Goal: Feedback & Contribution: Leave review/rating

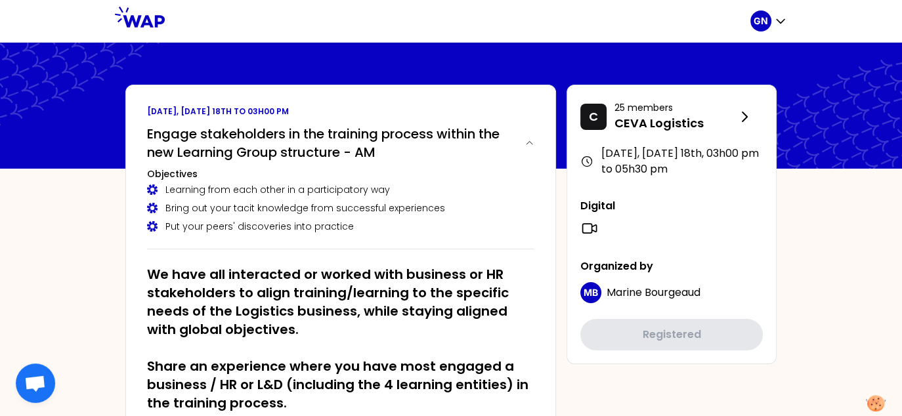
click at [681, 173] on div "June 2025, Wednesday 18th , 03h00 pm to 05h30 pm" at bounding box center [672, 162] width 183 height 32
click at [522, 144] on icon "button" at bounding box center [529, 143] width 16 height 10
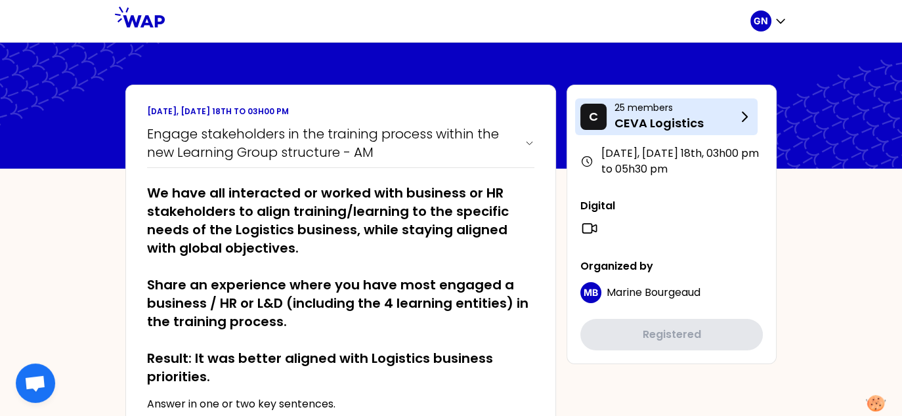
click at [742, 113] on icon at bounding box center [745, 117] width 16 height 16
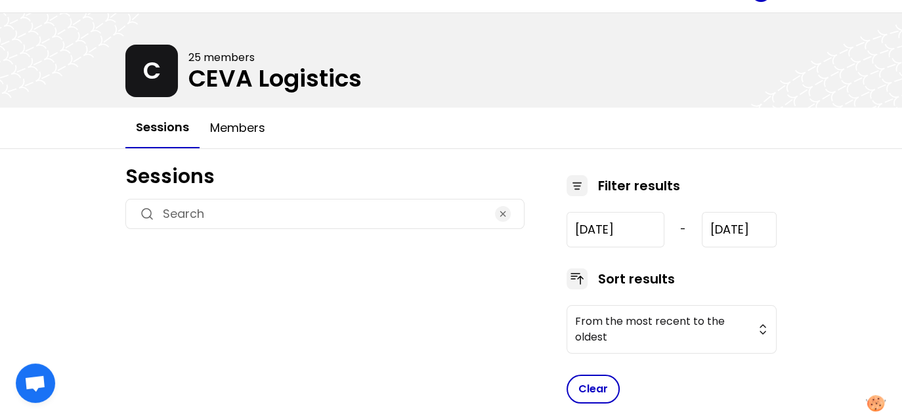
scroll to position [46, 0]
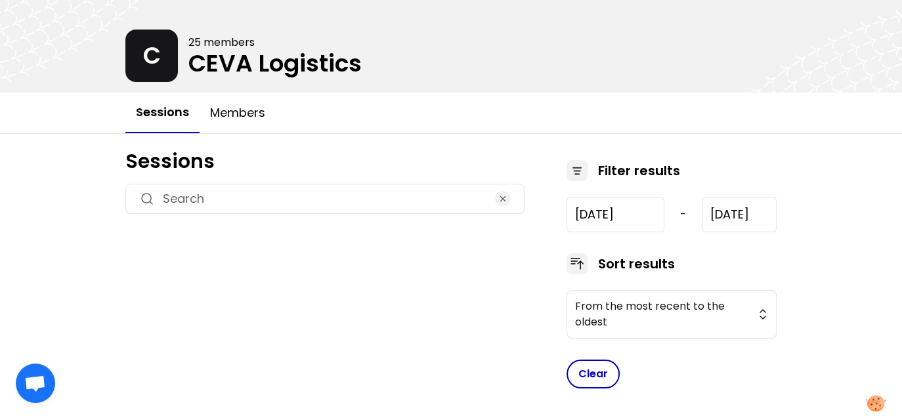
type input "2025-6-18"
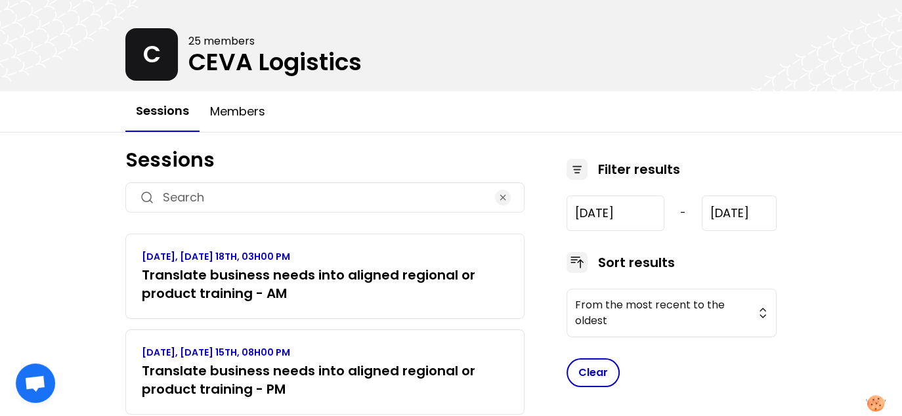
click at [365, 282] on h3 "Translate business needs into aligned regional or product training - AM" at bounding box center [325, 284] width 366 height 37
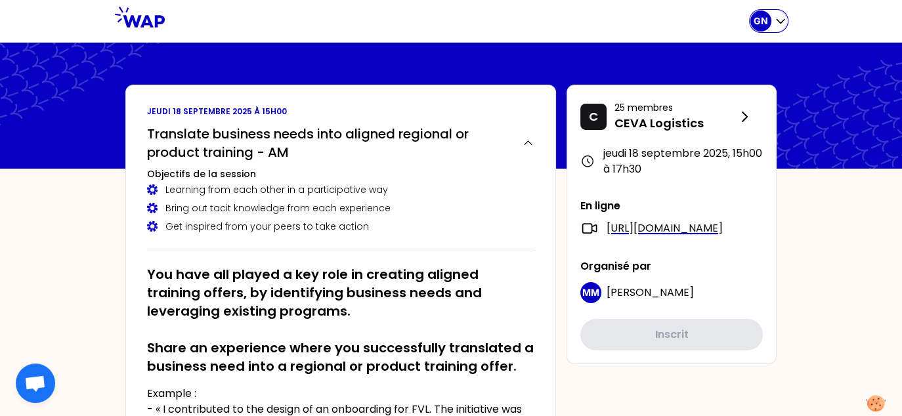
click at [782, 25] on icon "button" at bounding box center [780, 20] width 13 height 13
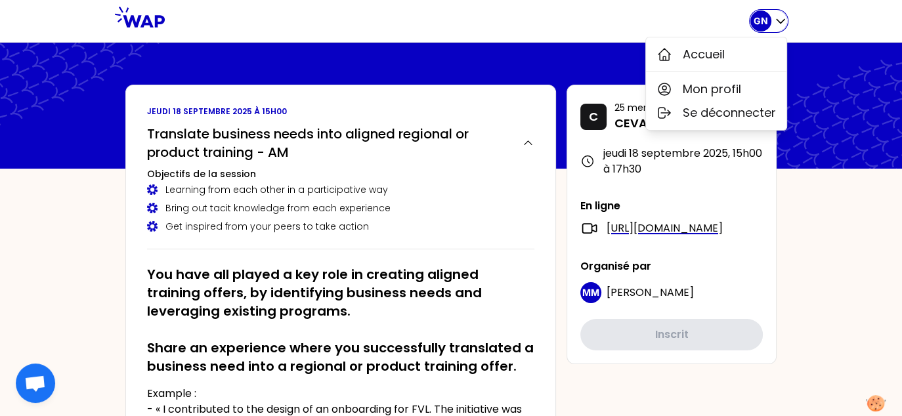
click at [782, 25] on icon "button" at bounding box center [780, 20] width 13 height 13
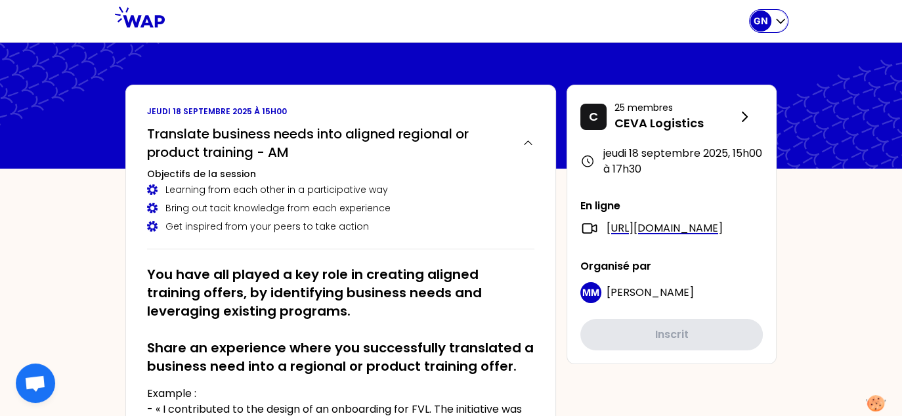
click at [782, 25] on icon "button" at bounding box center [780, 20] width 13 height 13
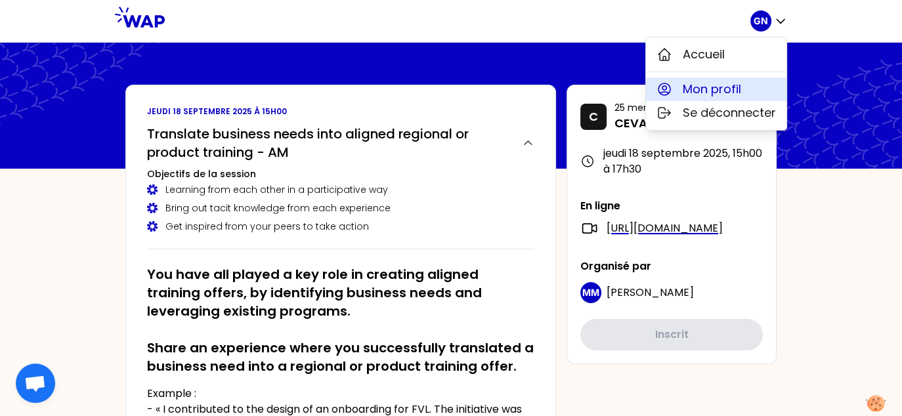
click at [718, 89] on span "Mon profil" at bounding box center [712, 89] width 58 height 18
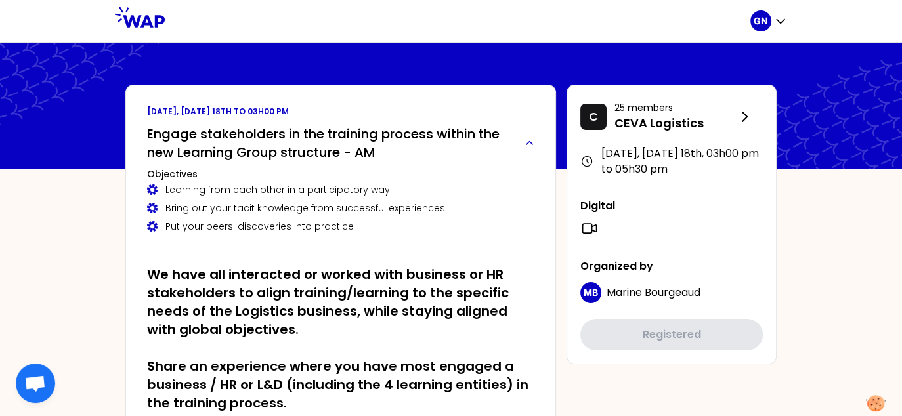
click at [520, 139] on button "Engage stakeholders in the training process within the new Learning Group struc…" at bounding box center [340, 143] width 387 height 37
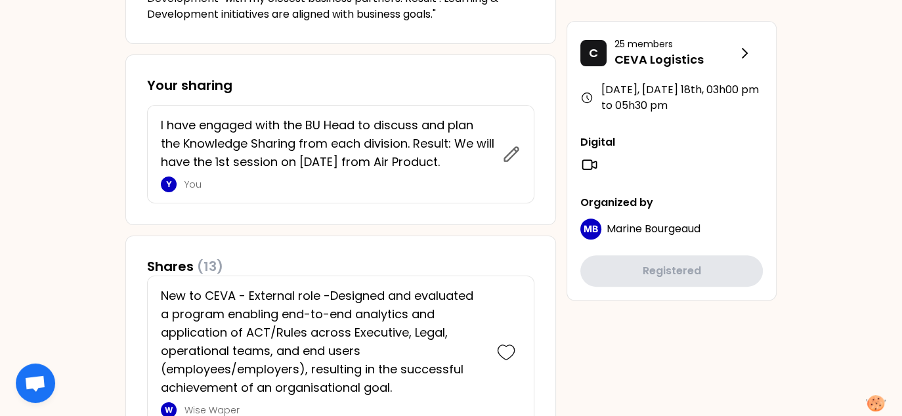
scroll to position [657, 0]
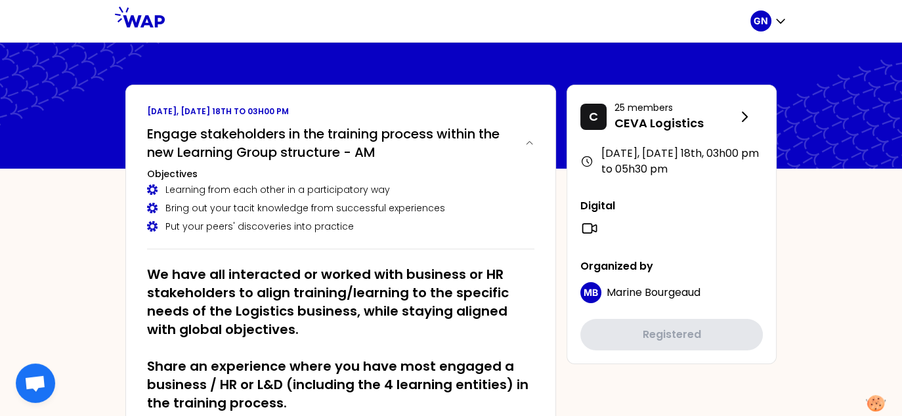
click at [722, 158] on div "[DATE], [DATE] 18th , 03h00 pm to 05h30 pm" at bounding box center [672, 162] width 183 height 32
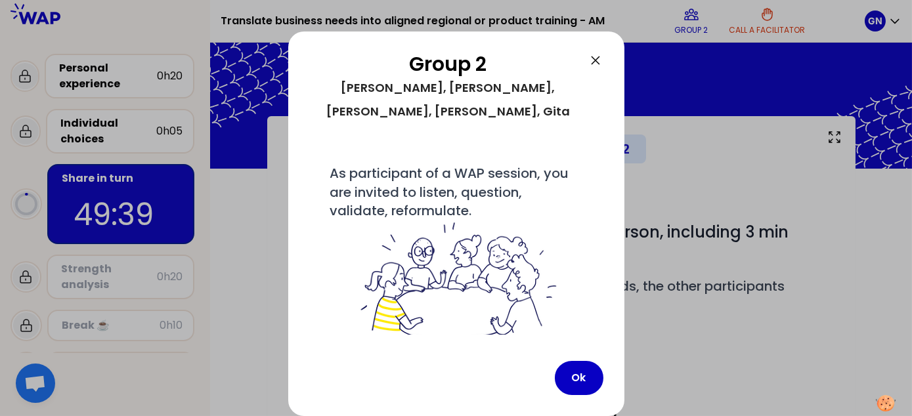
click at [596, 60] on icon at bounding box center [596, 60] width 8 height 8
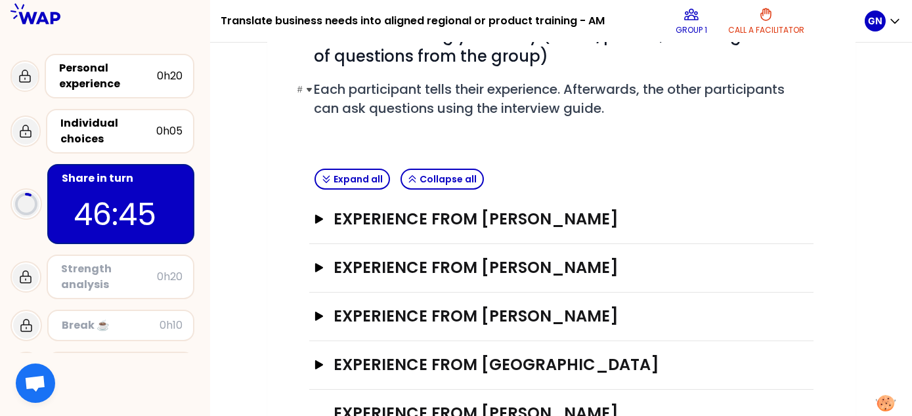
scroll to position [263, 0]
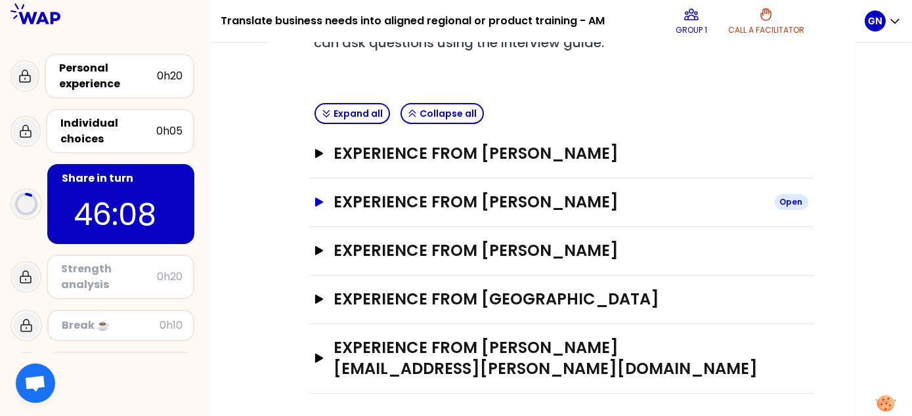
click at [328, 202] on button "Experience from Beatriz Jodra Open" at bounding box center [562, 202] width 494 height 21
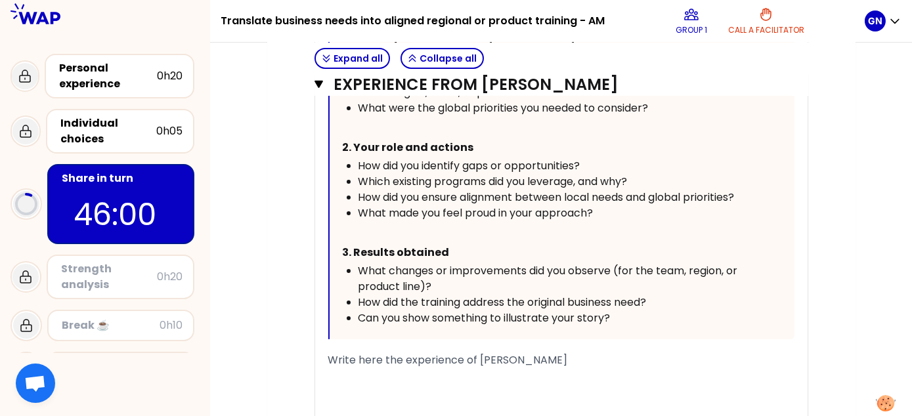
scroll to position [788, 0]
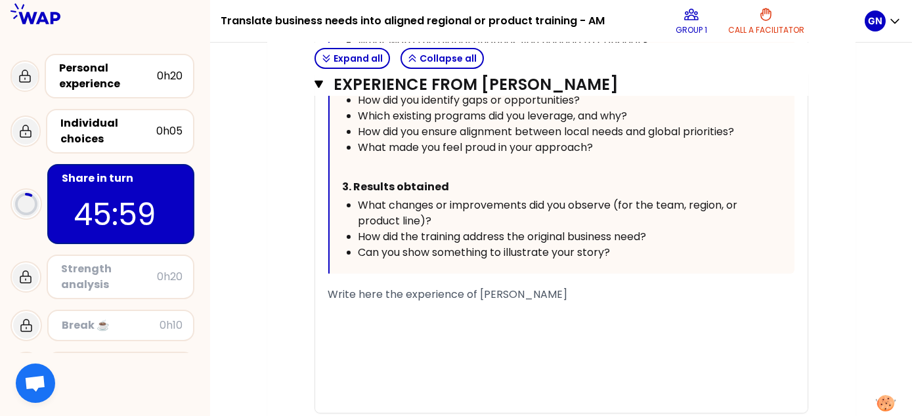
click at [477, 294] on span "Write here the experience of Beatriz Jodra" at bounding box center [448, 294] width 240 height 15
click at [558, 295] on div "Write here the experience of Beatriz Jodra" at bounding box center [561, 295] width 466 height 16
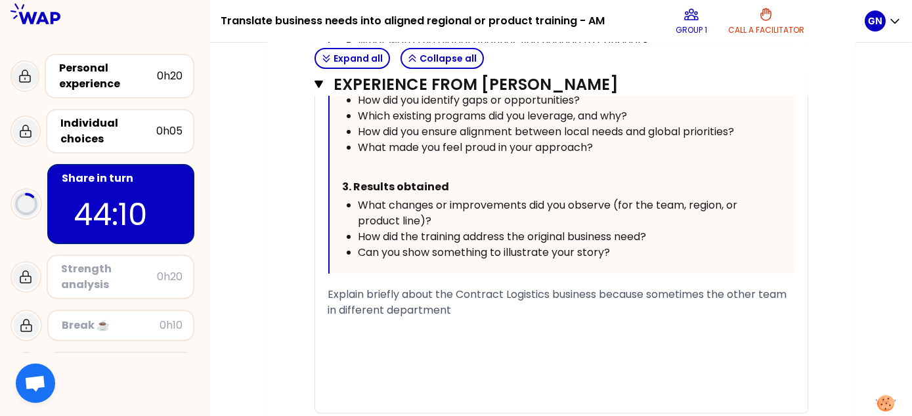
scroll to position [311, 0]
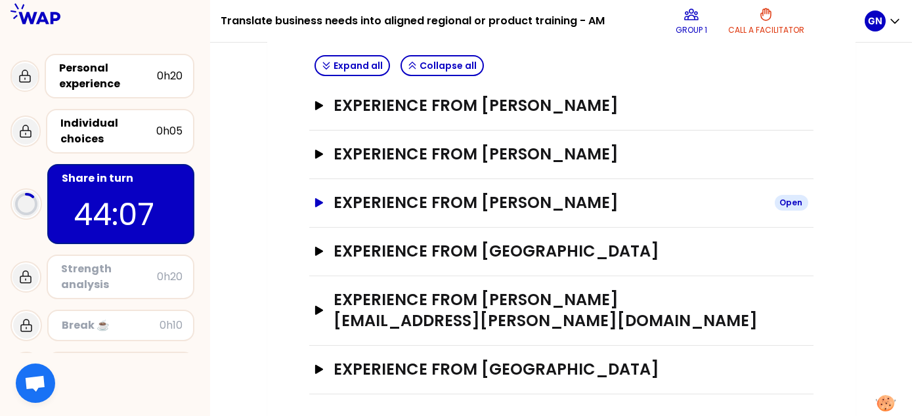
click at [545, 200] on h3 "Experience from gita novianti" at bounding box center [549, 202] width 430 height 21
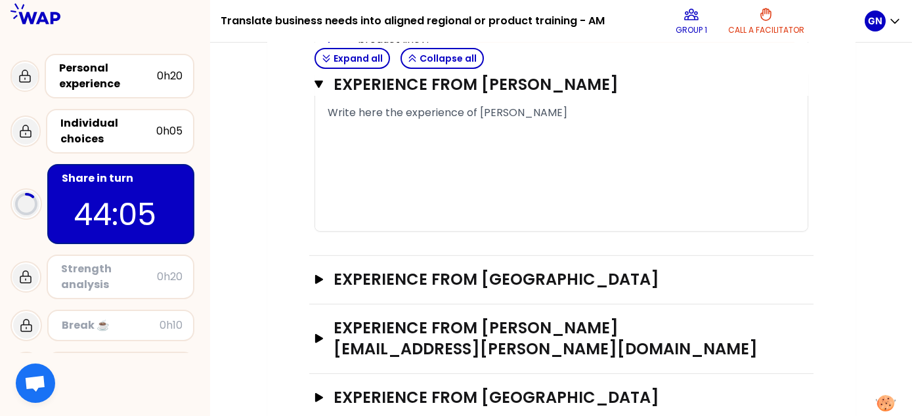
scroll to position [705, 0]
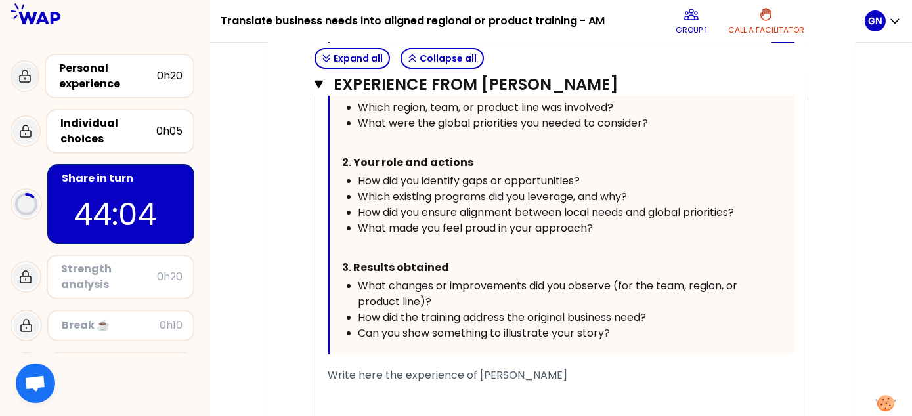
click at [842, 205] on div "My group number: 1 Objectives # Take turns telling your story (8min/person, inc…" at bounding box center [561, 62] width 588 height 1300
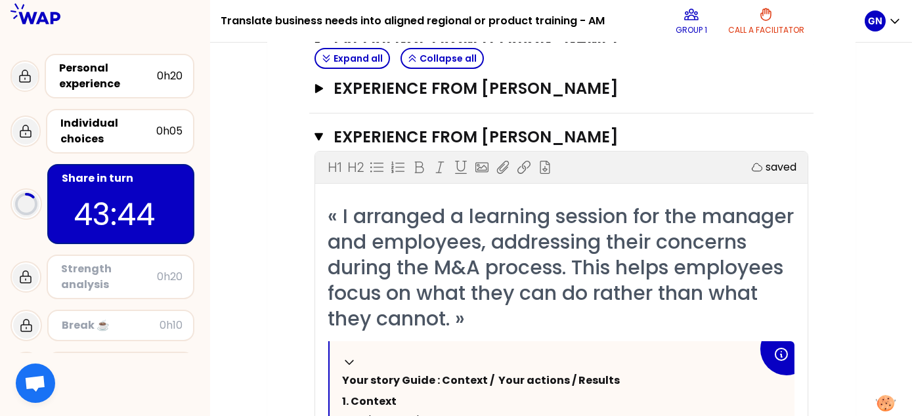
scroll to position [311, 0]
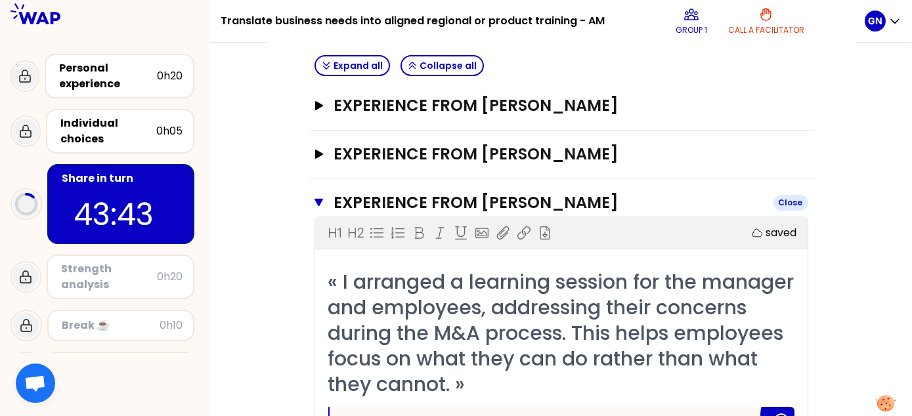
click at [391, 197] on h3 "Experience from gita novianti" at bounding box center [548, 202] width 429 height 21
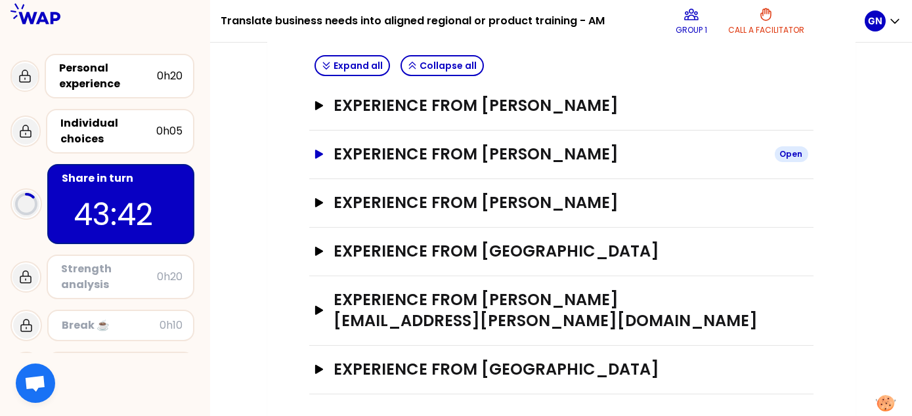
click at [472, 152] on h3 "Experience from Beatriz Jodra" at bounding box center [549, 154] width 430 height 21
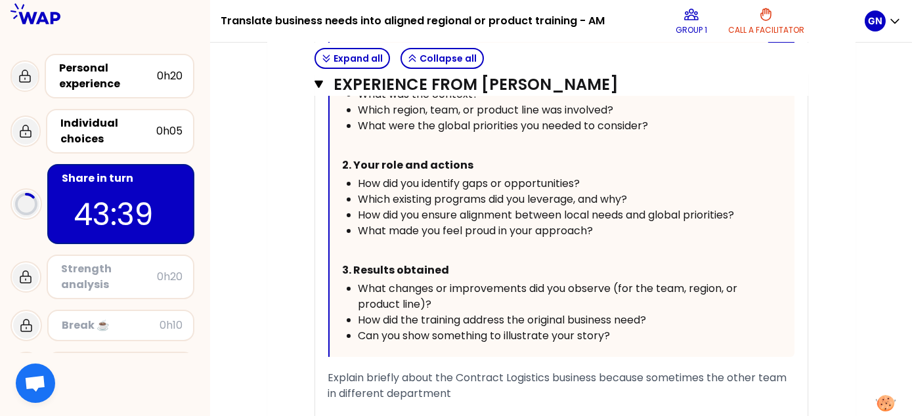
scroll to position [770, 0]
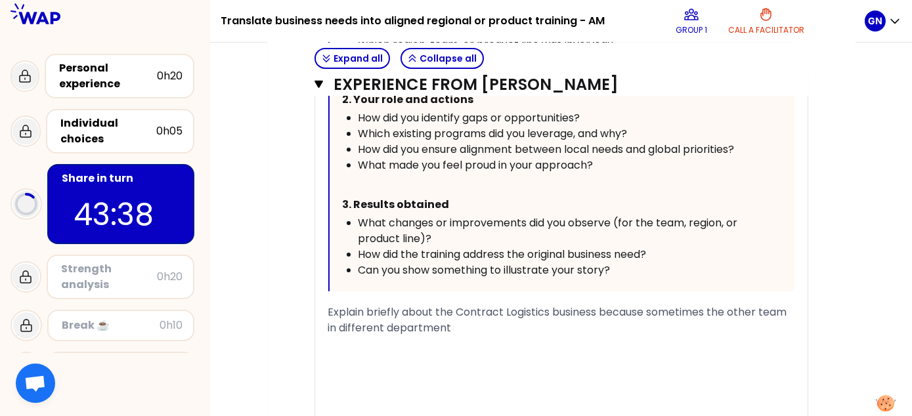
click at [472, 326] on div "Explain briefly about the Contract Logistics business because sometimes the oth…" at bounding box center [561, 321] width 466 height 32
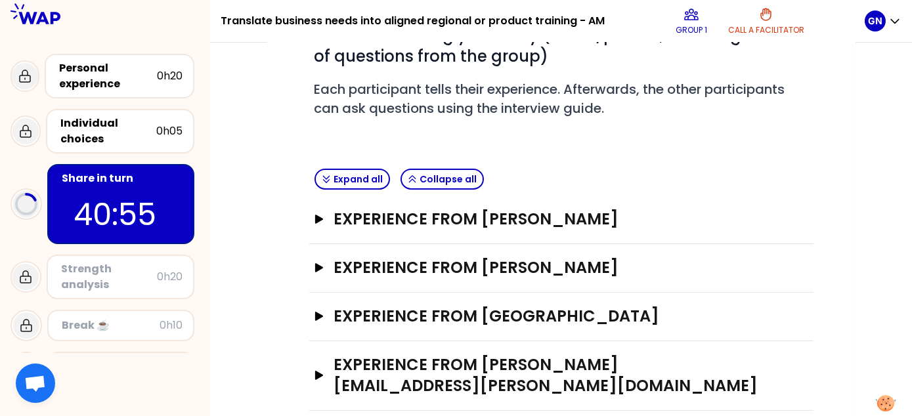
scroll to position [263, 0]
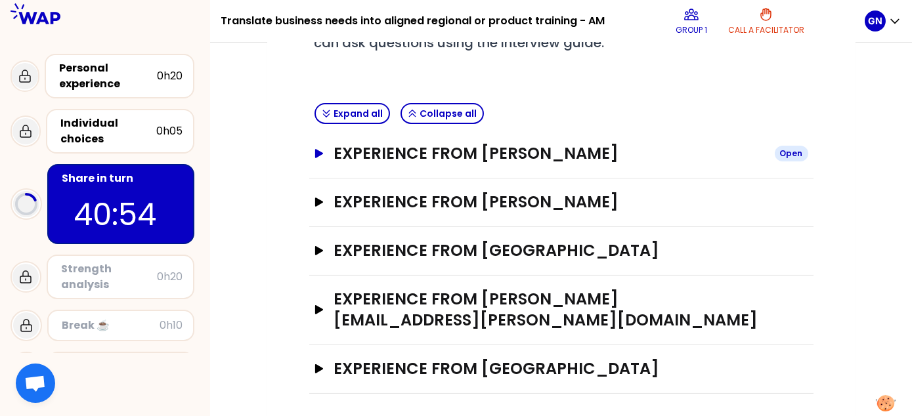
click at [516, 158] on h3 "Experience from Beatriz Jodra" at bounding box center [549, 153] width 430 height 21
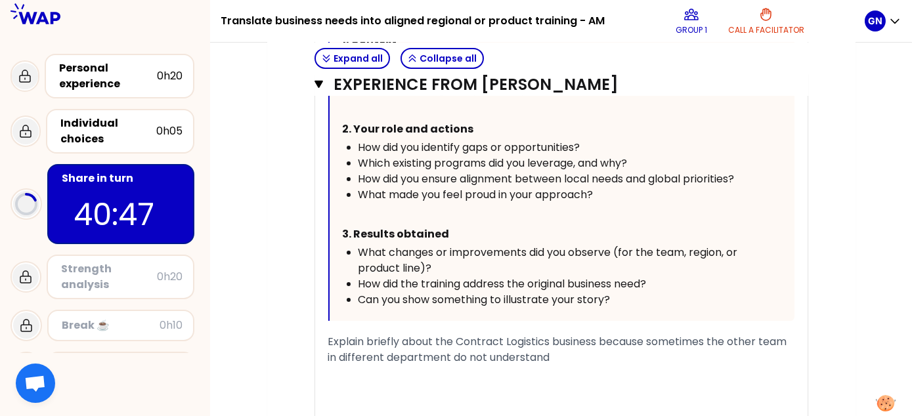
scroll to position [854, 0]
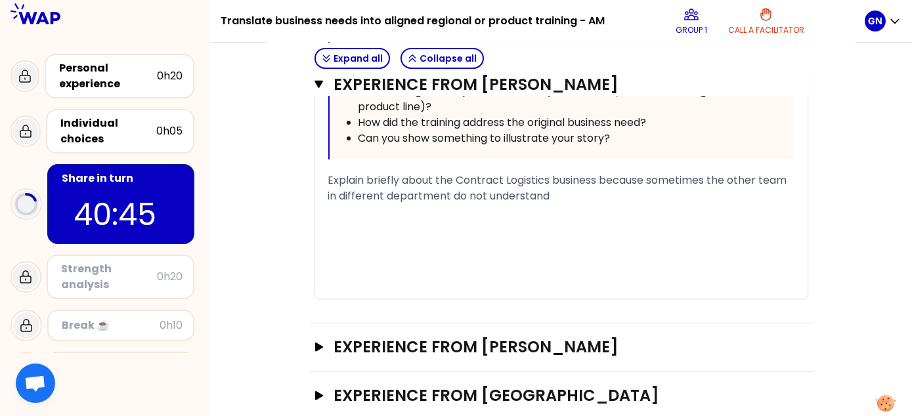
click at [581, 193] on div "Explain briefly about the Contract Logistics business because sometimes the oth…" at bounding box center [561, 189] width 466 height 32
click at [551, 179] on span "Explain briefly about the Contract Logistics business because sometimes the oth…" at bounding box center [559, 188] width 462 height 31
click at [638, 198] on div "Explain briefly about the Contract Logistics business in e-learning because som…" at bounding box center [561, 189] width 466 height 32
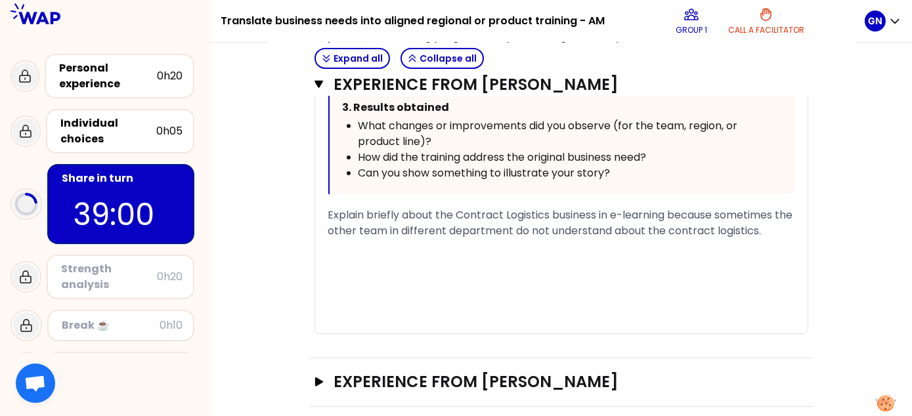
scroll to position [788, 0]
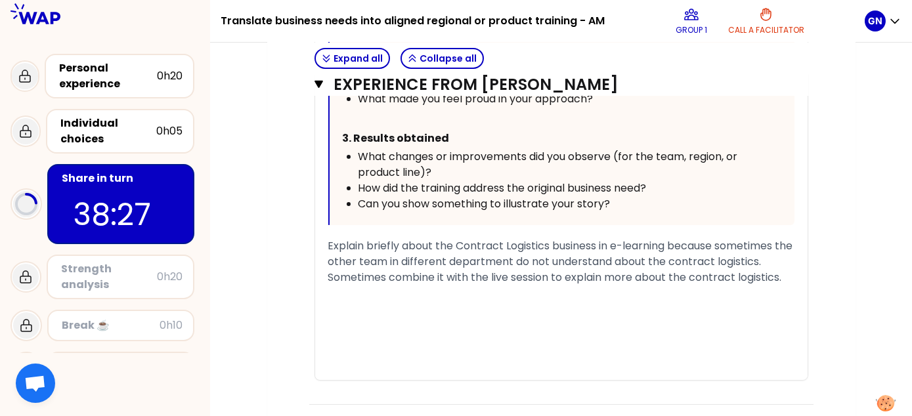
click at [401, 240] on span "Explain briefly about the Contract Logistics business in e-learning because som…" at bounding box center [562, 261] width 468 height 47
click at [425, 244] on span "Explain briefly about the Contract Logistics business in e-learning because som…" at bounding box center [562, 261] width 468 height 47
click at [328, 244] on span "Explain briefly about the Contract Logistics business in e-learning because som…" at bounding box center [562, 261] width 468 height 47
click at [704, 276] on span "Explain briefly about the Contract Logistics business in e-learning because som…" at bounding box center [562, 261] width 468 height 47
click at [651, 275] on span "Explain briefly about the Contract Logistics business in e-learning because som…" at bounding box center [562, 261] width 468 height 47
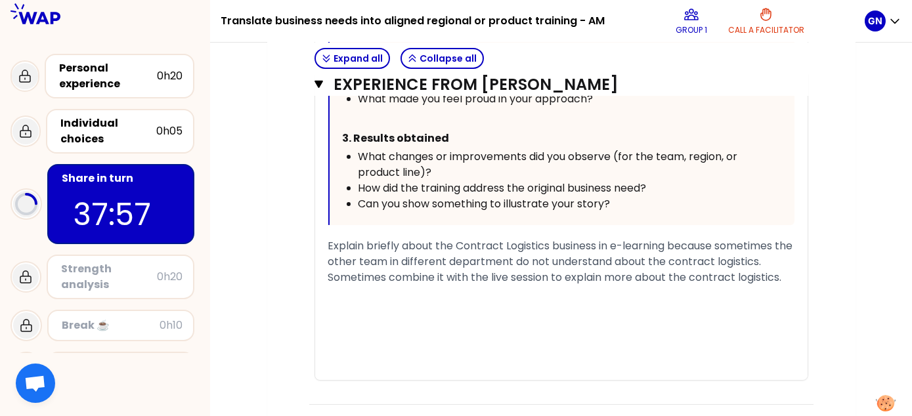
click at [792, 276] on div "Explain briefly about the Contract Logistics business in e-learning because som…" at bounding box center [561, 261] width 466 height 47
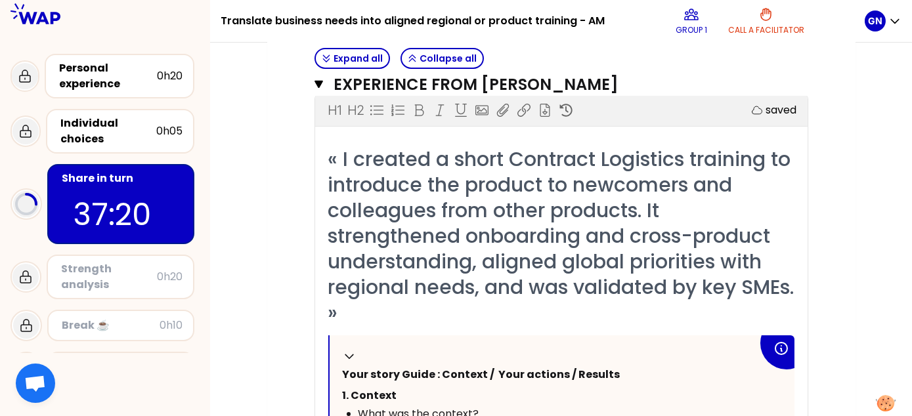
scroll to position [263, 0]
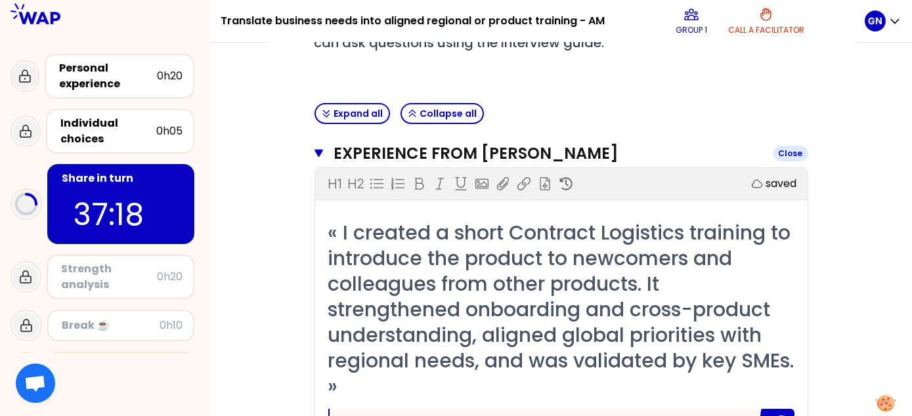
click at [320, 156] on icon "button" at bounding box center [319, 153] width 9 height 11
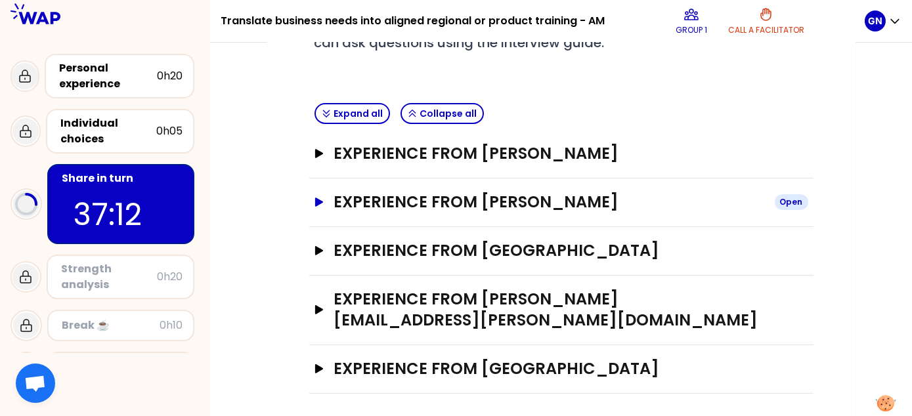
click at [546, 202] on h3 "Experience from gita novianti" at bounding box center [549, 202] width 430 height 21
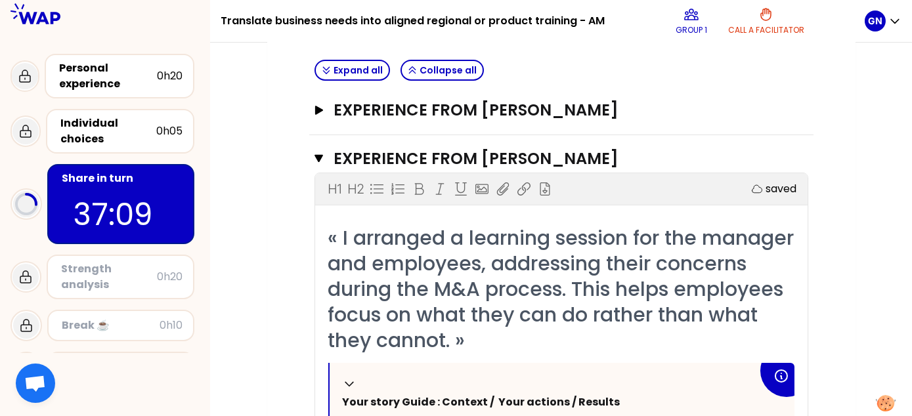
scroll to position [328, 0]
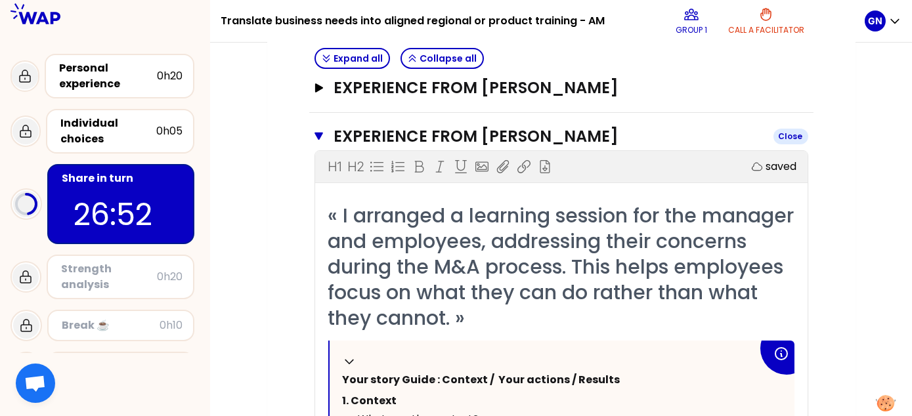
click at [319, 135] on icon "button" at bounding box center [319, 137] width 9 height 8
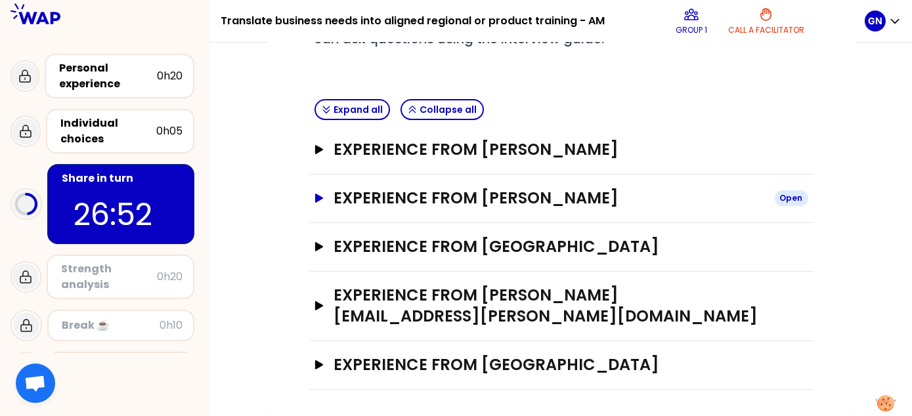
scroll to position [263, 0]
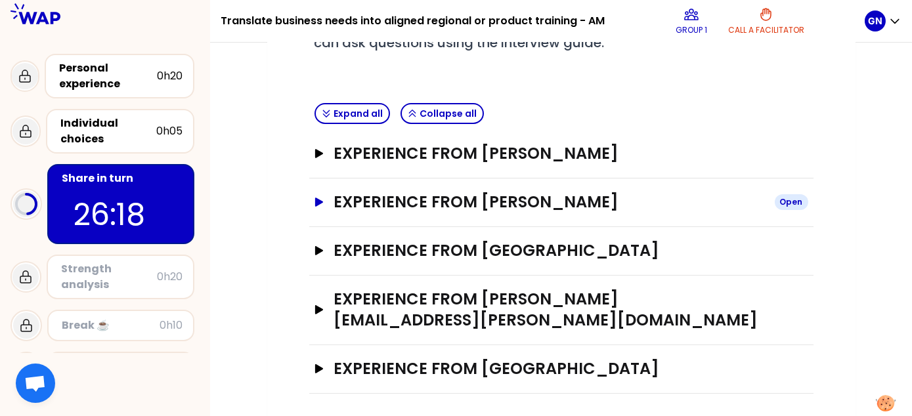
click at [326, 204] on button "Experience from gita novianti Open" at bounding box center [562, 202] width 494 height 21
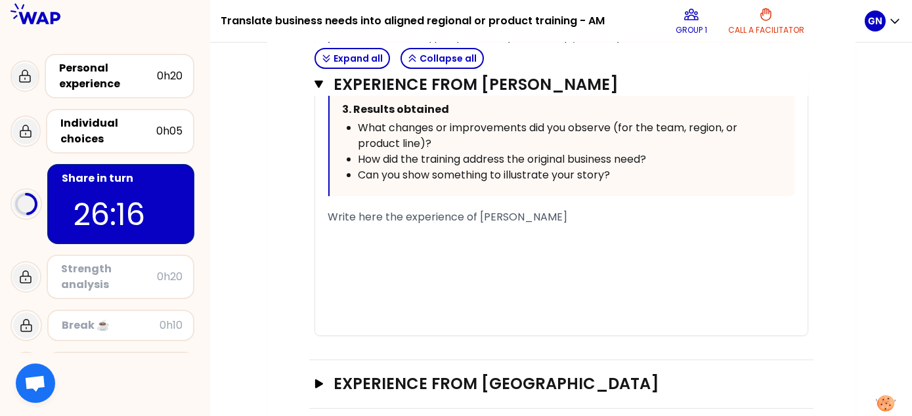
scroll to position [947, 0]
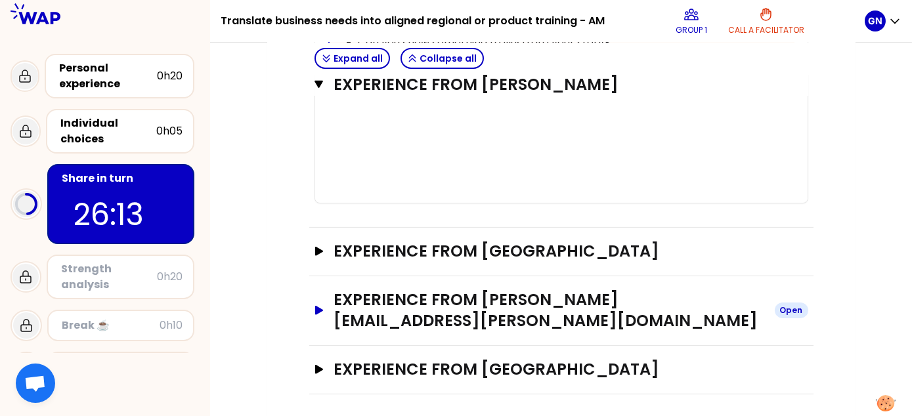
click at [315, 306] on icon "button" at bounding box center [319, 310] width 8 height 9
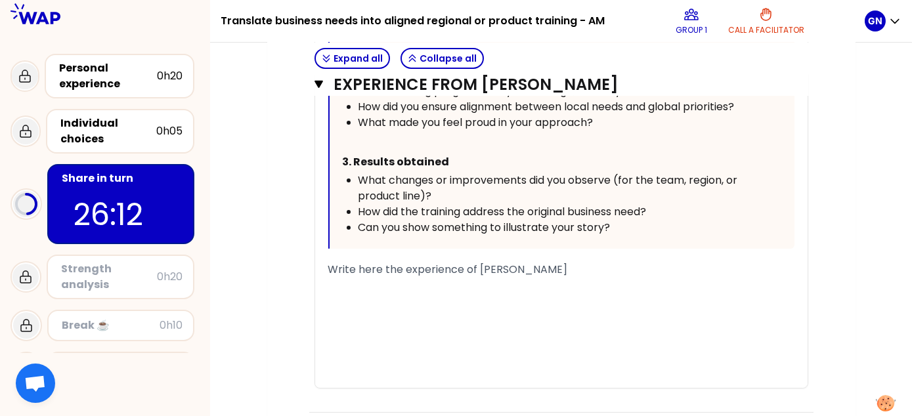
scroll to position [619, 0]
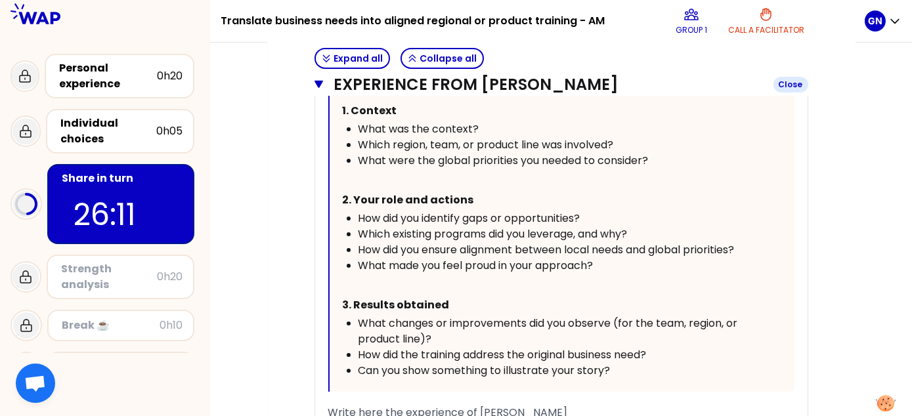
click at [321, 87] on icon "button" at bounding box center [319, 84] width 9 height 11
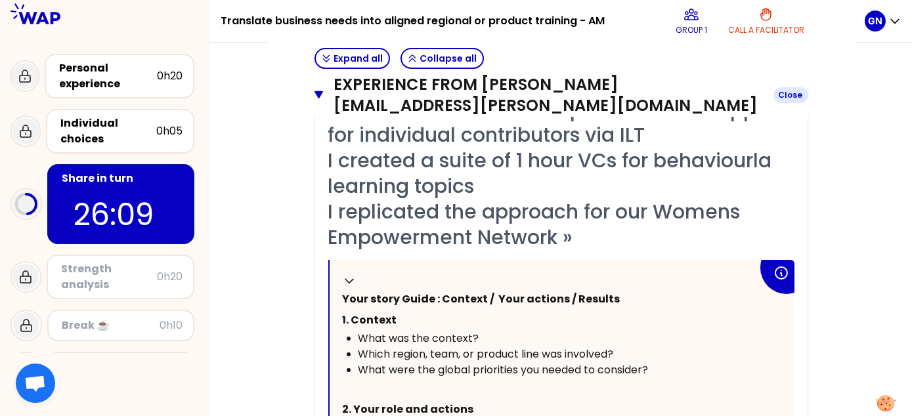
click at [315, 95] on icon "button" at bounding box center [319, 95] width 9 height 11
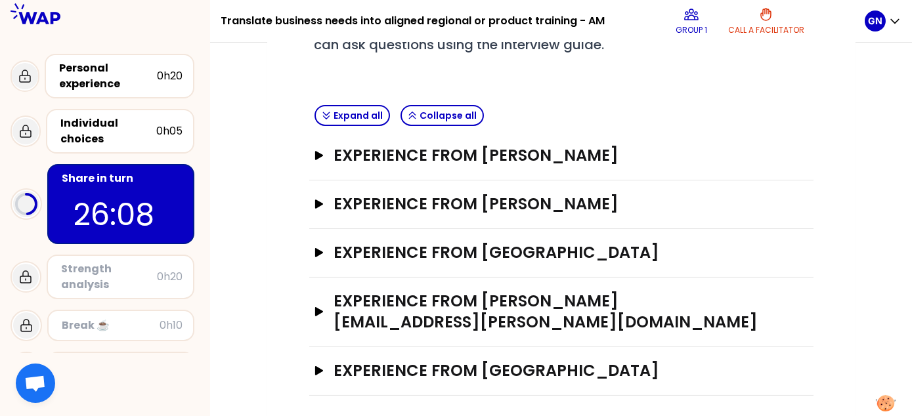
scroll to position [263, 0]
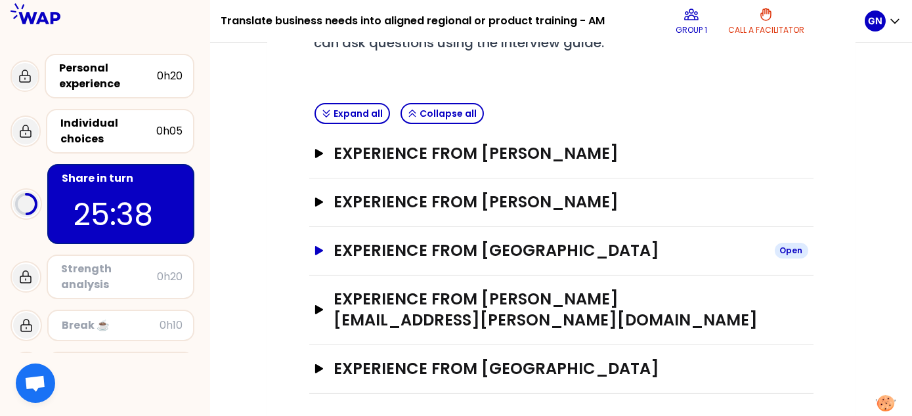
click at [481, 243] on h3 "Experience from Aniek" at bounding box center [549, 250] width 430 height 21
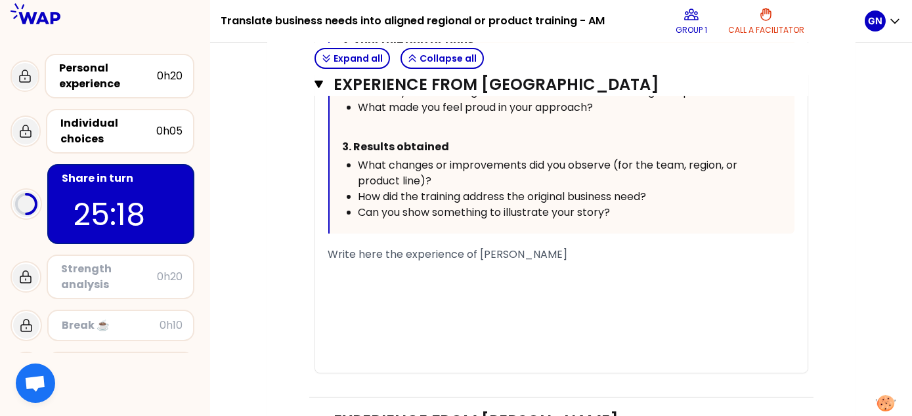
scroll to position [854, 0]
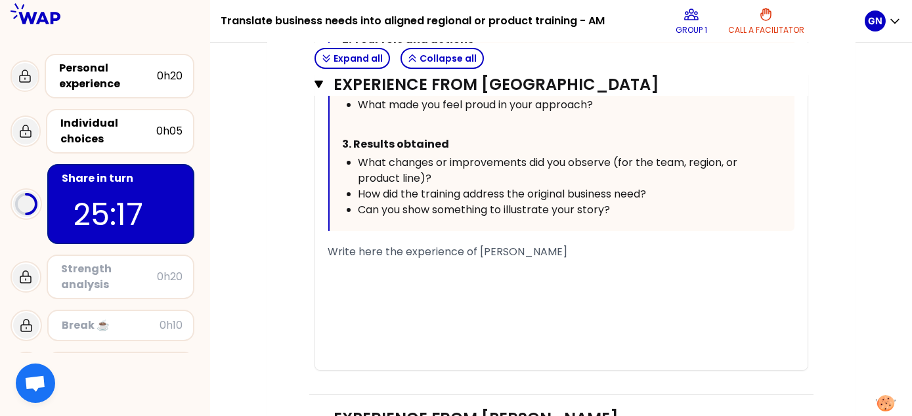
click at [410, 270] on div "﻿" at bounding box center [561, 268] width 466 height 16
click at [408, 268] on span "The young proffessional program" at bounding box center [443, 267] width 230 height 15
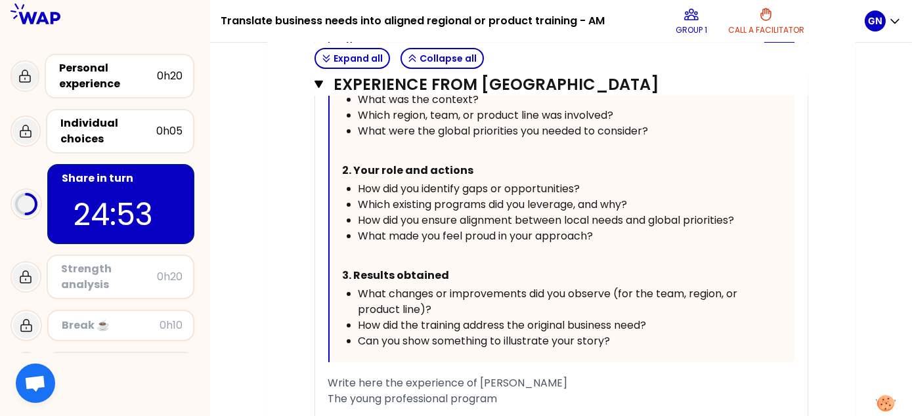
scroll to position [919, 0]
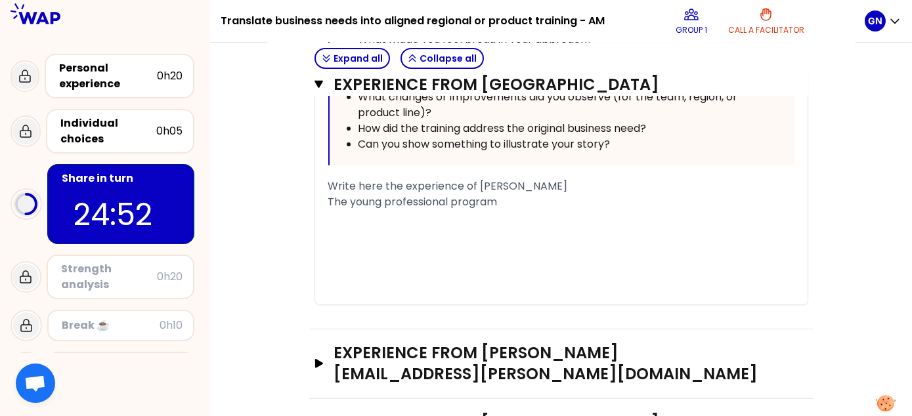
click at [509, 199] on div "The young professional program" at bounding box center [561, 202] width 466 height 16
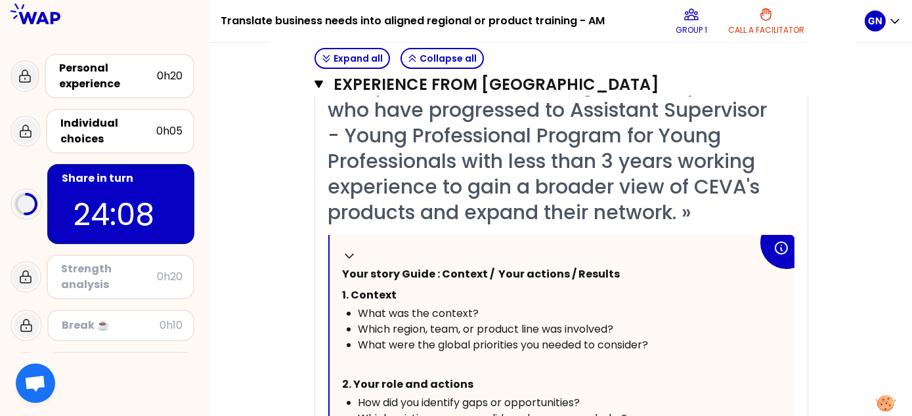
scroll to position [788, 0]
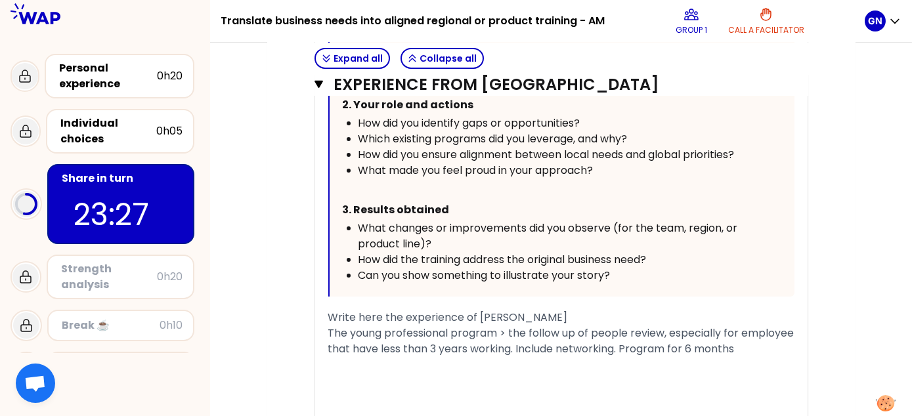
click at [678, 343] on span "The young professional program > the follow up of people review, especially for…" at bounding box center [562, 341] width 469 height 31
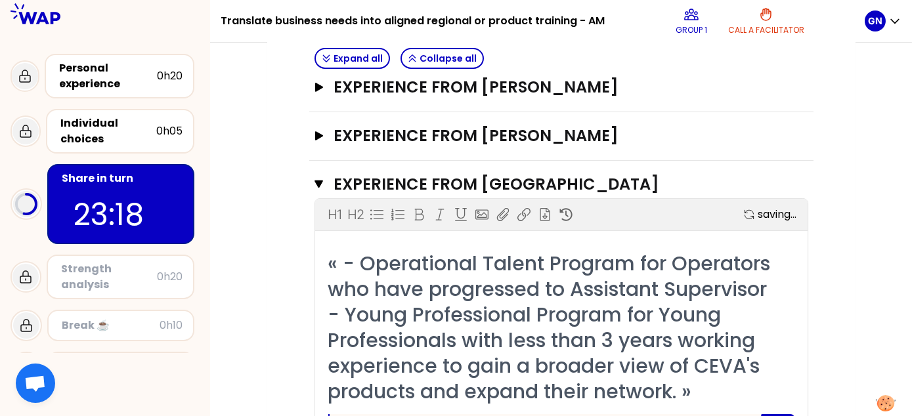
scroll to position [0, 0]
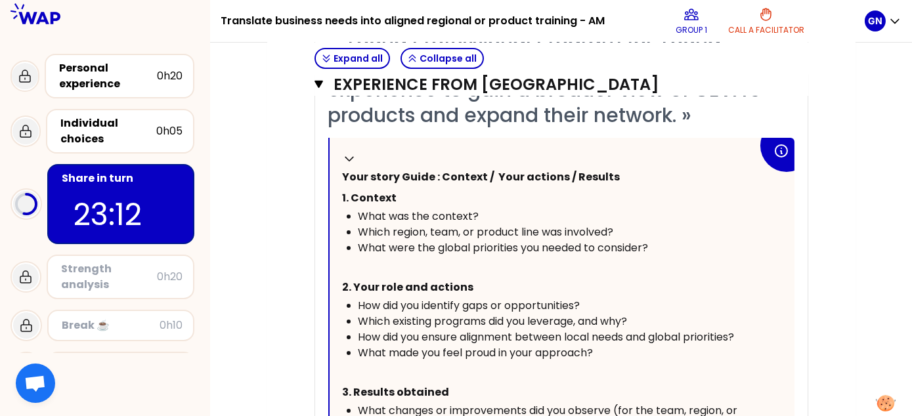
scroll to position [868, 0]
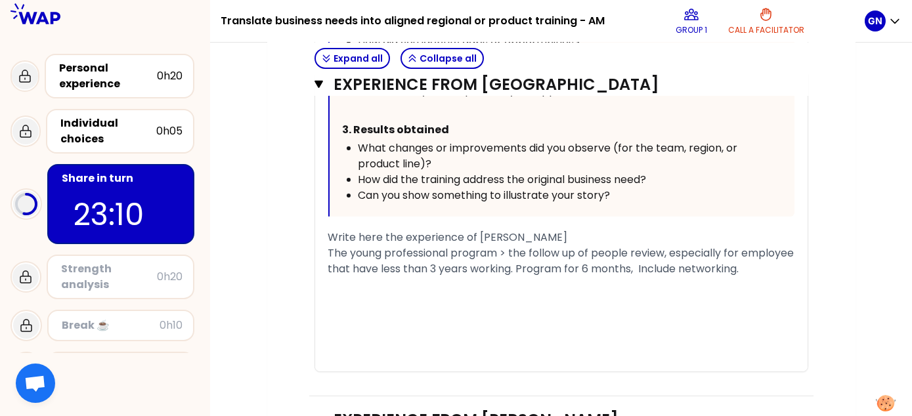
click at [696, 268] on span "The young professional program > the follow up of people review, especially for…" at bounding box center [562, 261] width 469 height 31
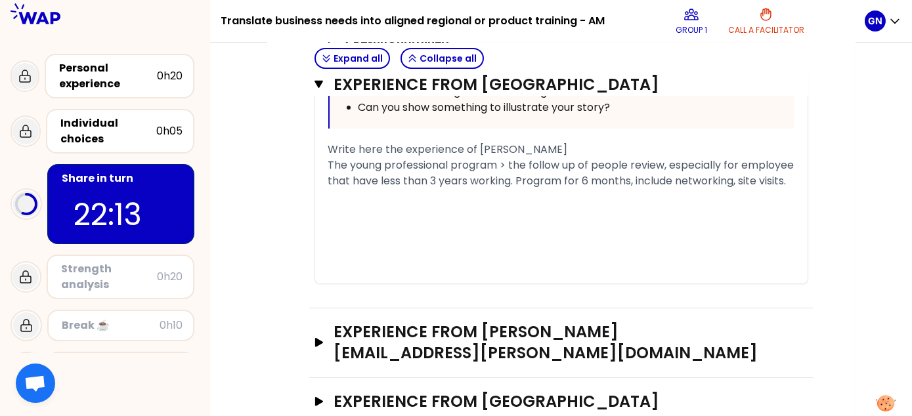
scroll to position [935, 0]
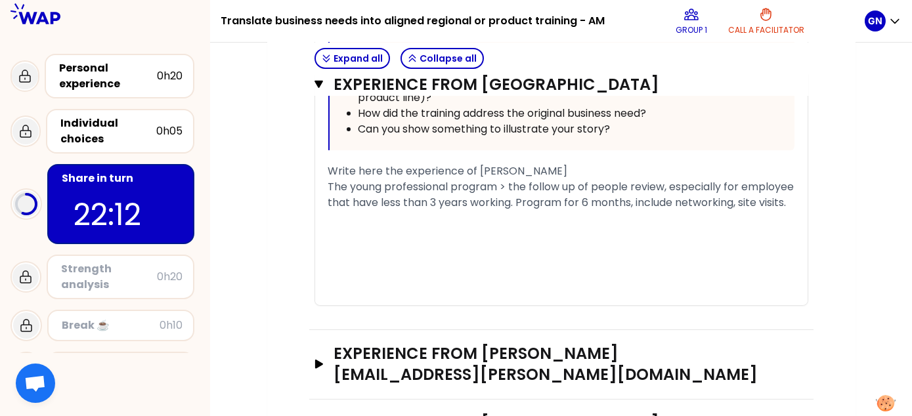
click at [745, 186] on div "The young professional program > the follow up of people review, especially for…" at bounding box center [561, 195] width 466 height 32
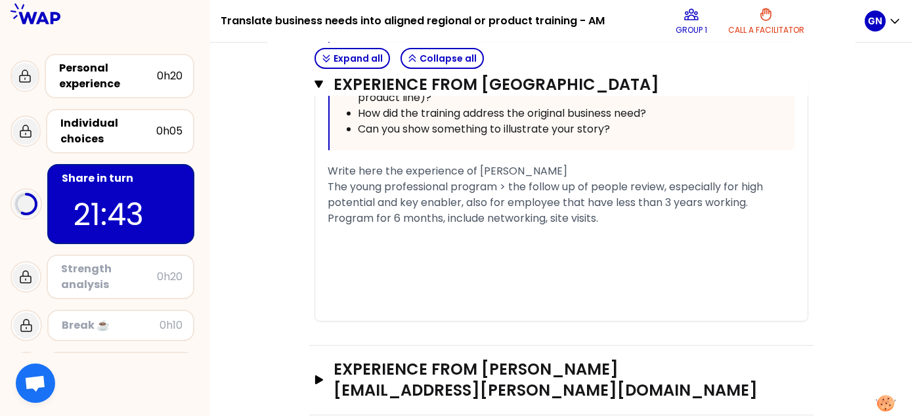
click at [638, 219] on div "The young professional program > the follow up of people review, especially for…" at bounding box center [561, 202] width 466 height 47
click at [677, 217] on span "The young professional program > the follow up of people review, especially for…" at bounding box center [556, 202] width 456 height 47
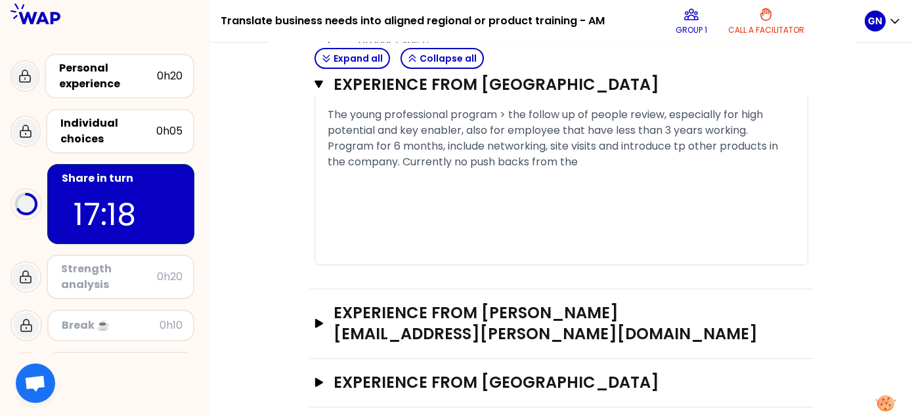
scroll to position [970, 0]
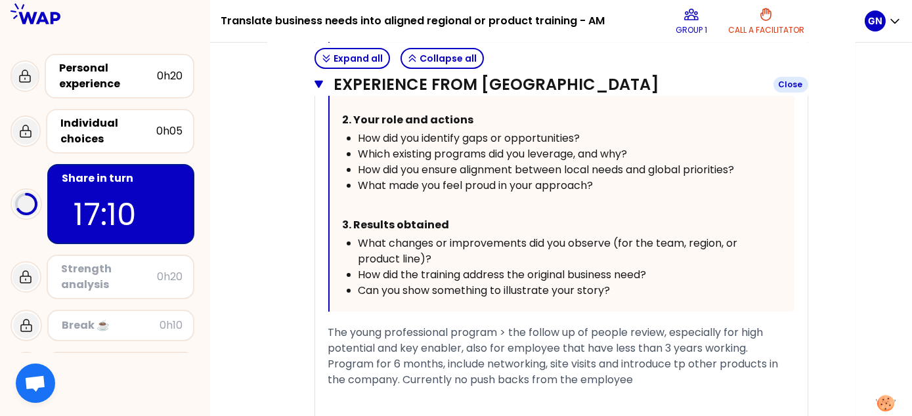
click at [318, 85] on icon "button" at bounding box center [319, 85] width 9 height 8
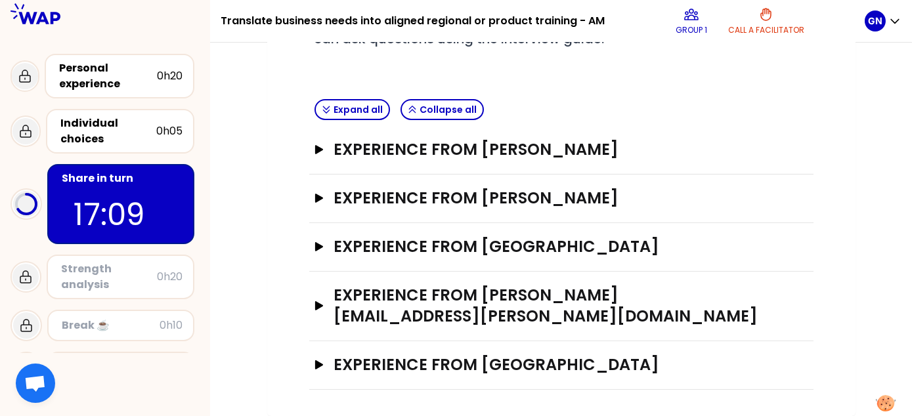
scroll to position [263, 0]
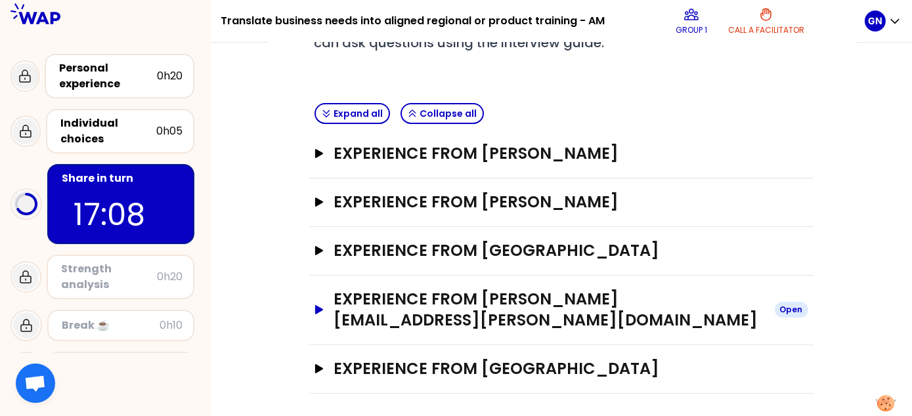
click at [318, 305] on icon "button" at bounding box center [319, 309] width 8 height 9
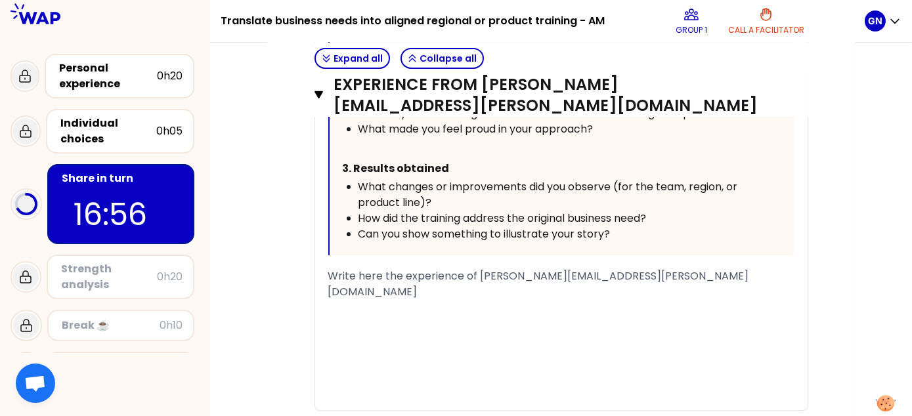
scroll to position [919, 0]
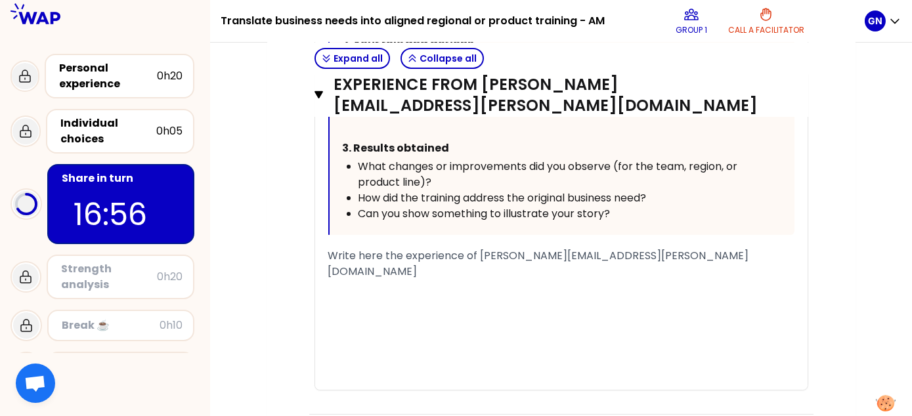
click at [347, 280] on div "﻿" at bounding box center [561, 288] width 466 height 16
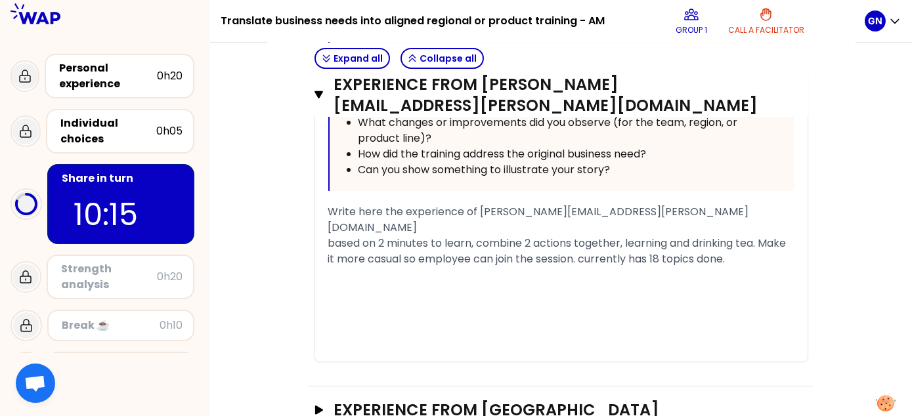
scroll to position [973, 0]
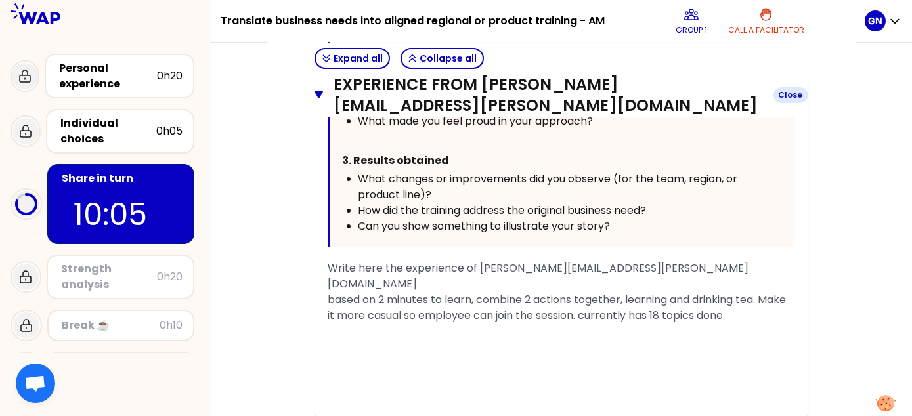
click at [318, 100] on icon "button" at bounding box center [319, 95] width 9 height 11
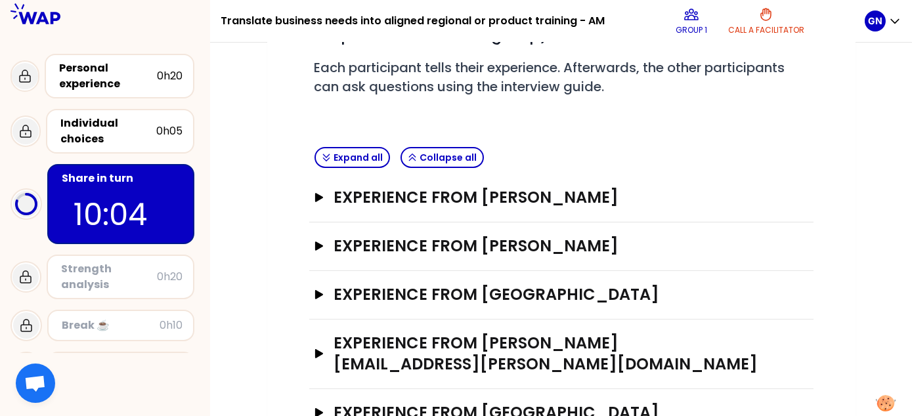
scroll to position [196, 0]
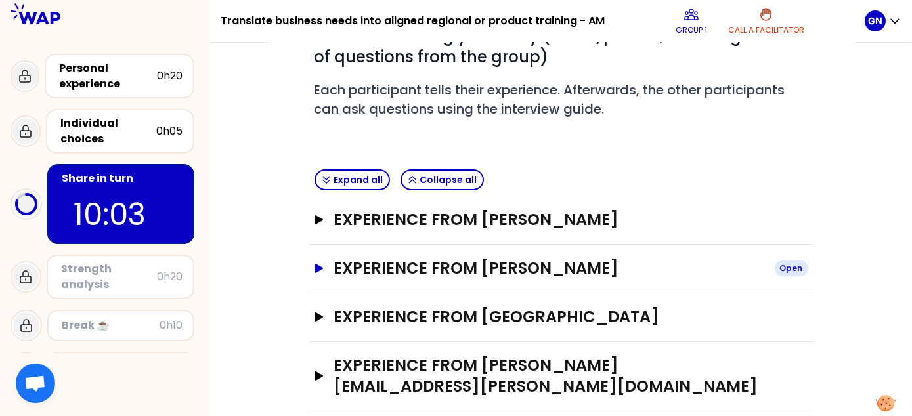
click at [319, 264] on icon "button" at bounding box center [318, 268] width 11 height 9
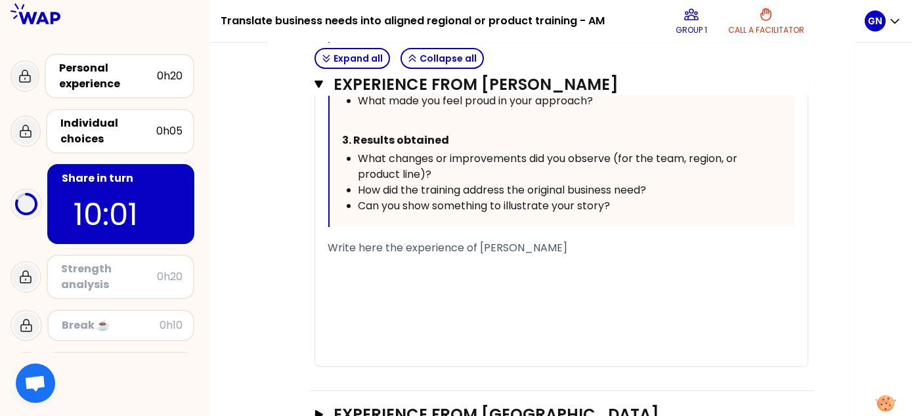
scroll to position [853, 0]
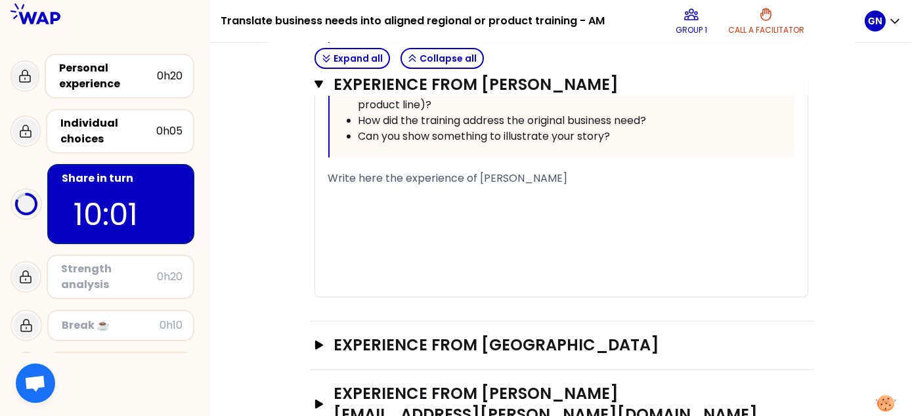
click at [359, 221] on div "﻿" at bounding box center [561, 226] width 466 height 16
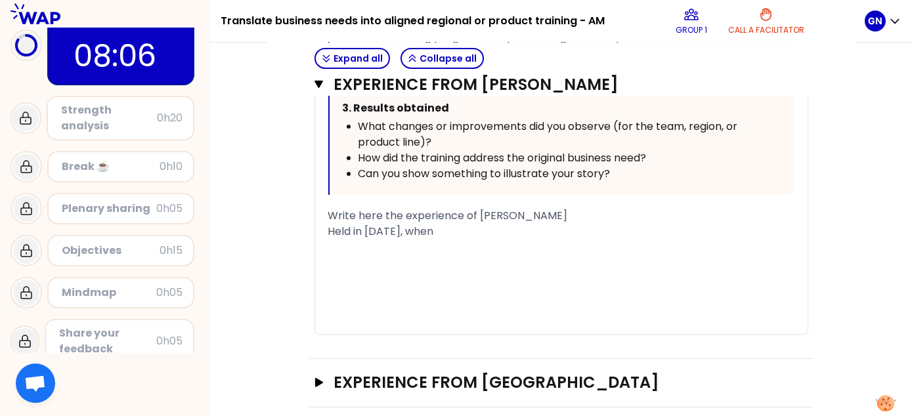
scroll to position [947, 0]
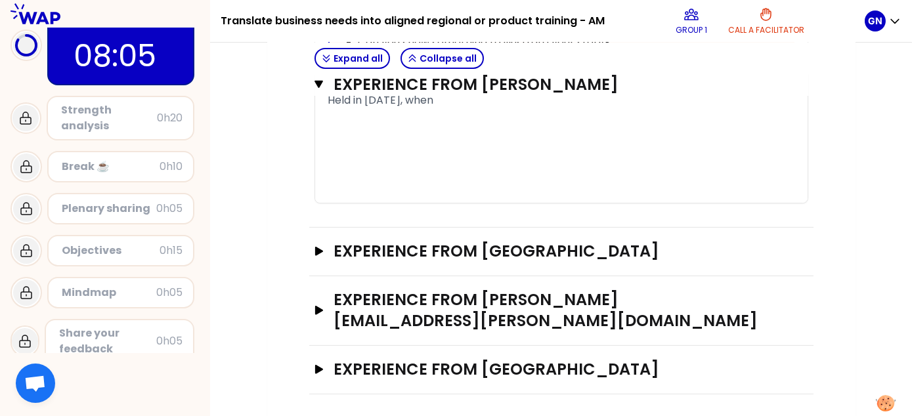
click at [313, 367] on div "Experience from PINAR BAYRAM Open" at bounding box center [561, 370] width 504 height 49
click at [324, 369] on icon "button" at bounding box center [318, 369] width 11 height 9
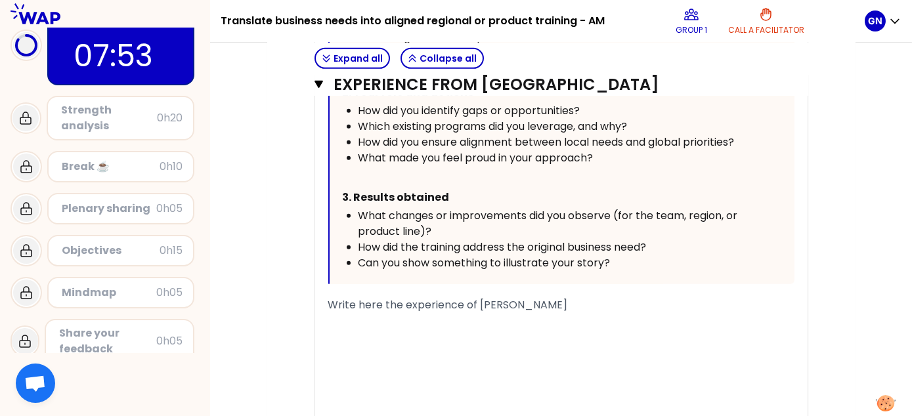
scroll to position [1684, 0]
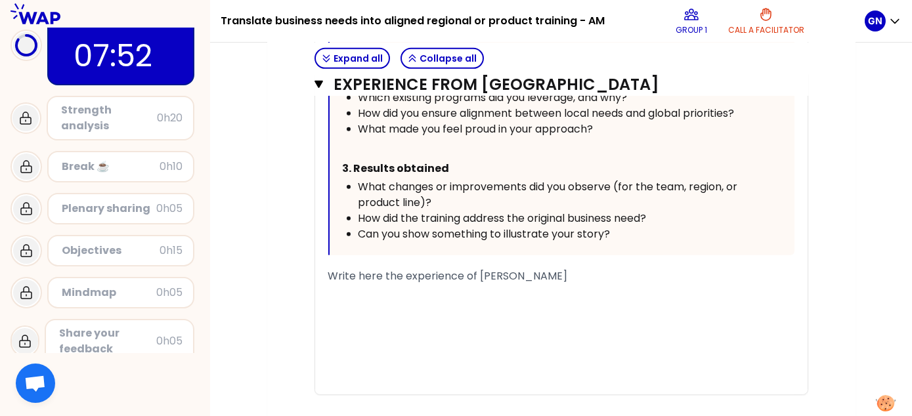
click at [401, 309] on div "﻿" at bounding box center [561, 308] width 466 height 16
click at [356, 290] on div "﻿" at bounding box center [561, 292] width 466 height 16
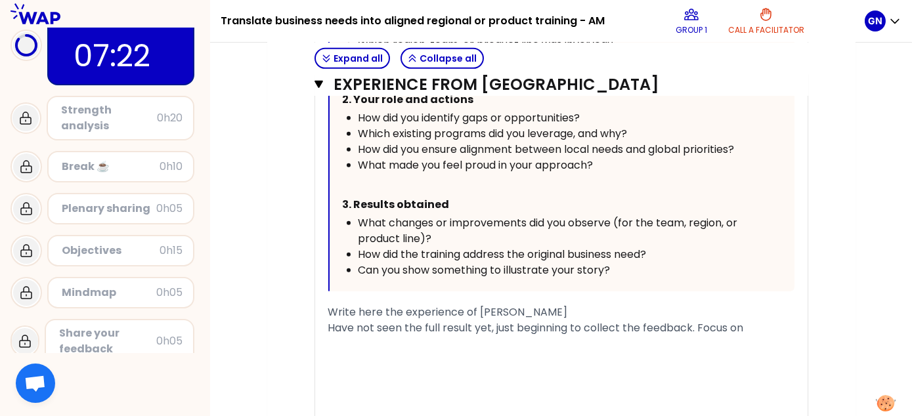
scroll to position [1708, 0]
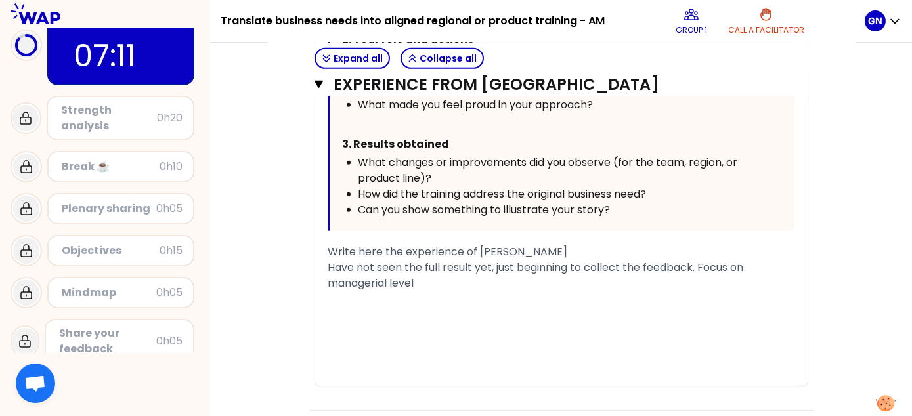
click at [762, 267] on div "Have not seen the full result yet, just beginning to collect the feedback. Focu…" at bounding box center [561, 276] width 466 height 32
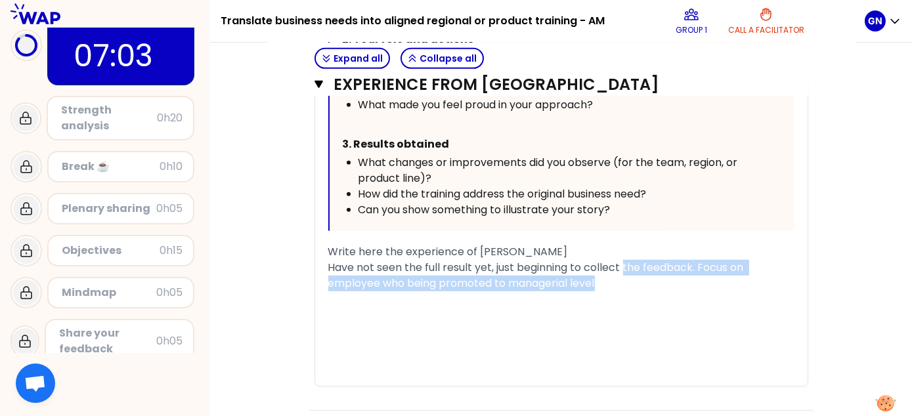
drag, startPoint x: 627, startPoint y: 269, endPoint x: 615, endPoint y: 276, distance: 13.9
click at [615, 276] on div "Have not seen the full result yet, just beginning to collect the feedback. Focu…" at bounding box center [561, 276] width 466 height 32
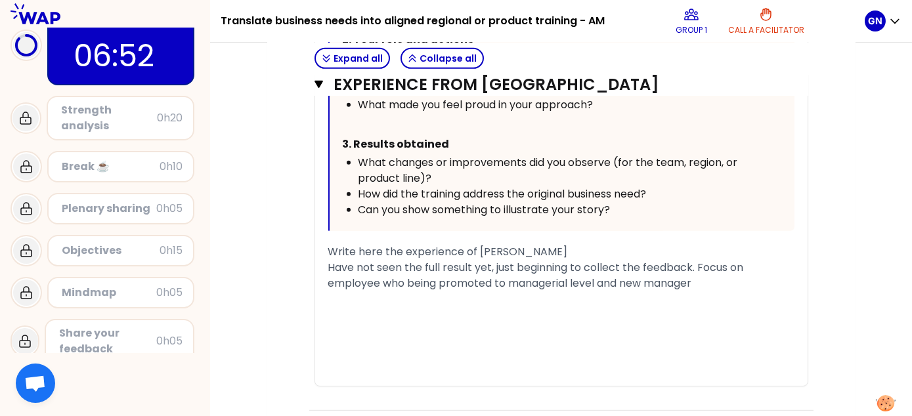
click at [647, 275] on span "Have not seen the full result yet, just beginning to collect the feedback. Focu…" at bounding box center [537, 275] width 418 height 31
click at [768, 276] on div "Have not seen the full result yet, just beginning to collect the feedback. Focu…" at bounding box center [561, 283] width 466 height 47
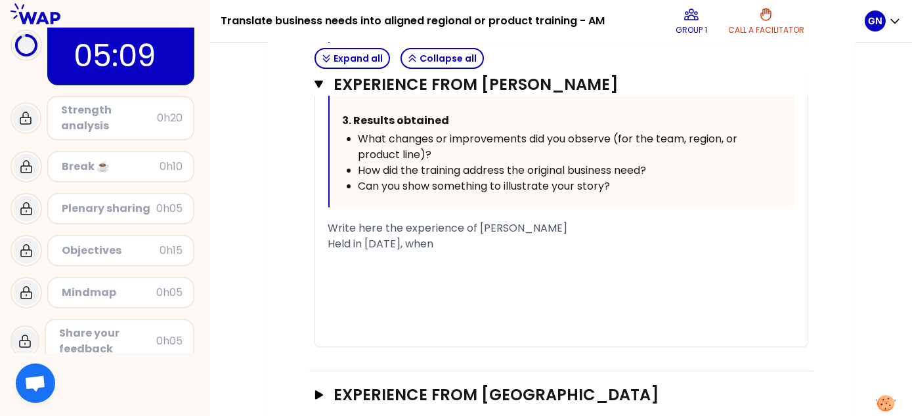
scroll to position [789, 0]
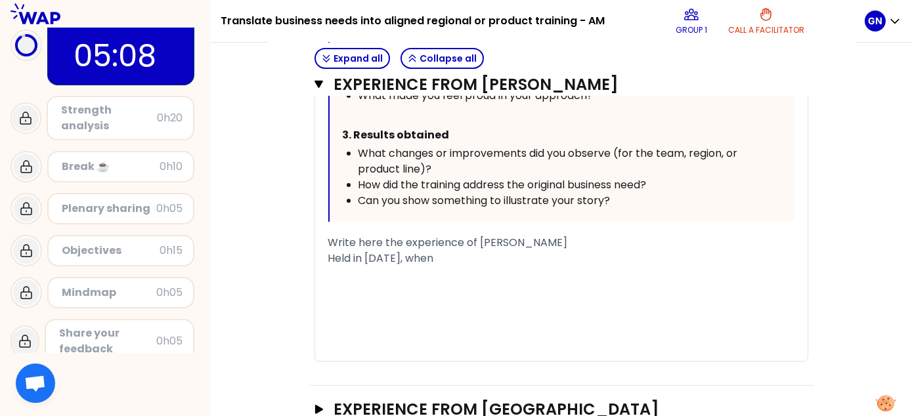
click at [468, 271] on div "﻿" at bounding box center [561, 275] width 466 height 16
click at [462, 258] on div "Held in 2023, when" at bounding box center [561, 259] width 466 height 16
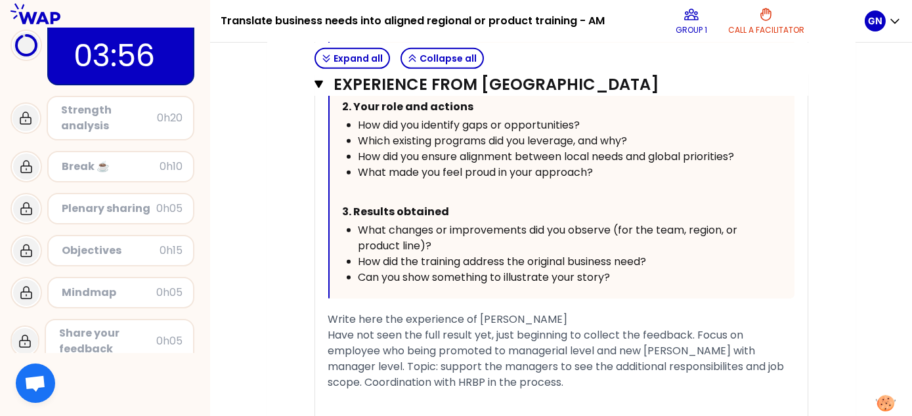
scroll to position [1755, 0]
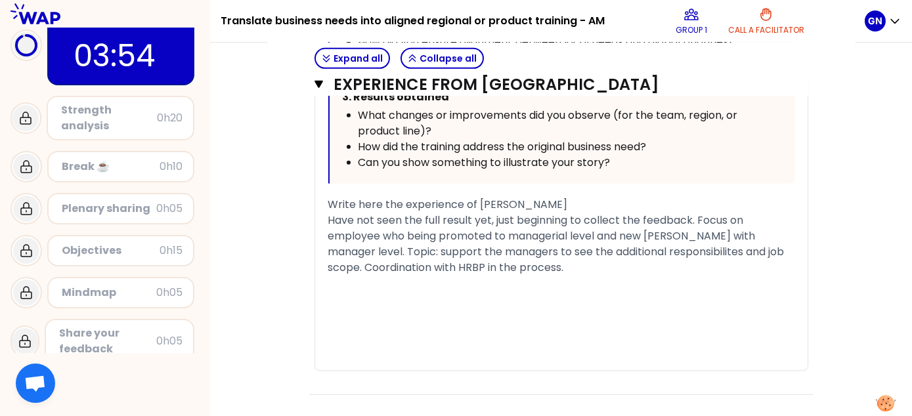
click at [544, 266] on div "Have not seen the full result yet, just beginning to collect the feedback. Focu…" at bounding box center [561, 244] width 466 height 63
click at [694, 216] on span "Have not seen the full result yet, just beginning to collect the feedback. Focu…" at bounding box center [557, 244] width 459 height 62
click at [609, 259] on div "Have not seen the full result yet, just beginning to collect the feedback after…" at bounding box center [561, 244] width 466 height 63
click at [574, 263] on div "Have not seen the full result yet, just beginning to collect the feedback after…" at bounding box center [561, 244] width 466 height 63
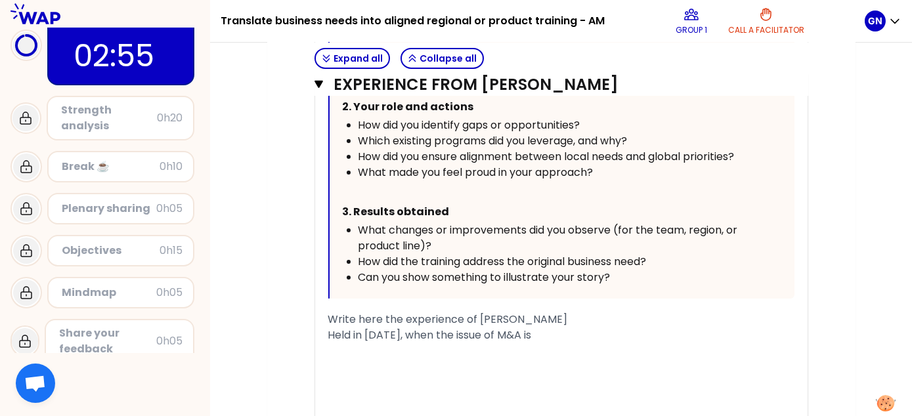
scroll to position [705, 0]
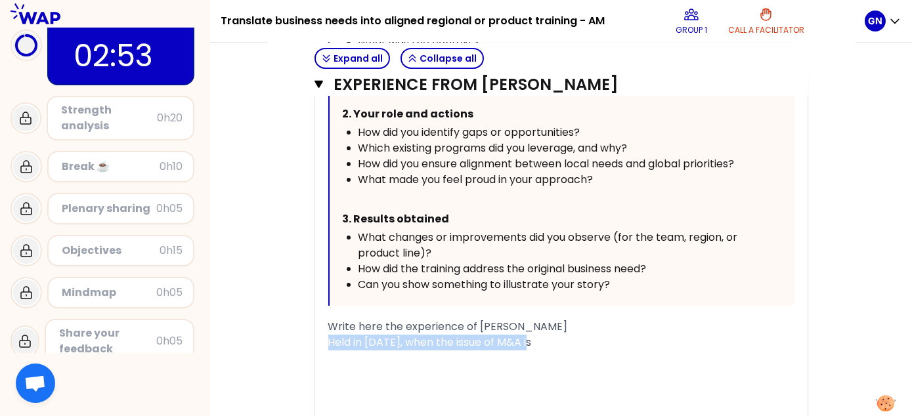
drag, startPoint x: 536, startPoint y: 338, endPoint x: 326, endPoint y: 344, distance: 210.3
click at [326, 344] on div "« I arranged a learning session for the manager and employees, addressing their…" at bounding box center [561, 136] width 493 height 619
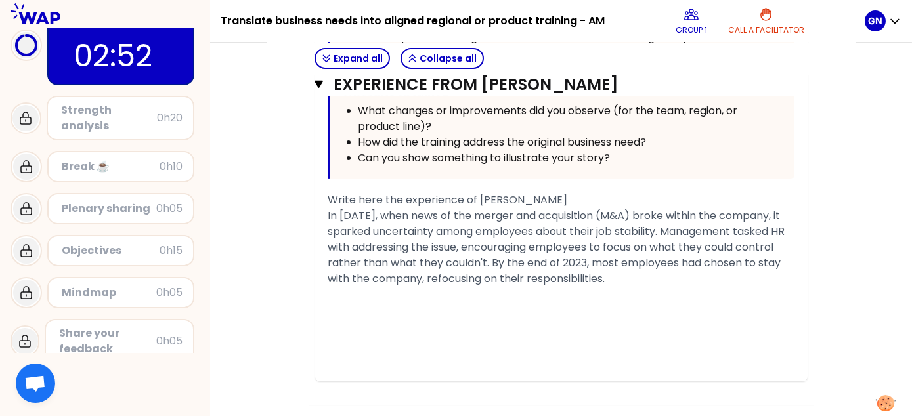
scroll to position [836, 0]
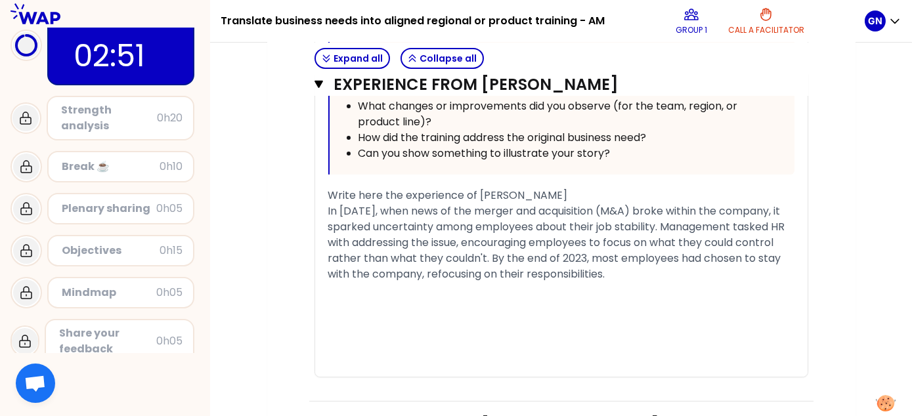
click at [844, 263] on div "My group number: 1 Objectives # Take turns telling your story (10min/person, in…" at bounding box center [561, 342] width 588 height 2124
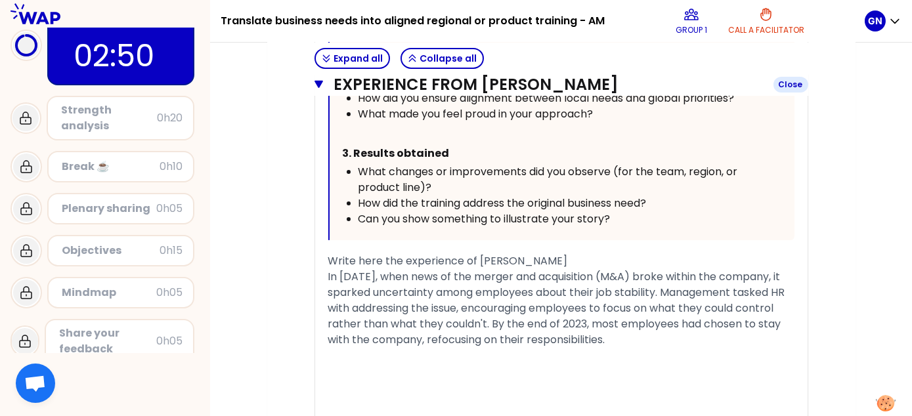
click at [315, 81] on icon "button" at bounding box center [319, 85] width 9 height 8
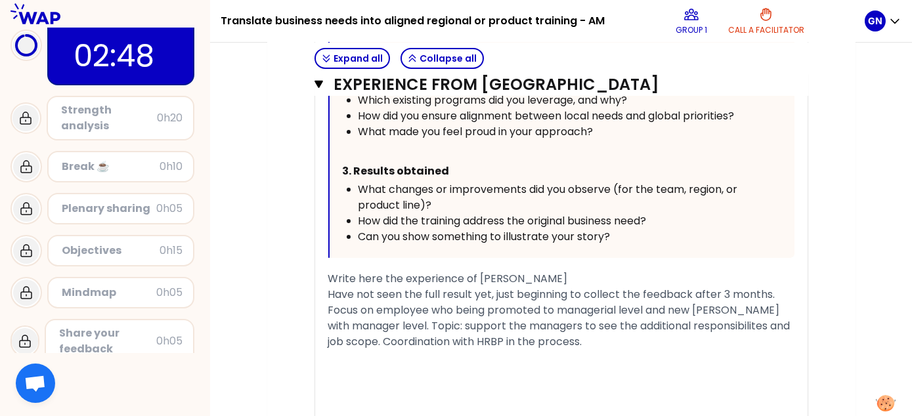
scroll to position [1071, 0]
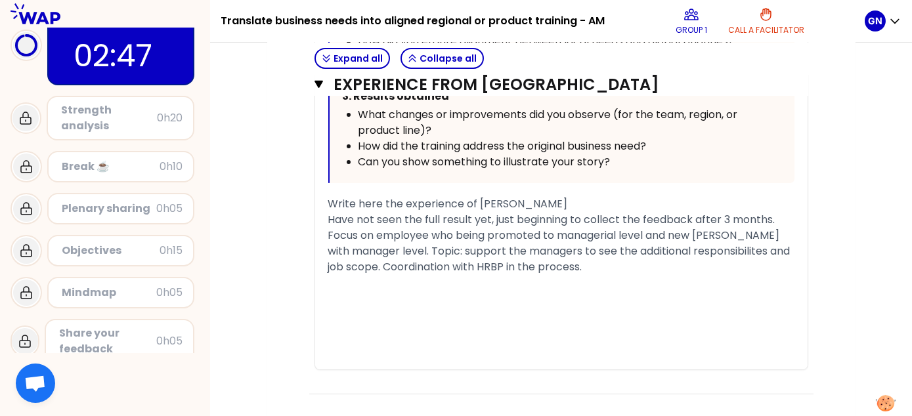
click at [581, 275] on div "﻿" at bounding box center [561, 283] width 466 height 16
click at [583, 265] on div "Have not seen the full result yet, just beginning to collect the feedback after…" at bounding box center [561, 243] width 466 height 63
click at [775, 217] on span "Have not seen the full result yet, just beginning to collect the feedback after…" at bounding box center [560, 243] width 465 height 62
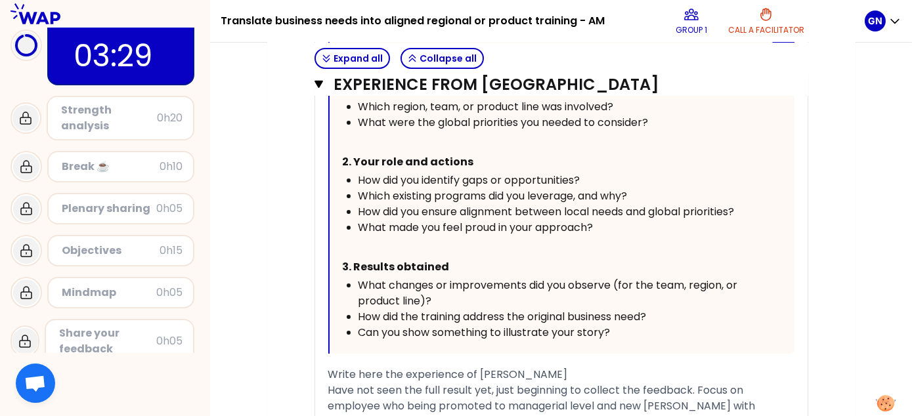
scroll to position [743, 0]
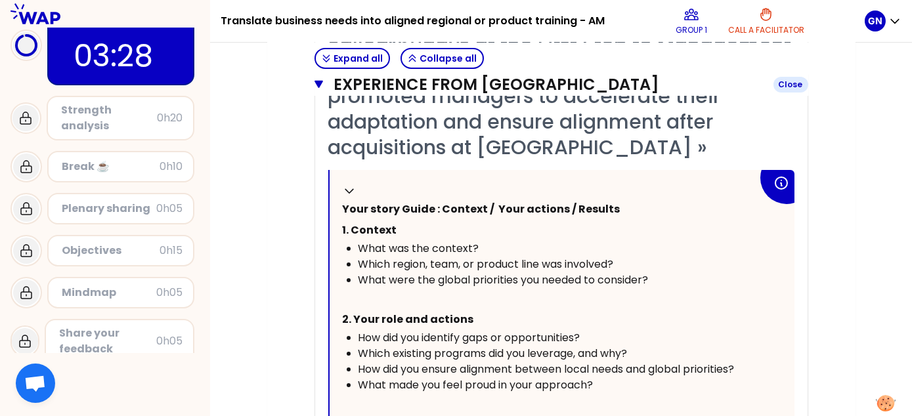
click at [317, 87] on icon "button" at bounding box center [319, 84] width 9 height 11
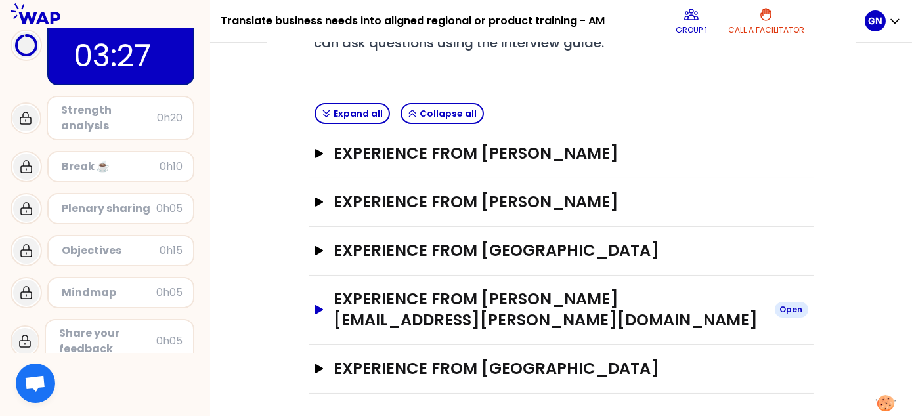
click at [324, 308] on icon "button" at bounding box center [318, 309] width 11 height 9
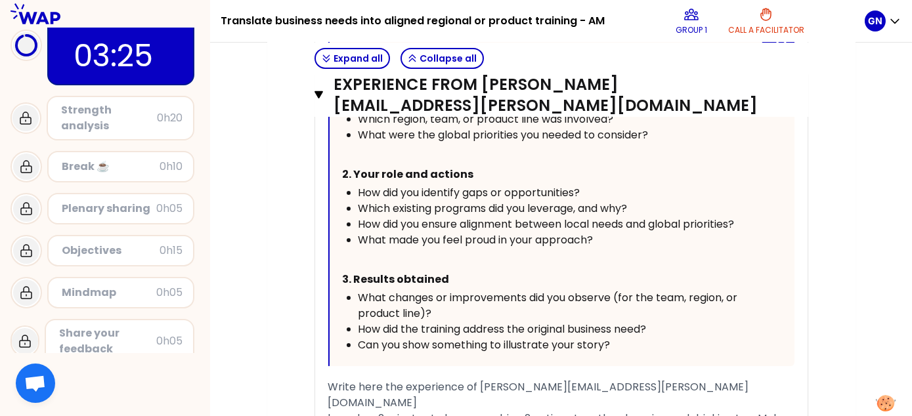
scroll to position [919, 0]
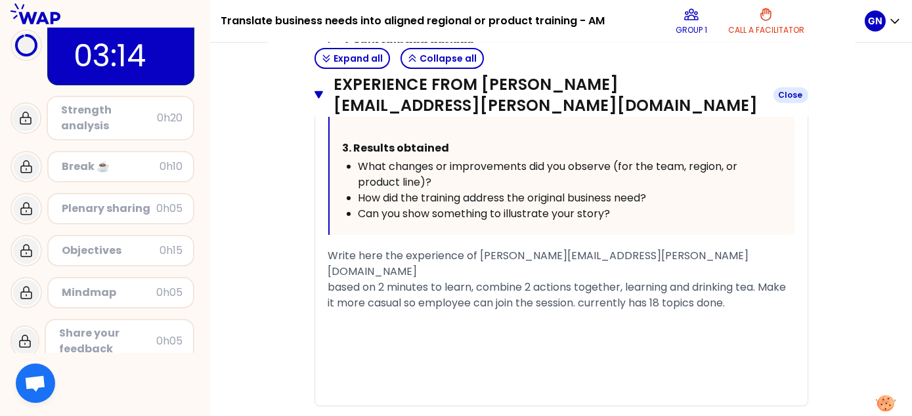
click at [317, 96] on icon "button" at bounding box center [319, 95] width 9 height 8
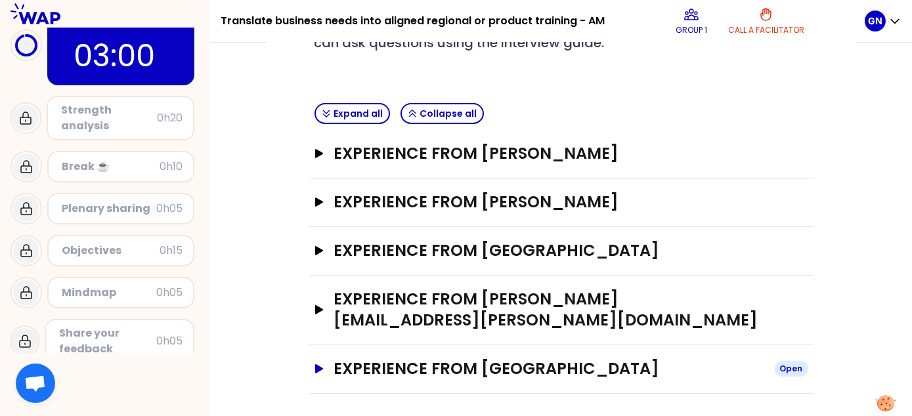
click at [524, 372] on h3 "Experience from PINAR BAYRAM" at bounding box center [549, 369] width 430 height 21
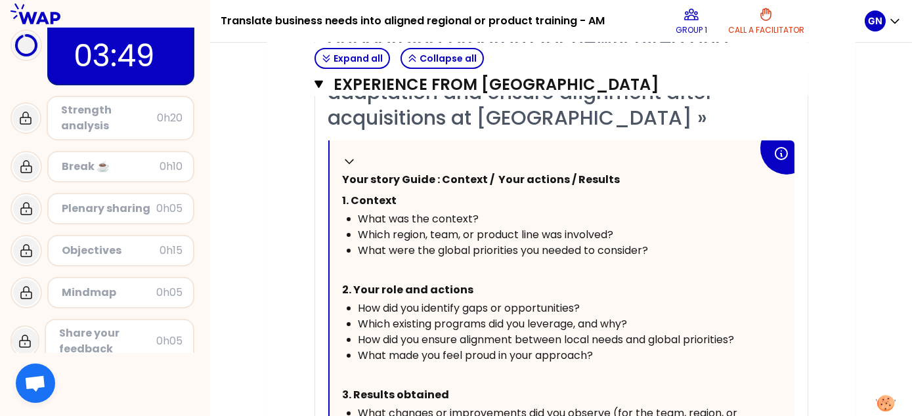
scroll to position [743, 0]
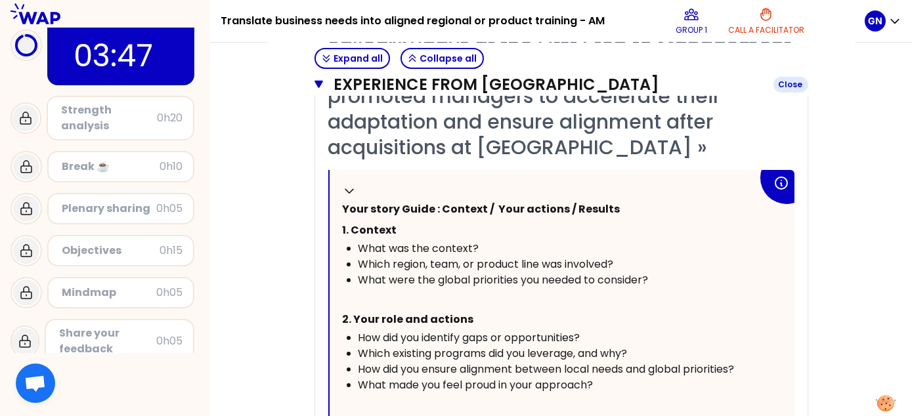
click at [318, 85] on icon "button" at bounding box center [319, 85] width 9 height 8
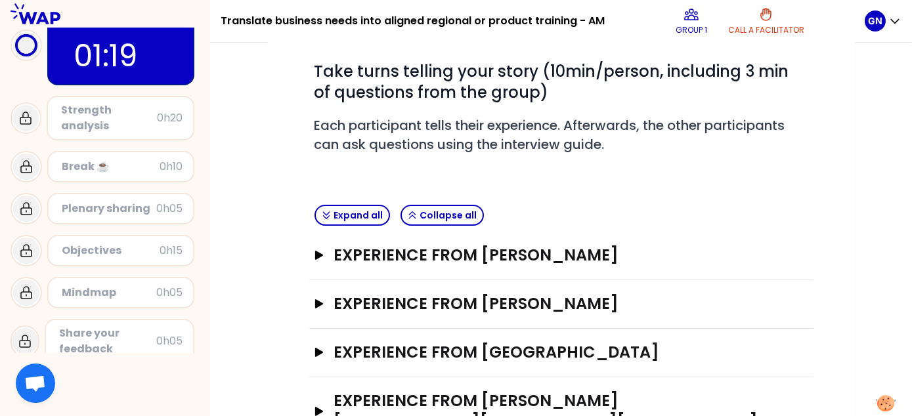
scroll to position [197, 0]
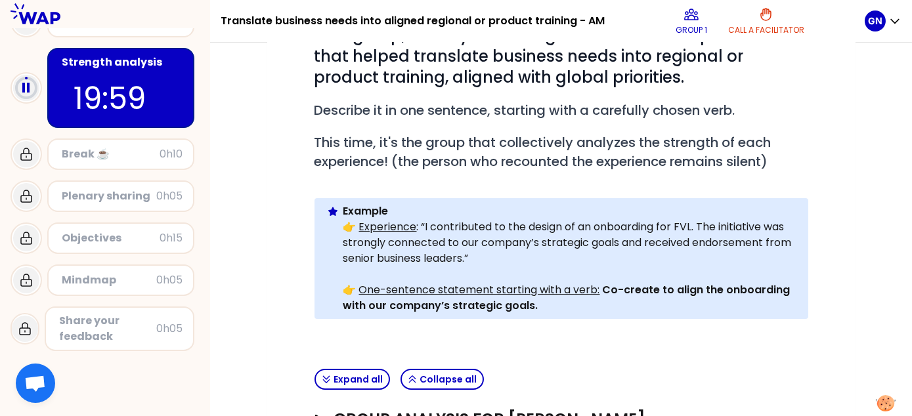
scroll to position [135, 0]
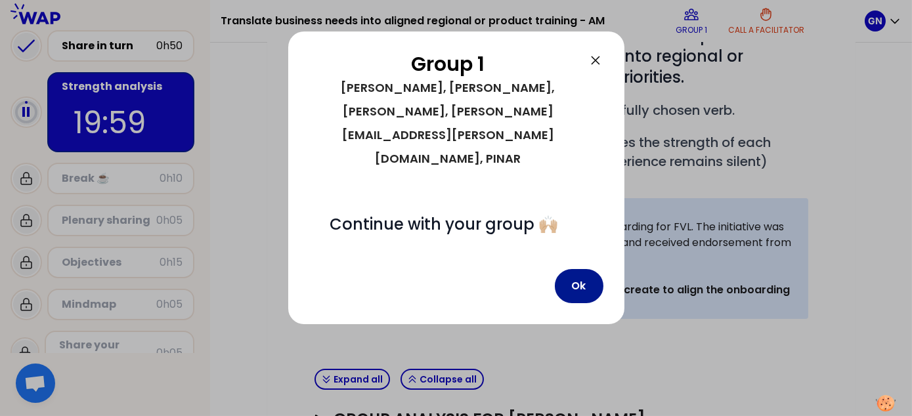
click at [594, 269] on button "Ok" at bounding box center [579, 286] width 49 height 34
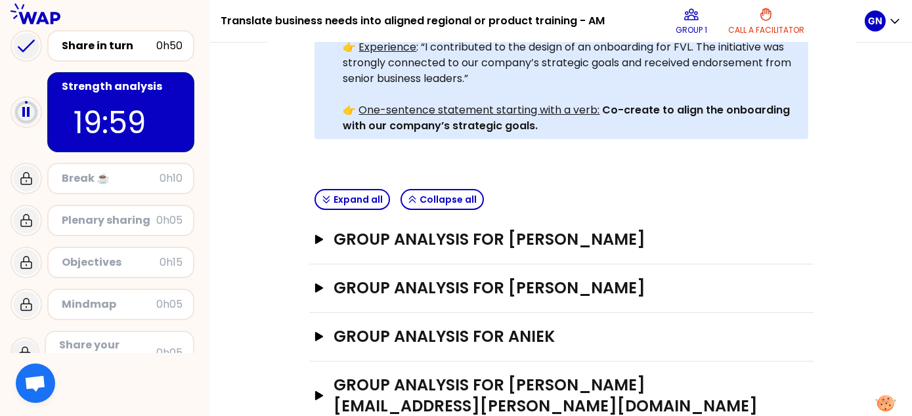
scroll to position [394, 0]
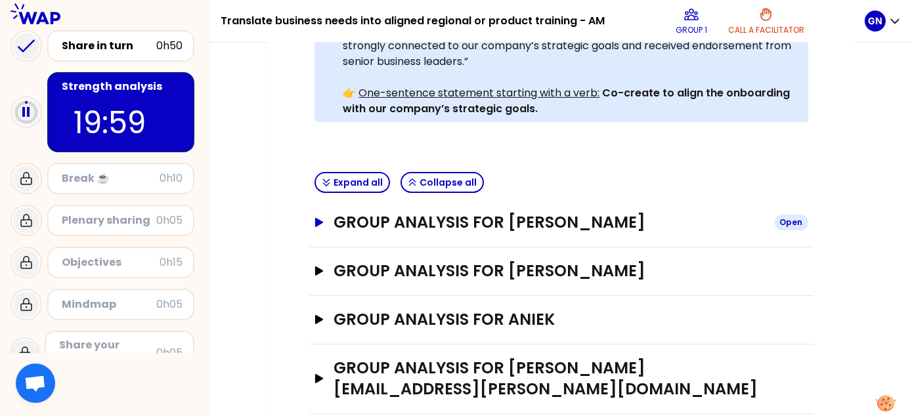
click at [573, 229] on h3 "Group analysis for Beatriz Jodra" at bounding box center [549, 222] width 430 height 21
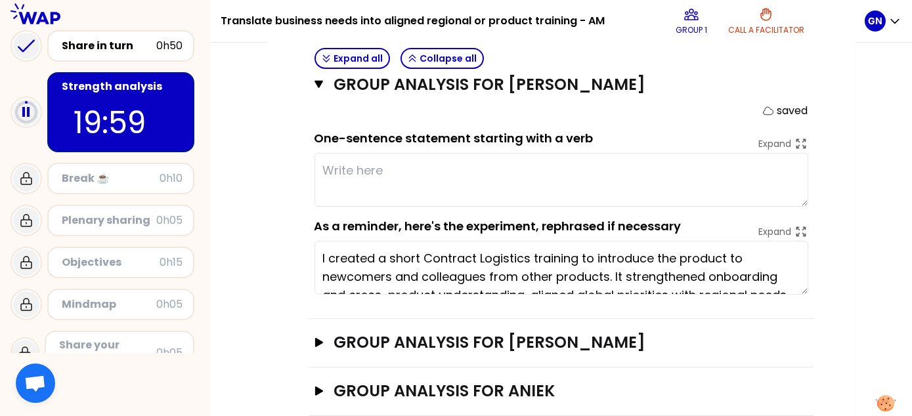
scroll to position [525, 0]
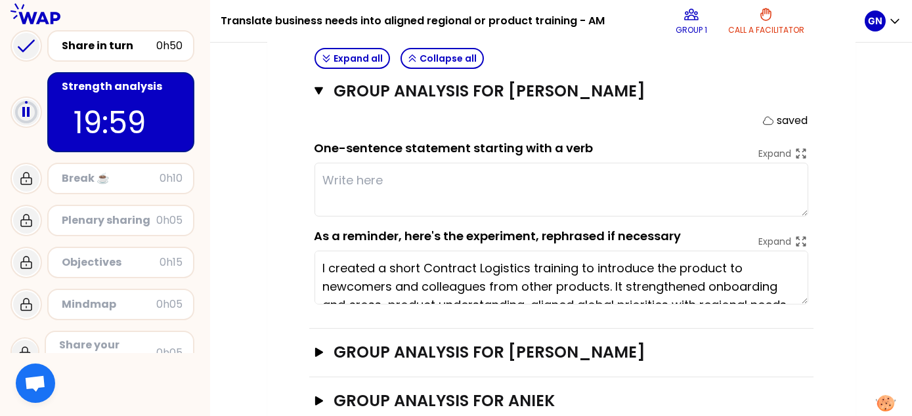
click at [338, 264] on textarea "I created a short Contract Logistics training to introduce the product to newco…" at bounding box center [562, 278] width 494 height 54
click at [837, 228] on div "My group number: 1 Objectives # As a group, identify the strength behind each e…" at bounding box center [561, 81] width 588 height 980
click at [317, 91] on icon "button" at bounding box center [319, 91] width 9 height 11
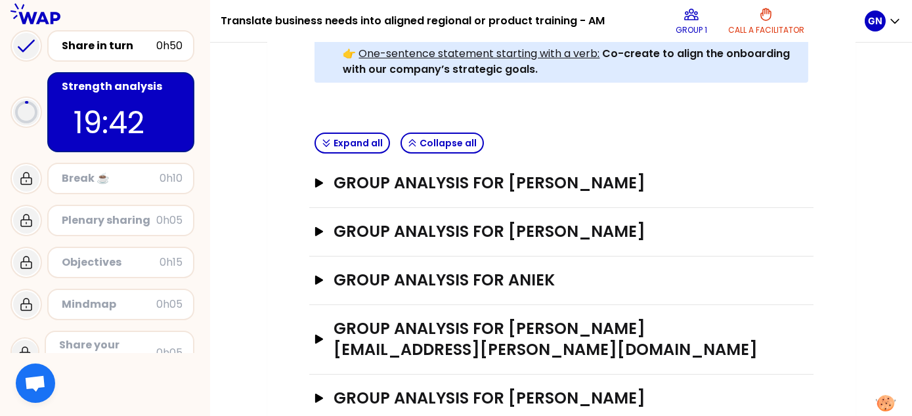
scroll to position [462, 0]
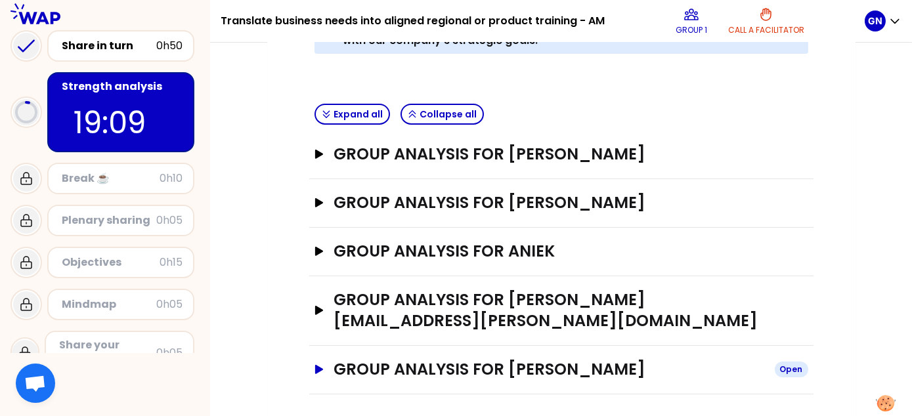
click at [317, 368] on icon "button" at bounding box center [319, 369] width 8 height 9
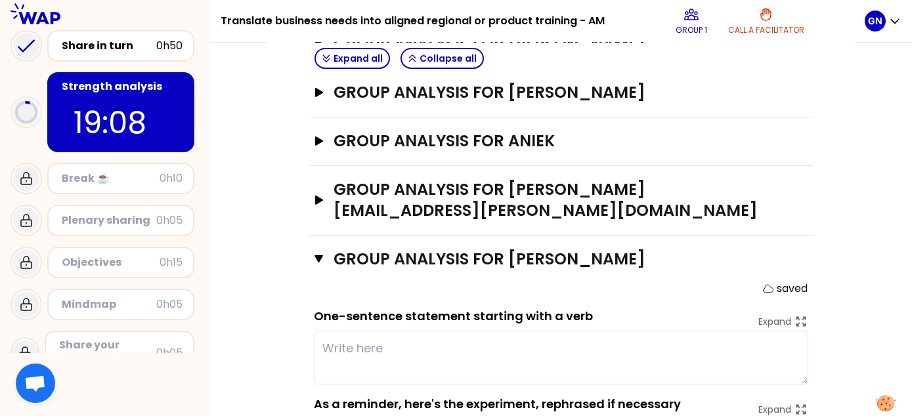
scroll to position [674, 0]
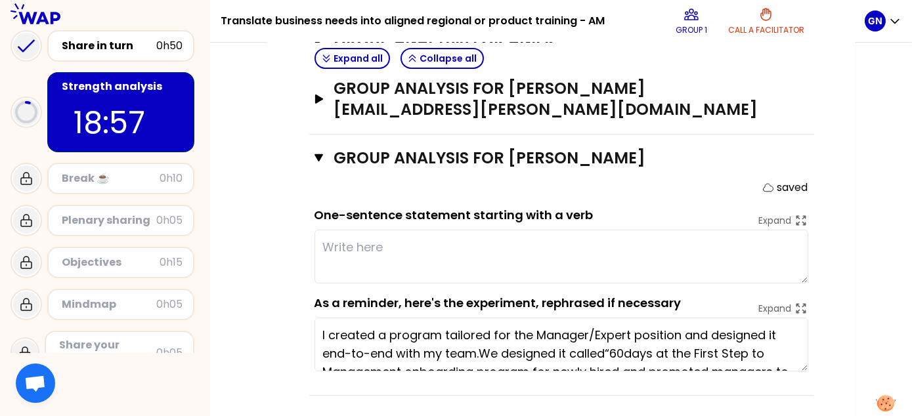
click at [569, 255] on textarea at bounding box center [562, 257] width 494 height 54
click at [433, 257] on textarea at bounding box center [562, 257] width 494 height 54
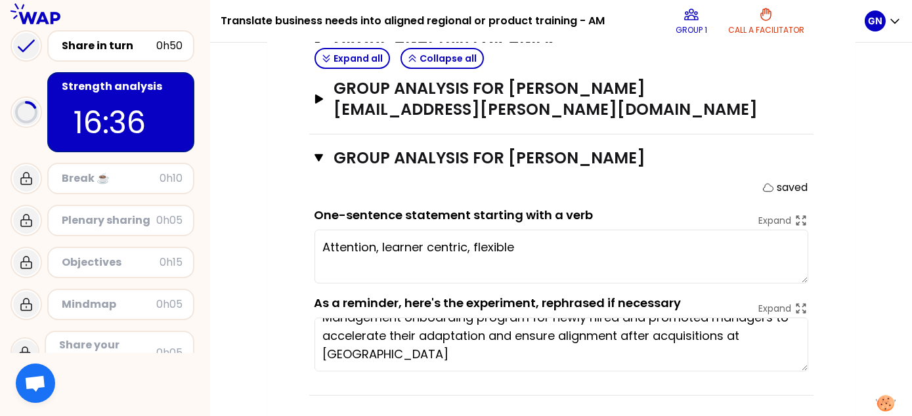
scroll to position [0, 0]
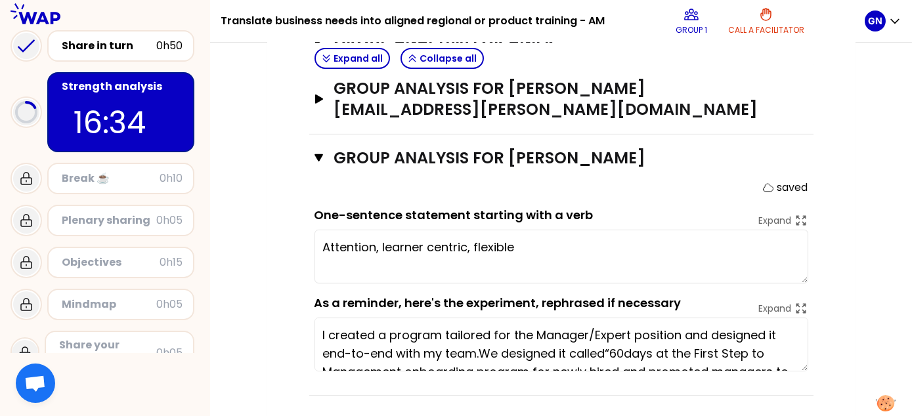
click at [386, 259] on textarea "Attention, learner centric, flexible" at bounding box center [562, 257] width 494 height 54
click at [528, 248] on textarea "Attention, learner centric, flexible" at bounding box center [562, 257] width 494 height 54
click at [460, 264] on textarea "Attention, learner centric, flexible" at bounding box center [562, 257] width 494 height 54
click at [502, 347] on textarea "I created a program tailored for the Manager/Expert position and designed it en…" at bounding box center [562, 345] width 494 height 54
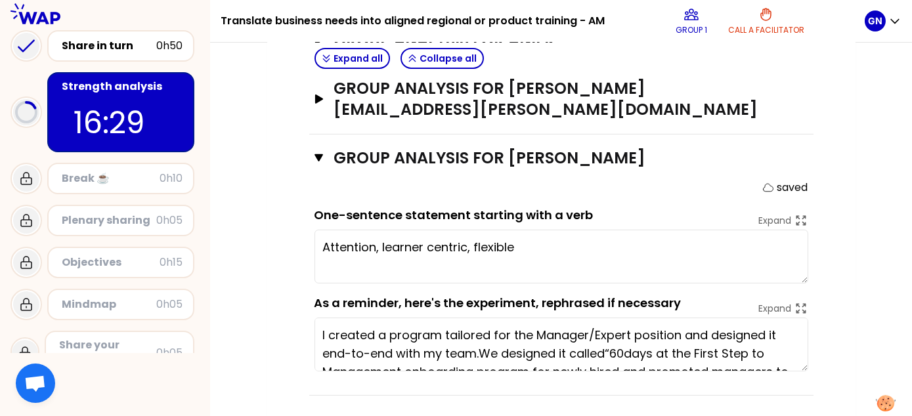
click at [502, 347] on textarea "I created a program tailored for the Manager/Expert position and designed it en…" at bounding box center [562, 345] width 494 height 54
click at [521, 252] on textarea "Attention, learner centric, flexible" at bounding box center [562, 257] width 494 height 54
drag, startPoint x: 523, startPoint y: 245, endPoint x: 324, endPoint y: 232, distance: 198.8
click at [324, 232] on textarea "Attention, learner centric, flexible" at bounding box center [562, 257] width 494 height 54
click at [334, 254] on textarea "Attention, learner centric, flexible" at bounding box center [562, 257] width 494 height 54
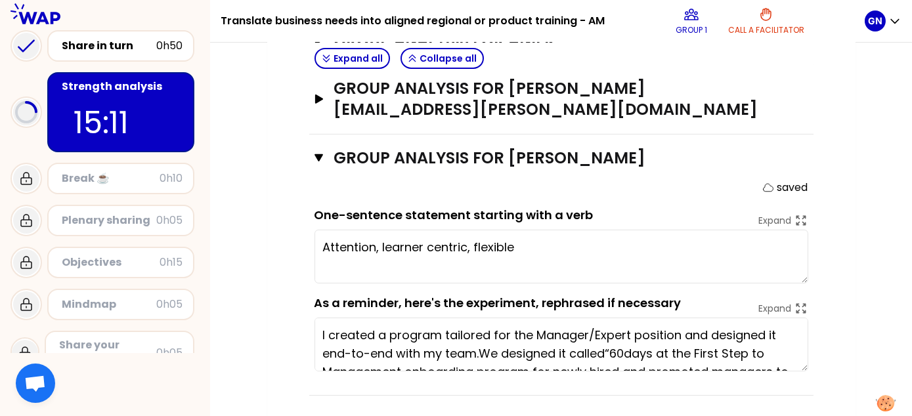
click at [571, 252] on textarea "Attention, learner centric, flexible" at bounding box center [562, 257] width 494 height 54
click at [347, 261] on textarea "Attention, learner centric, flexible" at bounding box center [562, 257] width 494 height 54
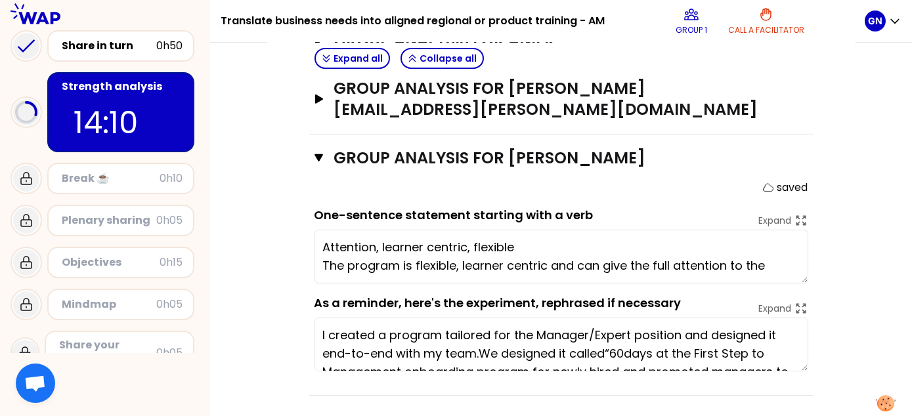
click at [781, 259] on textarea "Attention, learner centric, flexible The program is flexible, learner centric a…" at bounding box center [562, 257] width 494 height 54
drag, startPoint x: 540, startPoint y: 238, endPoint x: 313, endPoint y: 225, distance: 228.3
click at [313, 225] on div "Group analysis for PINAR BAYRAM Close saved One-sentence statement starting wit…" at bounding box center [561, 265] width 504 height 261
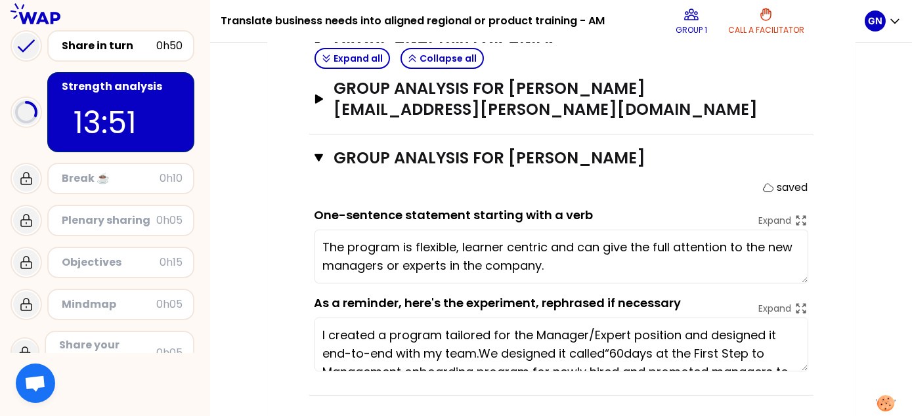
click at [553, 264] on textarea "The program is flexible, learner centric and can give the full attention to the…" at bounding box center [562, 257] width 494 height 54
click at [590, 261] on textarea "The program is flexible, learner centric and can give the full attention to the…" at bounding box center [562, 257] width 494 height 54
click at [345, 245] on textarea "The program is flexible, learner centric and can give the full attention to the…" at bounding box center [562, 257] width 494 height 54
click at [330, 242] on textarea "The program is flexible, learner centric and can give the full attention to the…" at bounding box center [562, 257] width 494 height 54
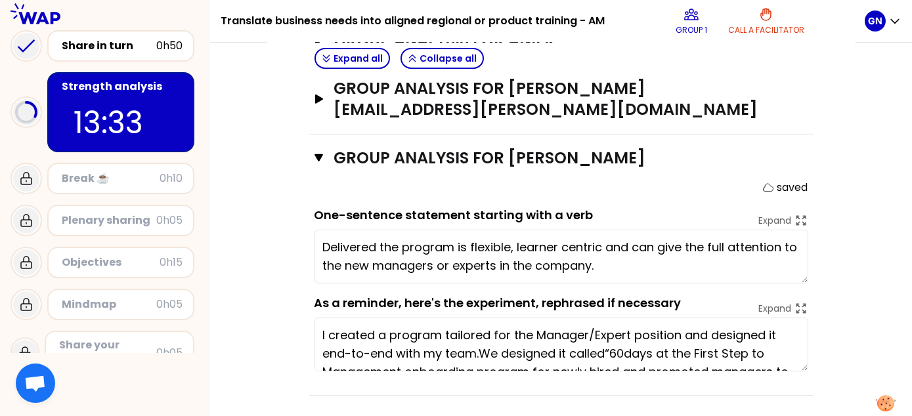
drag, startPoint x: 458, startPoint y: 247, endPoint x: 500, endPoint y: 241, distance: 42.4
click at [458, 246] on textarea "Delivered the program is flexible, learner centric and can give the full attent…" at bounding box center [562, 257] width 494 height 54
click at [676, 271] on textarea "Delivered the program that is flexible, learner centric and can give the full a…" at bounding box center [562, 257] width 494 height 54
type textarea "Delivered the program that is flexible, learner centric and can give the full a…"
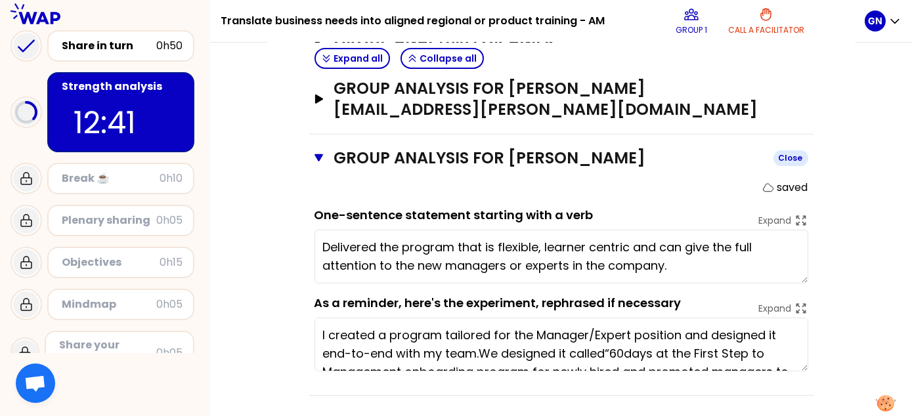
click at [320, 161] on button "Group analysis for PINAR BAYRAM Close" at bounding box center [562, 158] width 494 height 21
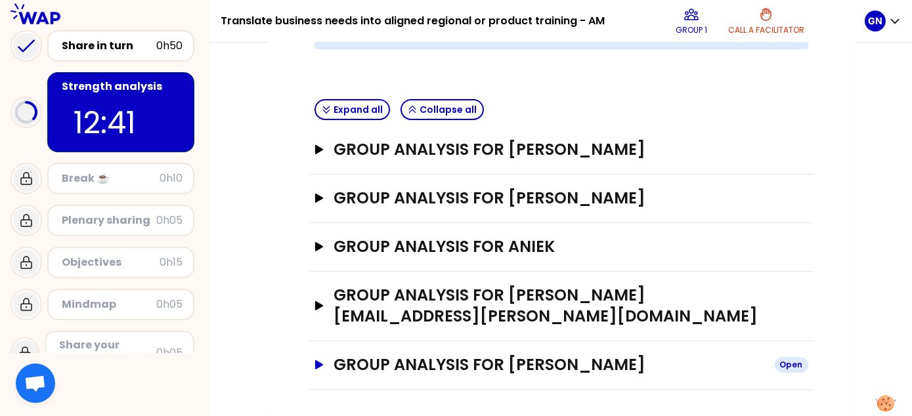
scroll to position [462, 0]
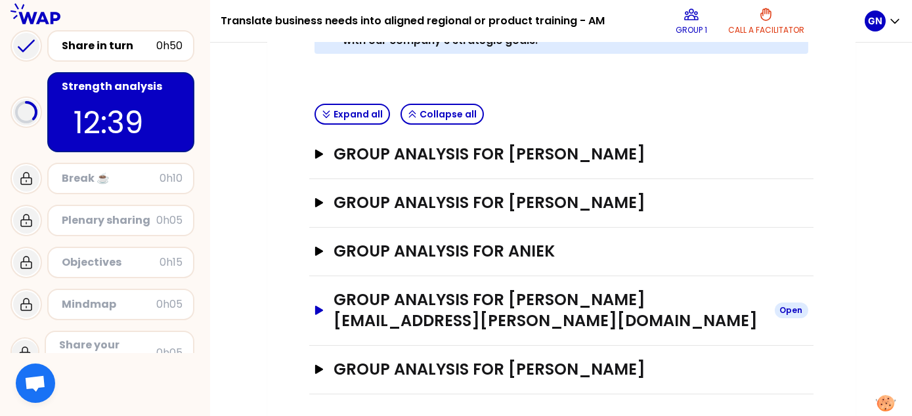
click at [319, 306] on icon "button" at bounding box center [319, 310] width 8 height 9
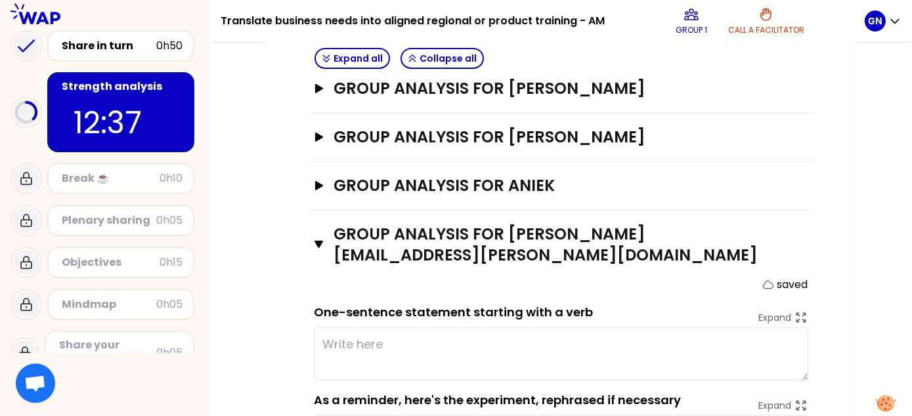
scroll to position [594, 0]
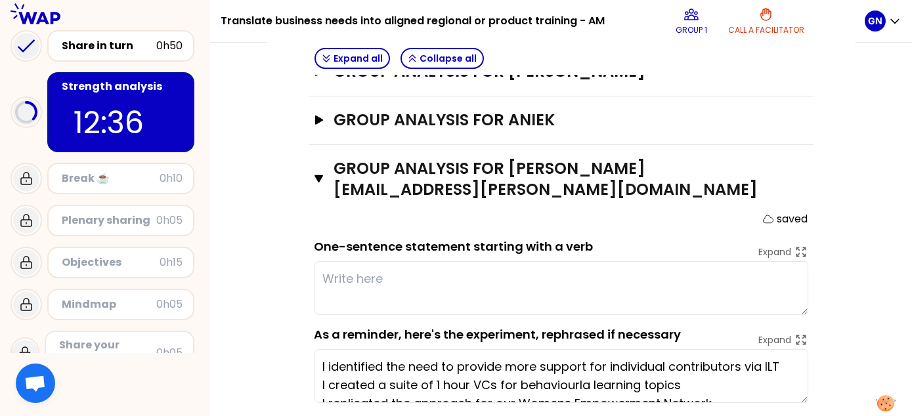
click at [393, 289] on textarea at bounding box center [562, 288] width 494 height 54
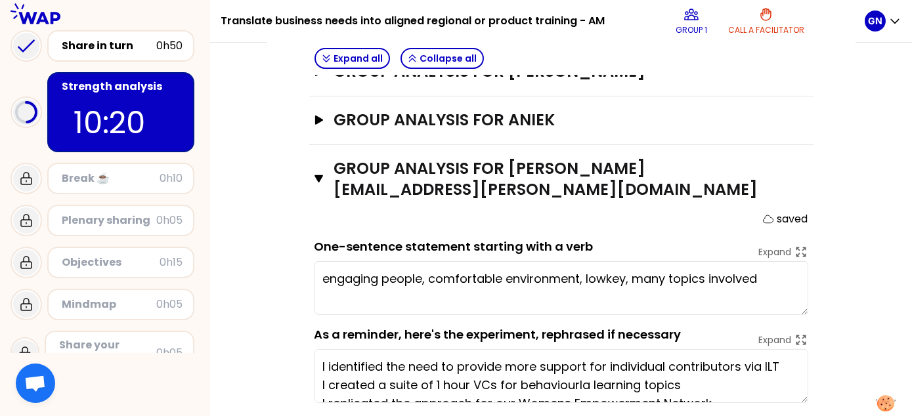
scroll to position [659, 0]
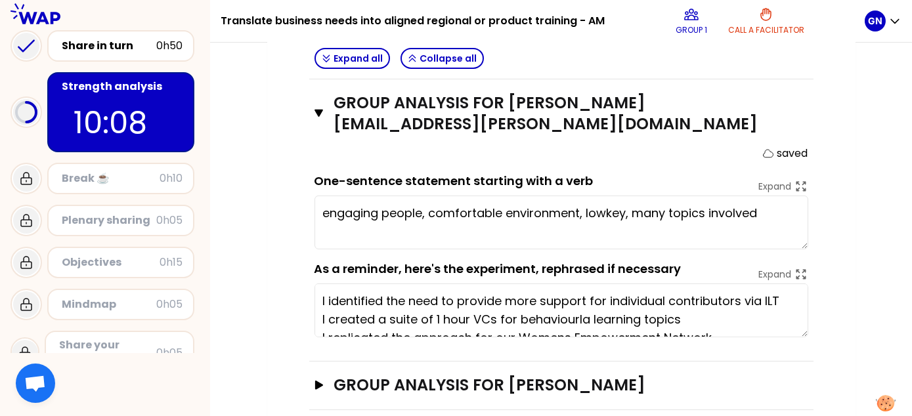
click at [481, 208] on textarea "engaging people, comfortable environment, lowkey, many topics involved" at bounding box center [562, 223] width 494 height 54
click at [497, 232] on textarea "engaging people, comfortable environment, lowkey, many topics involved" at bounding box center [562, 223] width 494 height 54
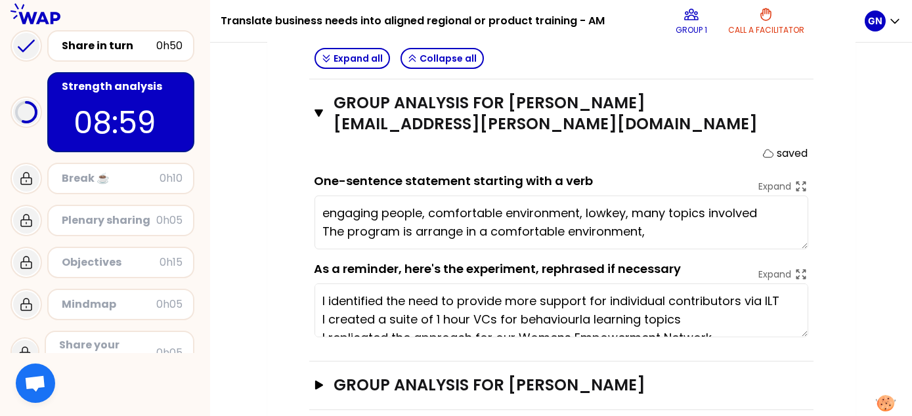
click at [691, 235] on textarea "engaging people, comfortable environment, lowkey, many topics involved The prog…" at bounding box center [562, 223] width 494 height 54
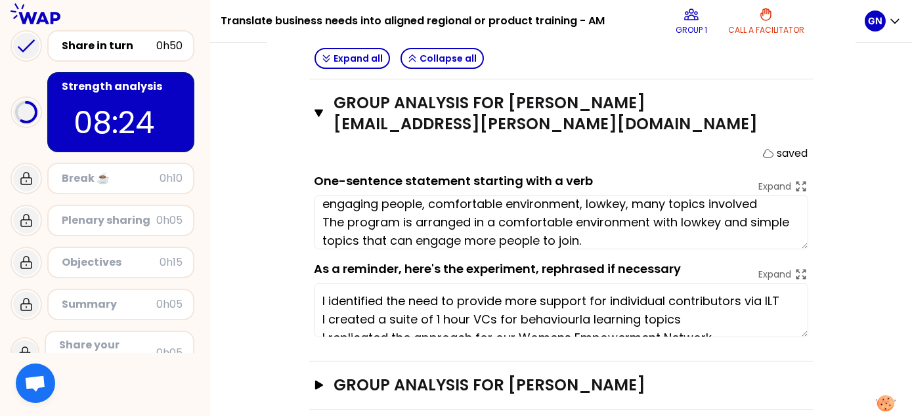
click at [422, 221] on textarea "engaging people, comfortable environment, lowkey, many topics involved The prog…" at bounding box center [562, 223] width 494 height 54
click at [363, 217] on textarea "engaging people, comfortable environment, lowkey, many topics involved The prog…" at bounding box center [562, 223] width 494 height 54
click at [655, 231] on textarea "engaging people, comfortable environment, lowkey, many topics involved The prog…" at bounding box center [562, 223] width 494 height 54
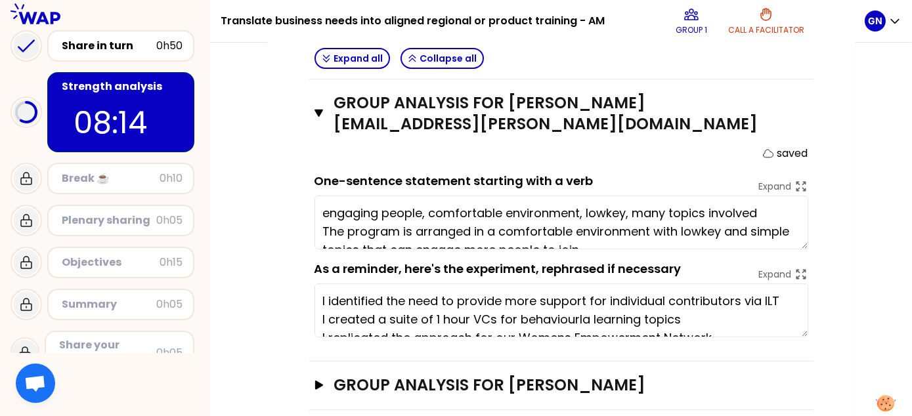
drag, startPoint x: 764, startPoint y: 203, endPoint x: 313, endPoint y: 185, distance: 451.5
click at [313, 185] on div "Group analysis for emma.ashwell@cevalogistics.com Close saved One-sentence stat…" at bounding box center [561, 220] width 504 height 282
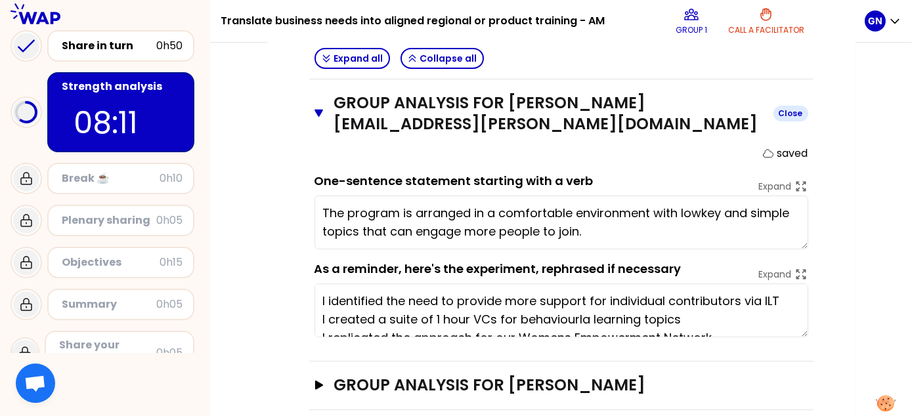
type textarea "The program is arranged in a comfortable environment with lowkey and simple top…"
click at [323, 112] on icon "button" at bounding box center [319, 113] width 9 height 11
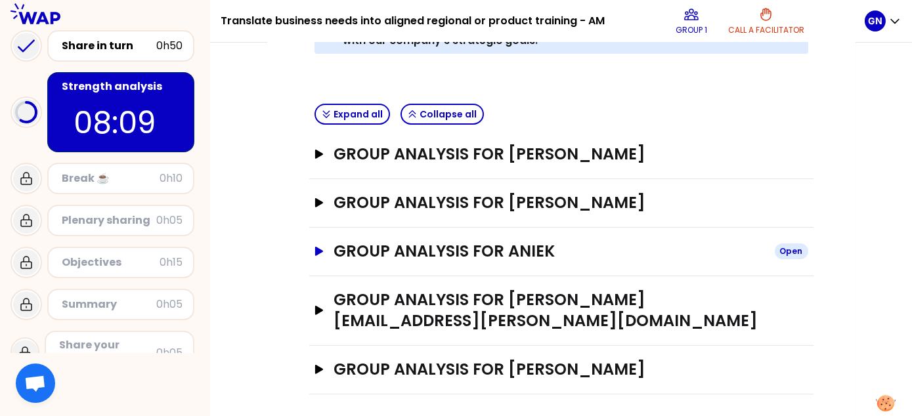
click at [322, 248] on icon "button" at bounding box center [319, 251] width 8 height 9
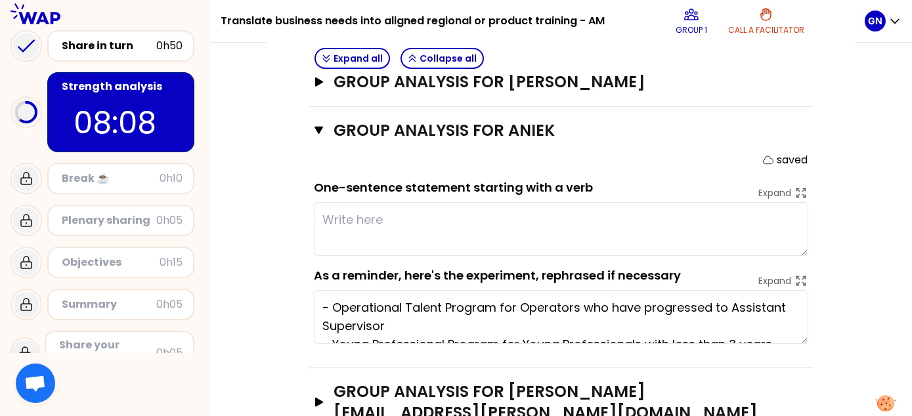
scroll to position [594, 0]
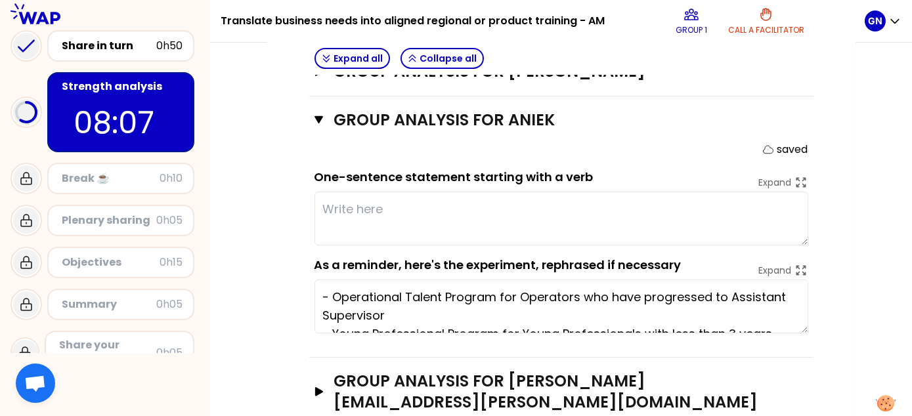
click at [468, 194] on textarea at bounding box center [562, 219] width 494 height 54
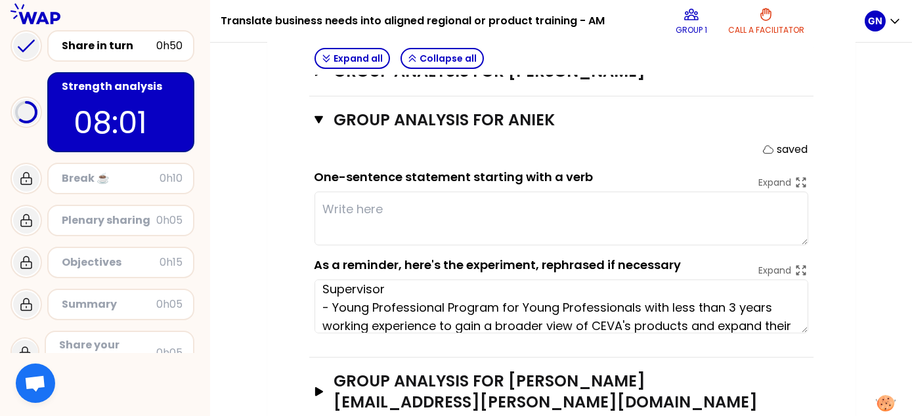
scroll to position [53, 0]
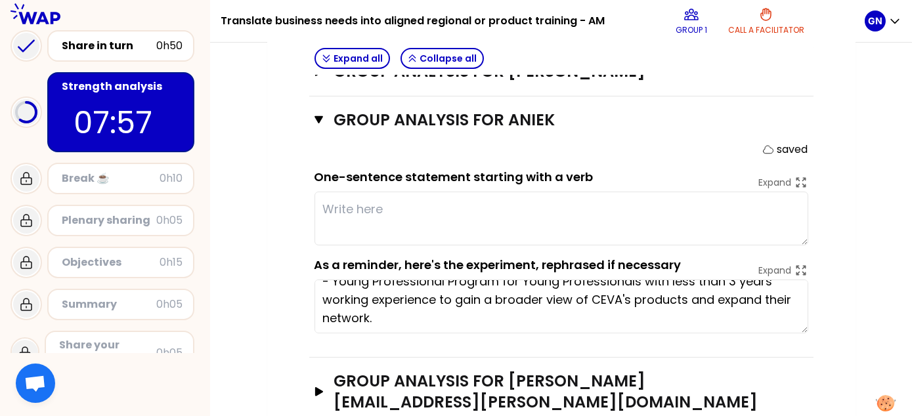
click at [420, 218] on textarea at bounding box center [562, 219] width 494 height 54
type textarea "T"
click at [319, 205] on textarea "Investment to future talents" at bounding box center [562, 219] width 494 height 54
click at [525, 208] on textarea "An investment to future talents" at bounding box center [562, 219] width 494 height 54
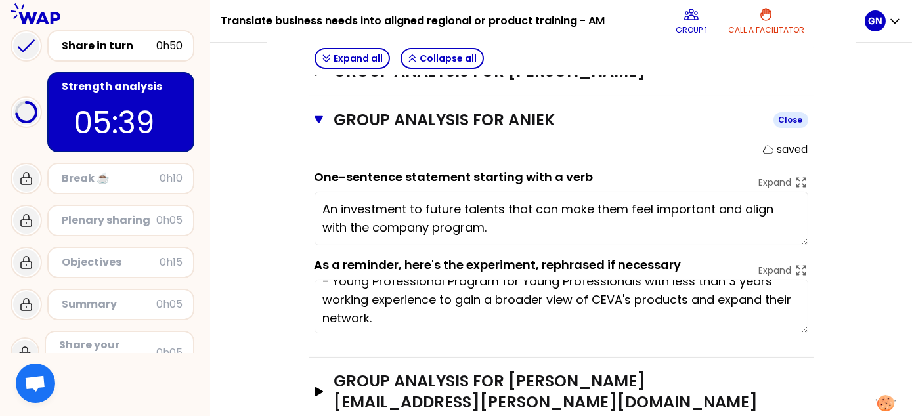
type textarea "An investment to future talents that can make them feel important and align wit…"
click at [326, 125] on button "Group analysis for Aniek Close" at bounding box center [562, 120] width 494 height 21
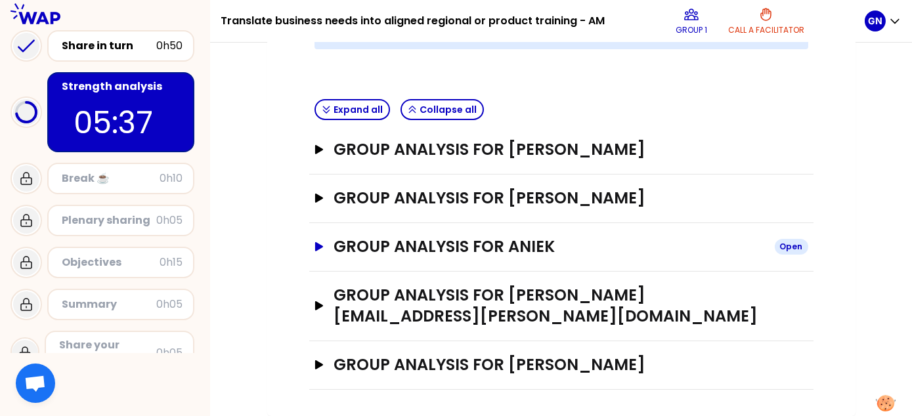
scroll to position [462, 0]
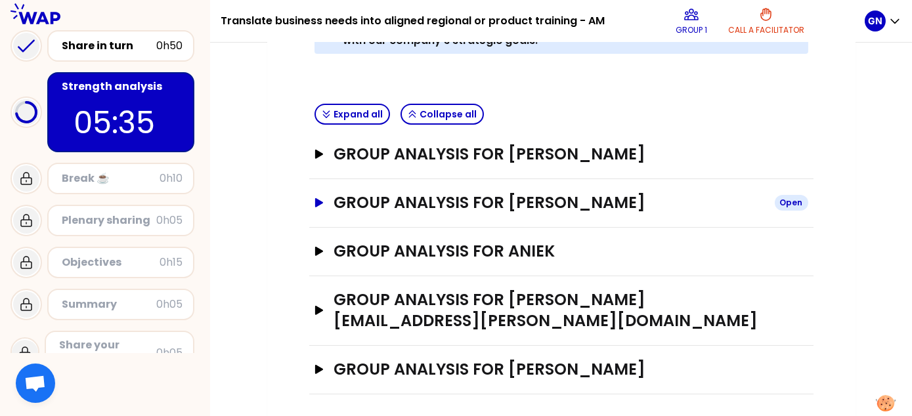
click at [322, 200] on icon "button" at bounding box center [319, 202] width 8 height 9
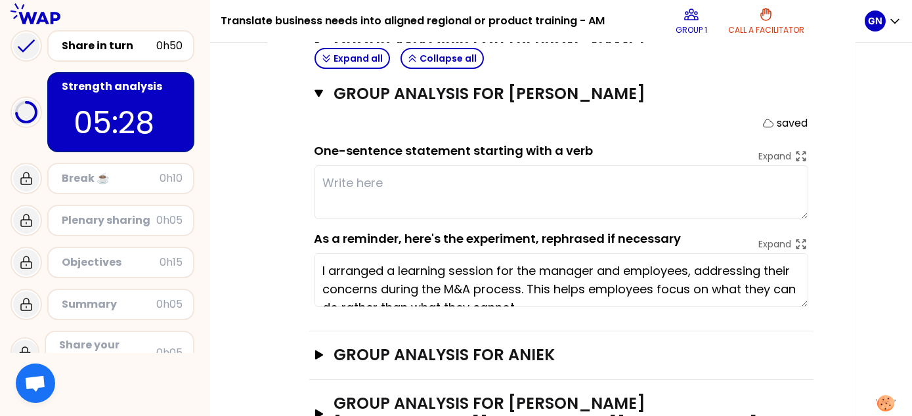
scroll to position [594, 0]
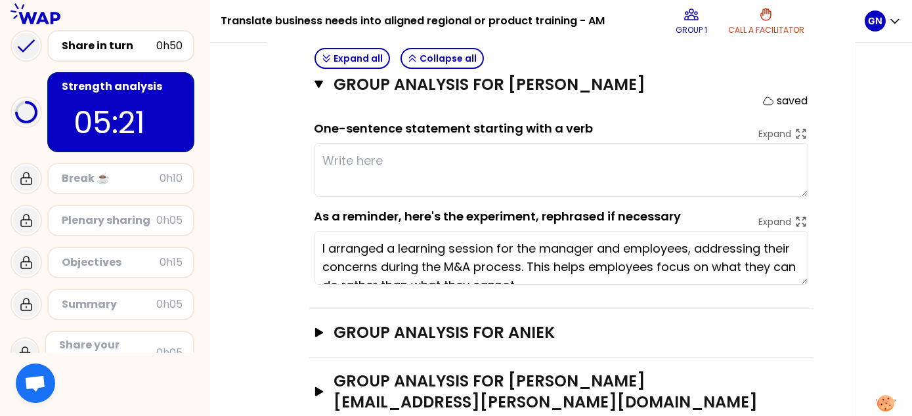
click at [342, 180] on textarea at bounding box center [562, 170] width 494 height 54
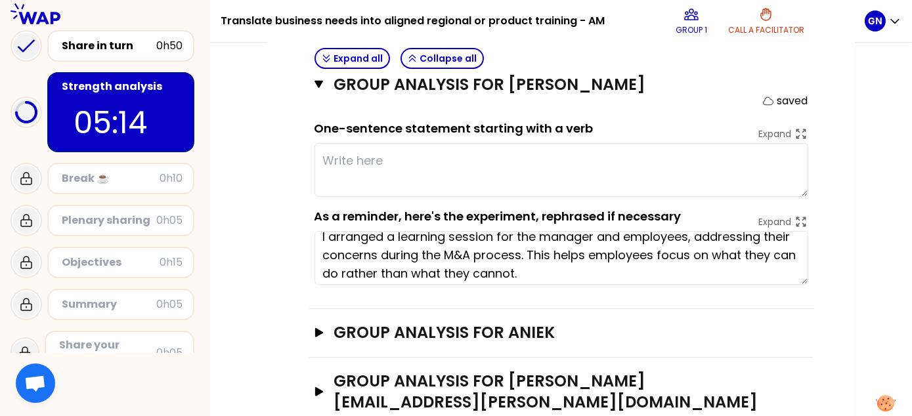
scroll to position [18, 0]
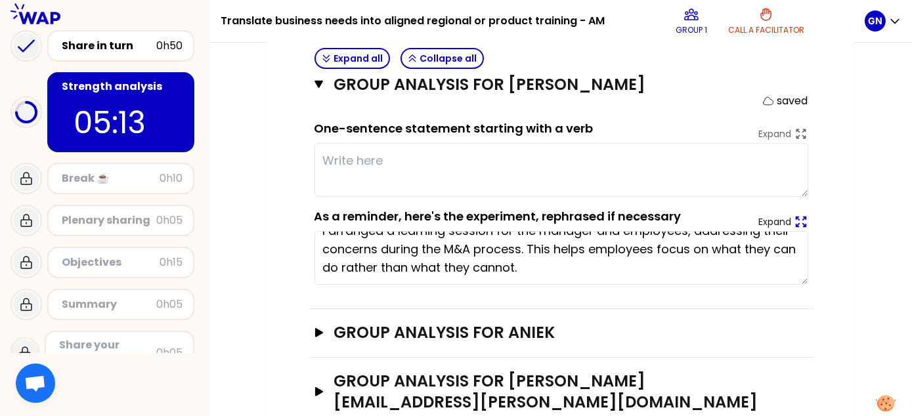
click at [796, 221] on icon at bounding box center [801, 222] width 10 height 10
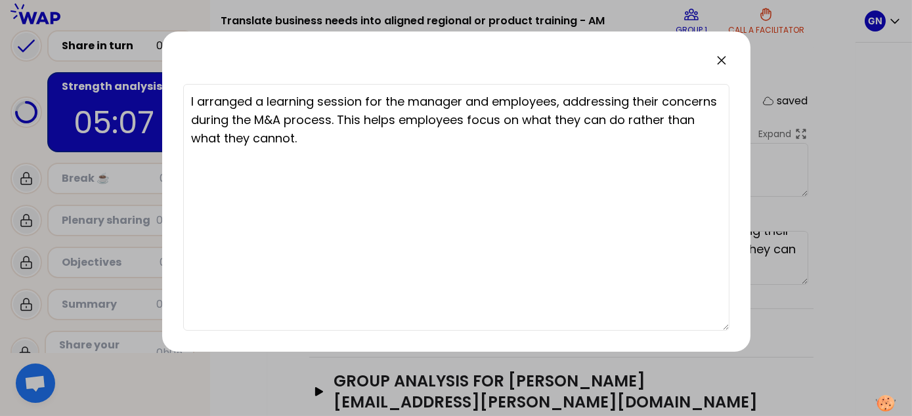
click at [720, 63] on icon at bounding box center [722, 61] width 16 height 16
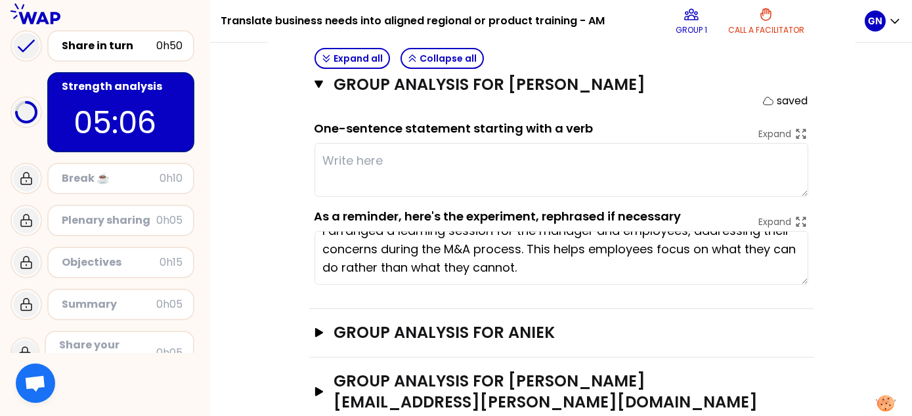
click at [479, 157] on textarea at bounding box center [562, 170] width 494 height 54
type textarea "m"
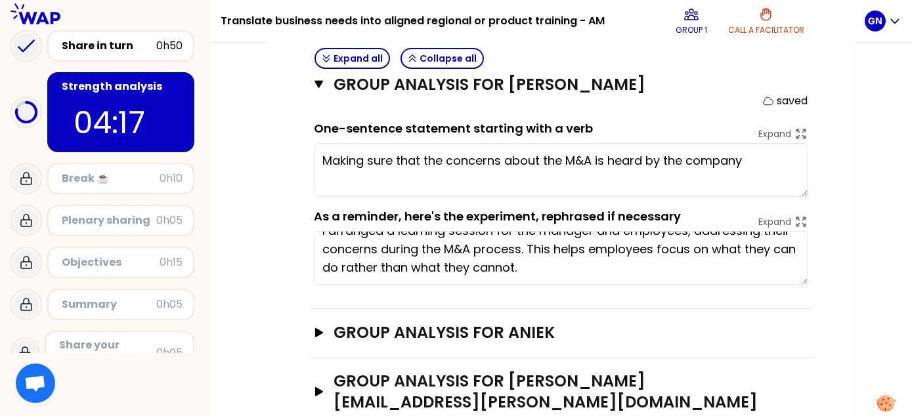
click at [449, 158] on textarea "Making sure that the concerns about the M&A is heard by the company" at bounding box center [562, 170] width 494 height 54
click at [410, 181] on textarea "Making sure that the employee's concerns about the M&A is heard by the company" at bounding box center [562, 170] width 494 height 54
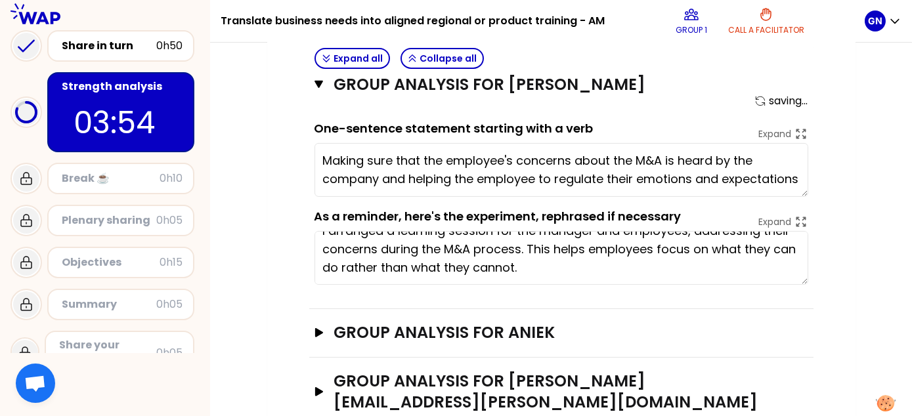
scroll to position [9, 0]
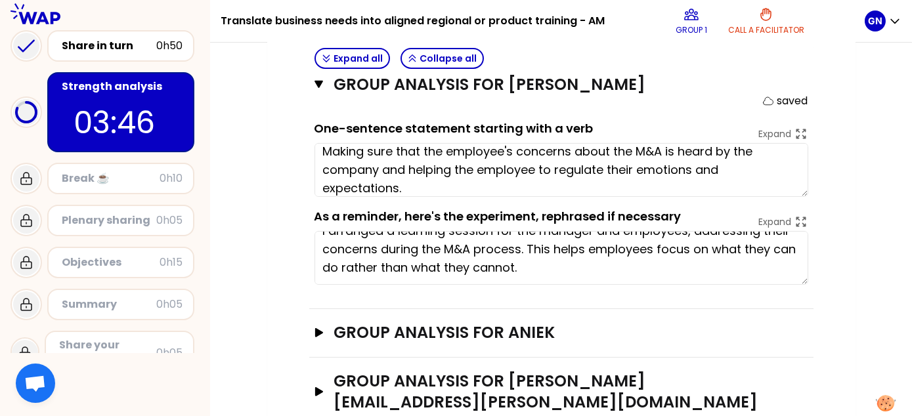
click at [378, 180] on textarea "Making sure that the employee's concerns about the M&A is heard by the company …" at bounding box center [562, 170] width 494 height 54
type textarea "Making sure that the employee's concerns about the M&A is heard by the company …"
click at [549, 182] on textarea "Making sure that the employee's concerns about the M&A is heard by the company …" at bounding box center [562, 170] width 494 height 54
click at [320, 85] on icon "button" at bounding box center [319, 85] width 9 height 8
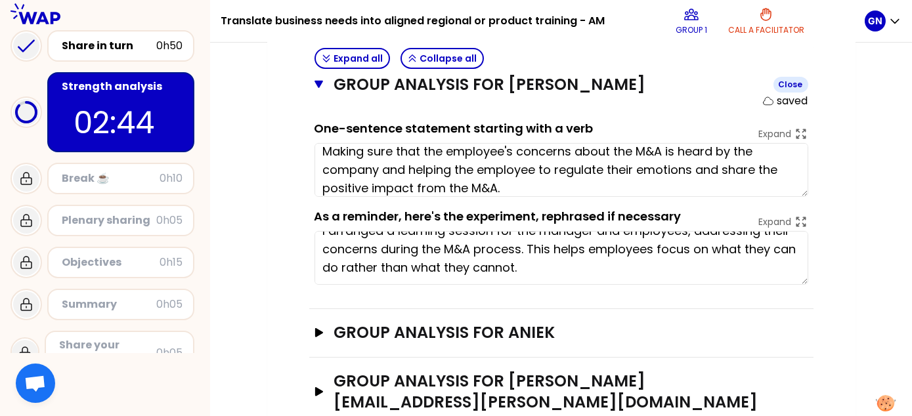
scroll to position [462, 0]
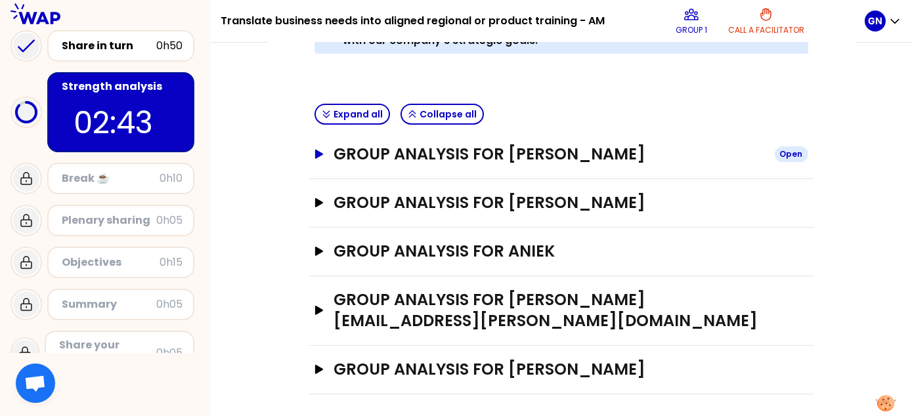
click at [318, 152] on icon "button" at bounding box center [319, 154] width 8 height 9
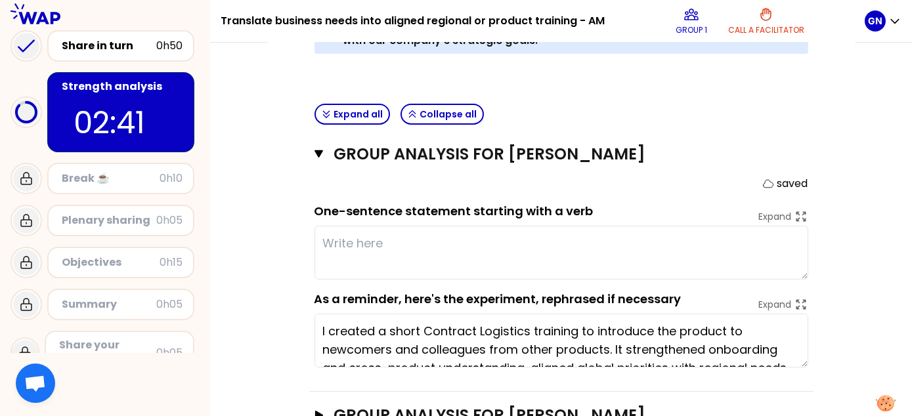
click at [555, 329] on textarea "I created a short Contract Logistics training to introduce the product to newco…" at bounding box center [562, 341] width 494 height 54
click at [801, 303] on icon at bounding box center [801, 304] width 14 height 14
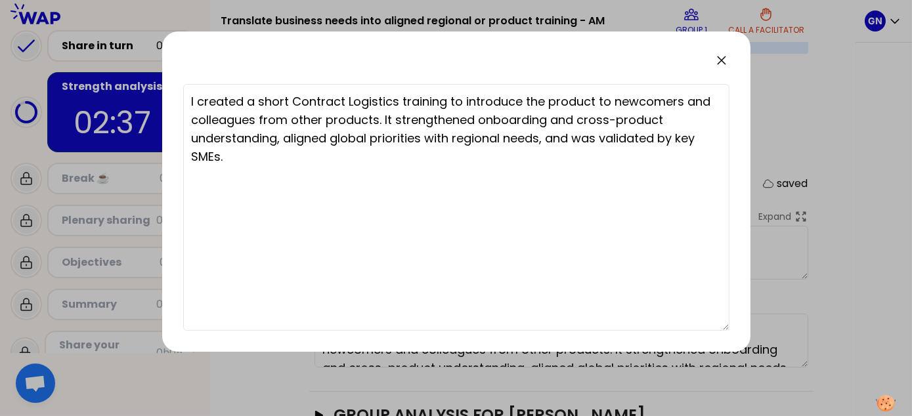
click at [378, 200] on textarea "I created a short Contract Logistics training to introduce the product to newco…" at bounding box center [456, 207] width 546 height 247
click at [722, 64] on icon at bounding box center [722, 61] width 16 height 16
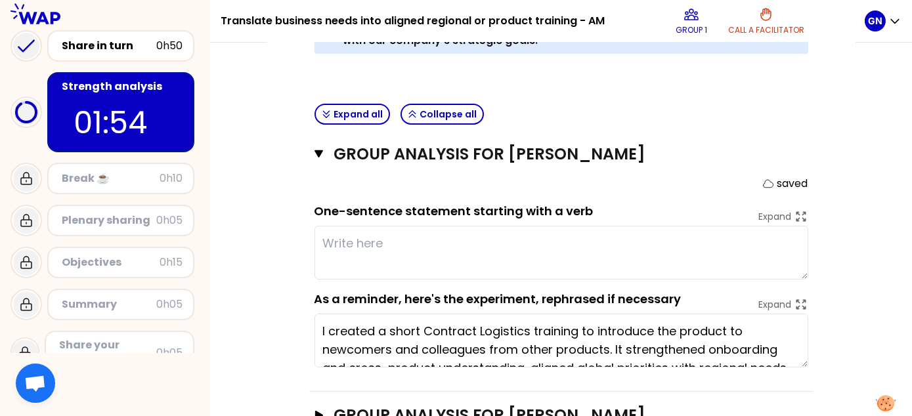
click at [373, 252] on textarea at bounding box center [562, 253] width 494 height 54
type textarea "B"
type textarea "S"
type textarea "T"
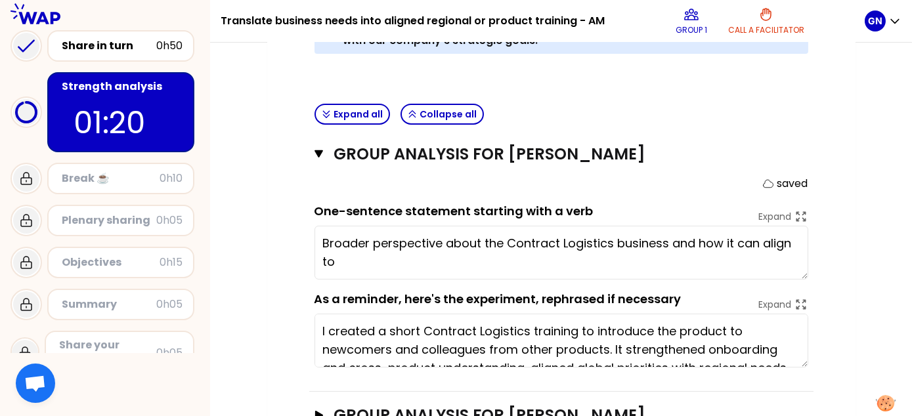
click at [393, 269] on textarea "Broader perspective about the Contract Logistics business and how it can align …" at bounding box center [562, 253] width 494 height 54
click at [353, 257] on textarea "Broader perspective about the Contract Logistics business and how it can align …" at bounding box center [562, 253] width 494 height 54
click at [349, 257] on textarea "Broader perspective about the Contract Logistics business and how it can align …" at bounding box center [562, 253] width 494 height 54
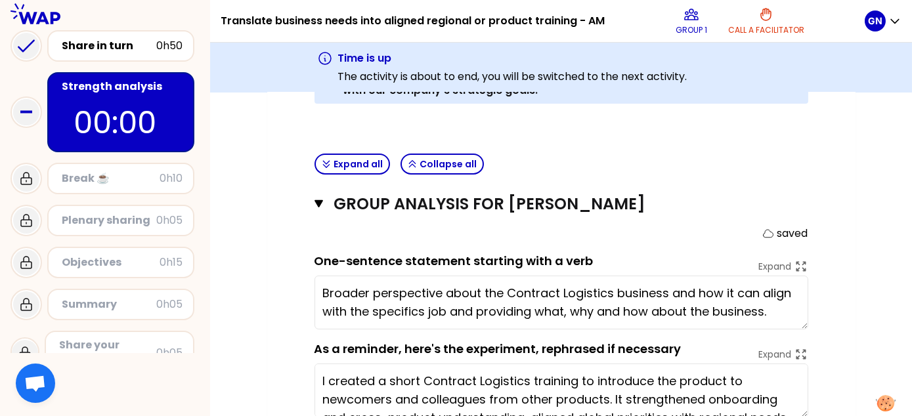
type textarea "Broader perspective about the Contract Logistics business and how it can align …"
click at [853, 252] on div "My group number: 1 Objectives # As a group, identify the strength behind each e…" at bounding box center [561, 194] width 588 height 980
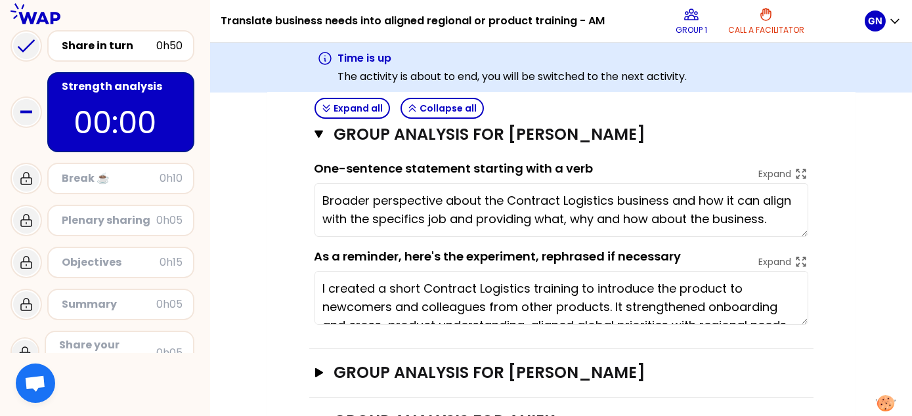
scroll to position [527, 0]
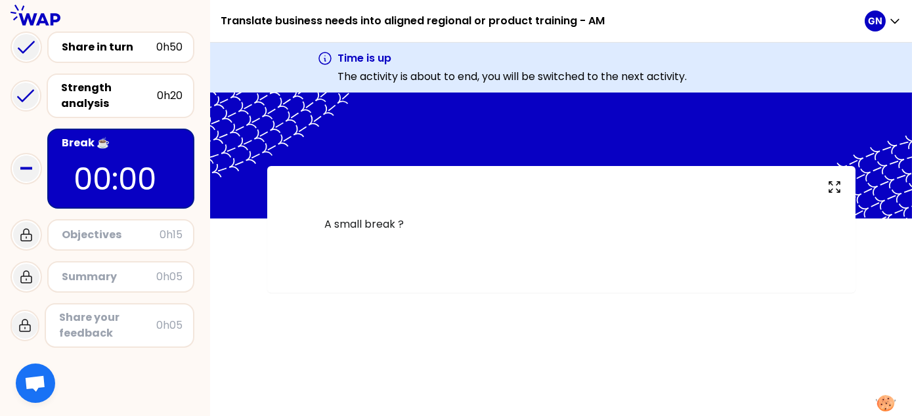
scroll to position [119, 0]
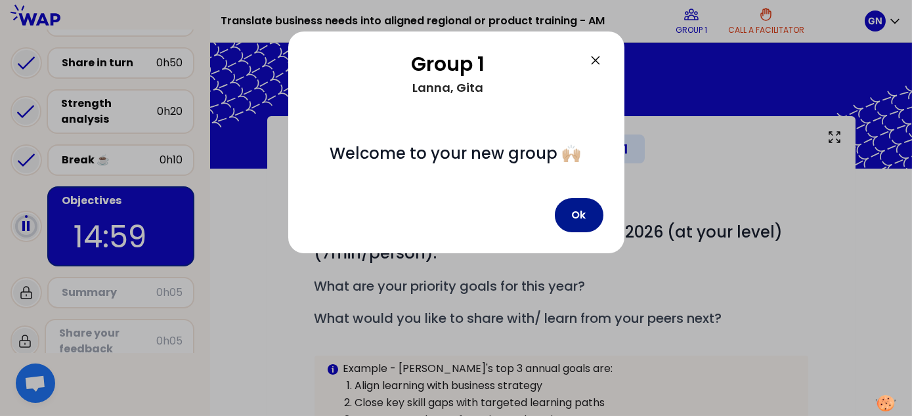
click at [570, 210] on button "Ok" at bounding box center [579, 215] width 49 height 34
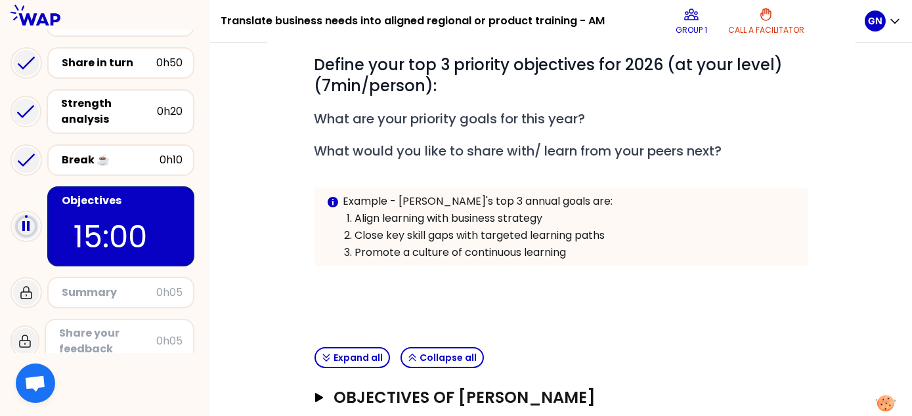
scroll to position [244, 0]
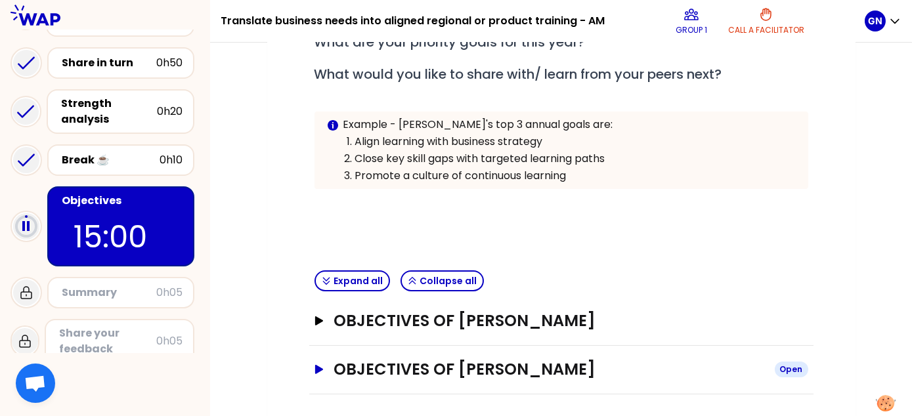
click at [315, 365] on icon "button" at bounding box center [318, 369] width 11 height 9
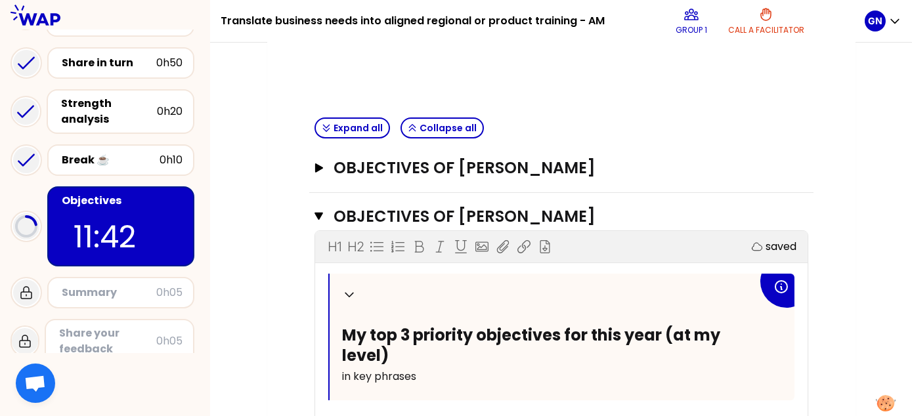
scroll to position [260, 0]
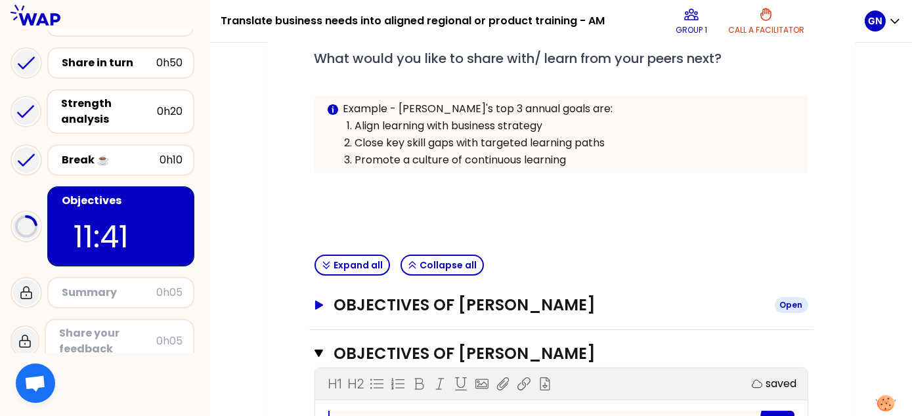
click at [319, 301] on icon "button" at bounding box center [318, 305] width 11 height 9
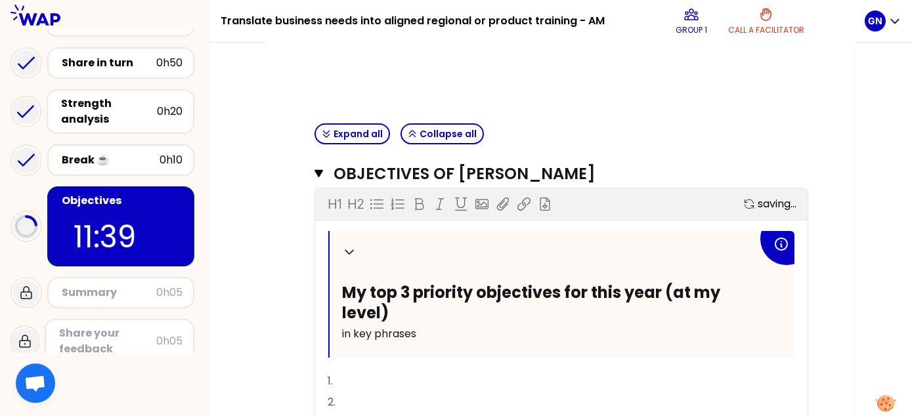
scroll to position [457, 0]
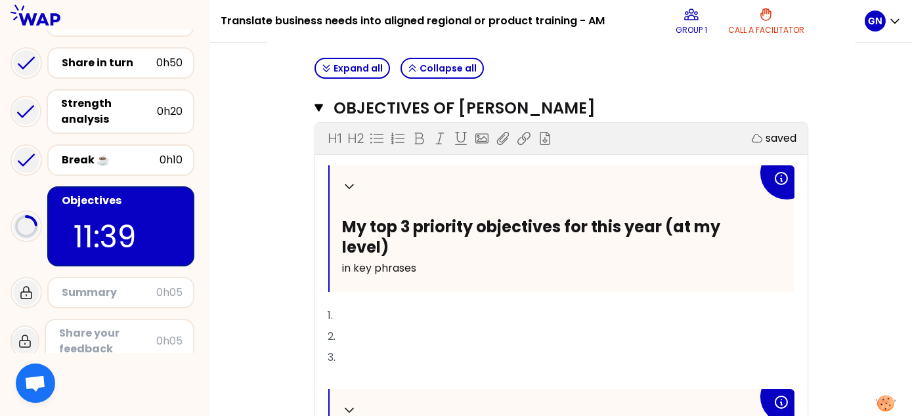
click at [363, 307] on p "1." at bounding box center [561, 315] width 466 height 21
click at [347, 332] on p "2." at bounding box center [561, 336] width 466 height 21
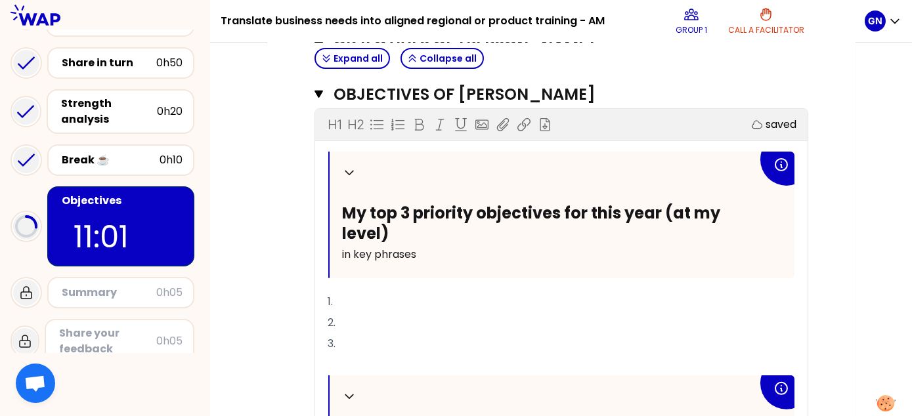
scroll to position [1114, 0]
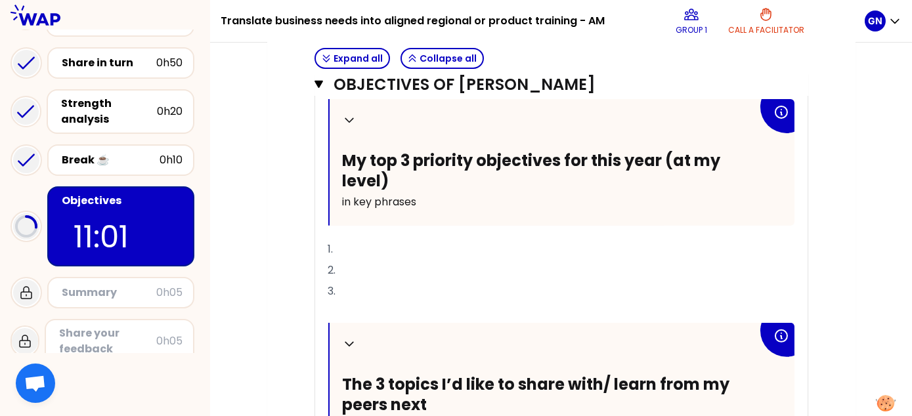
click at [373, 240] on p "1." at bounding box center [561, 249] width 466 height 21
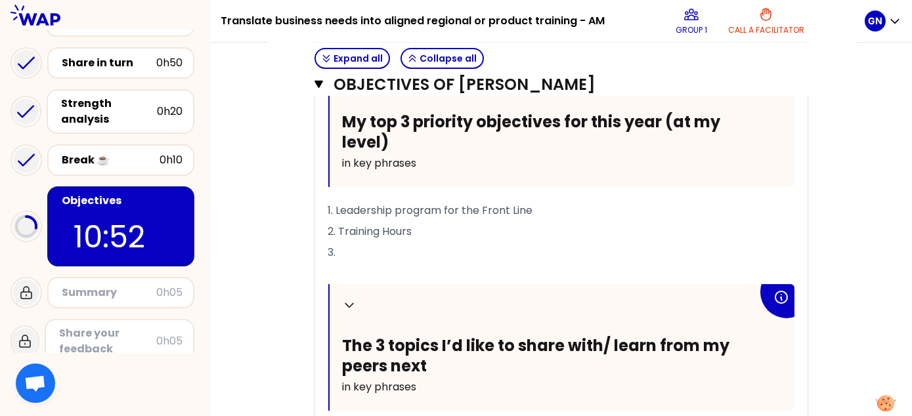
scroll to position [588, 0]
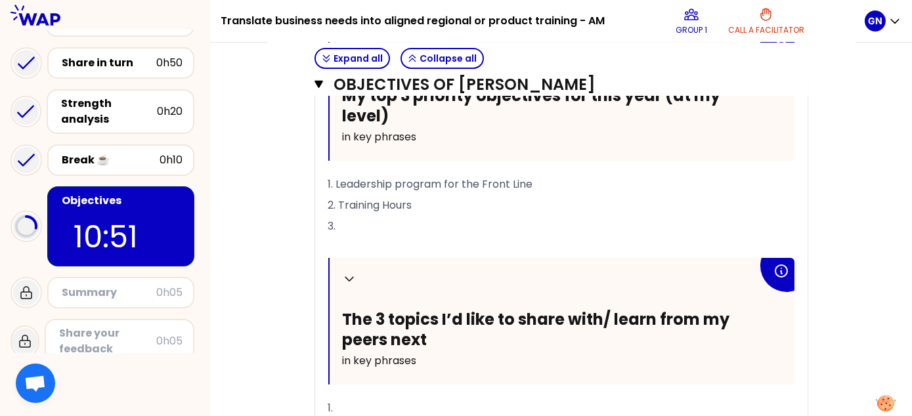
click at [443, 204] on p "2. Training Hours" at bounding box center [561, 205] width 466 height 21
click at [408, 217] on p "3." at bounding box center [561, 226] width 466 height 21
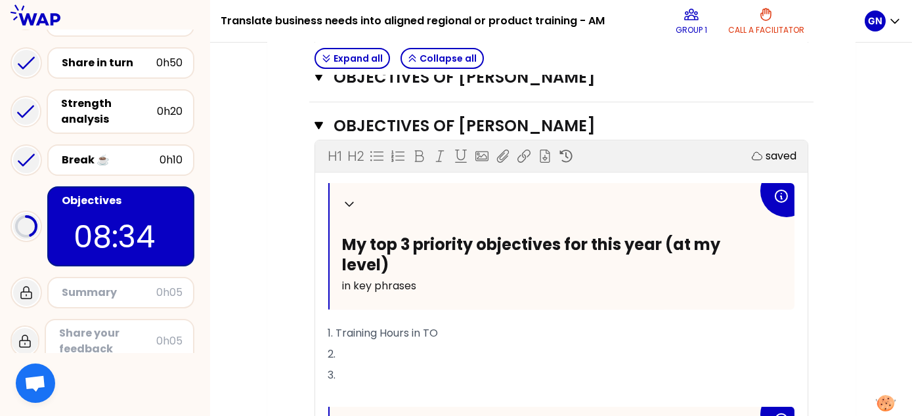
scroll to position [1114, 0]
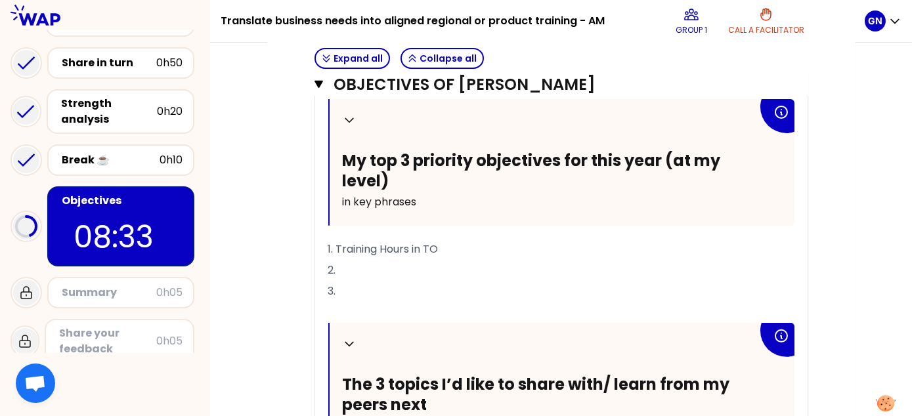
click at [355, 265] on p "2." at bounding box center [561, 270] width 466 height 21
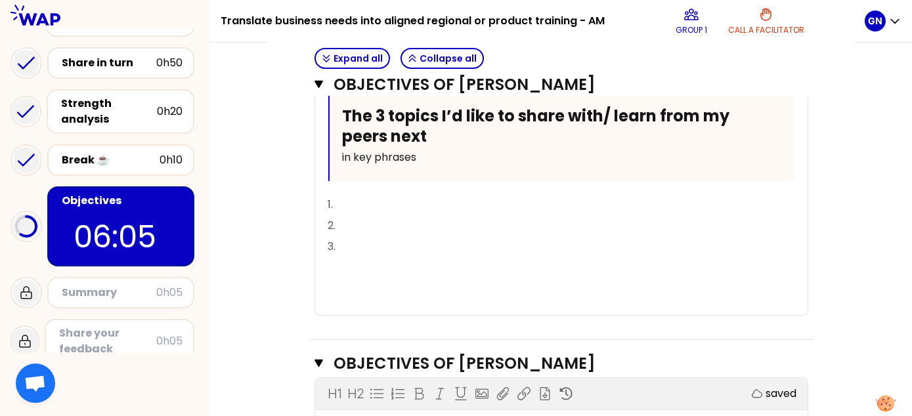
scroll to position [784, 0]
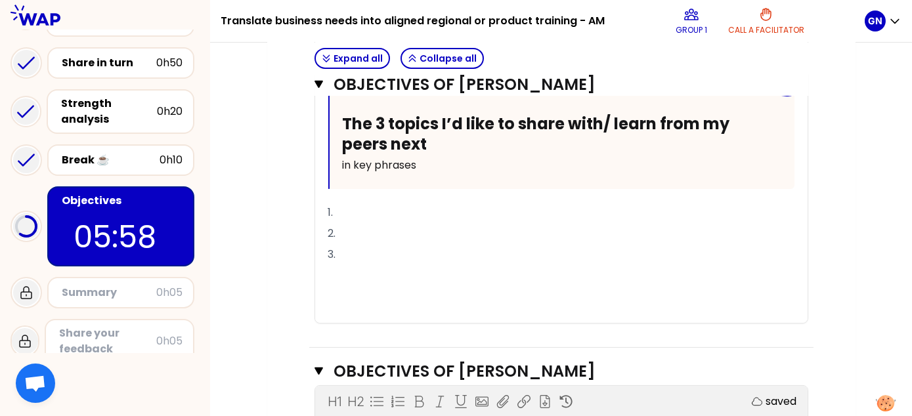
click at [367, 204] on p "1." at bounding box center [561, 212] width 466 height 21
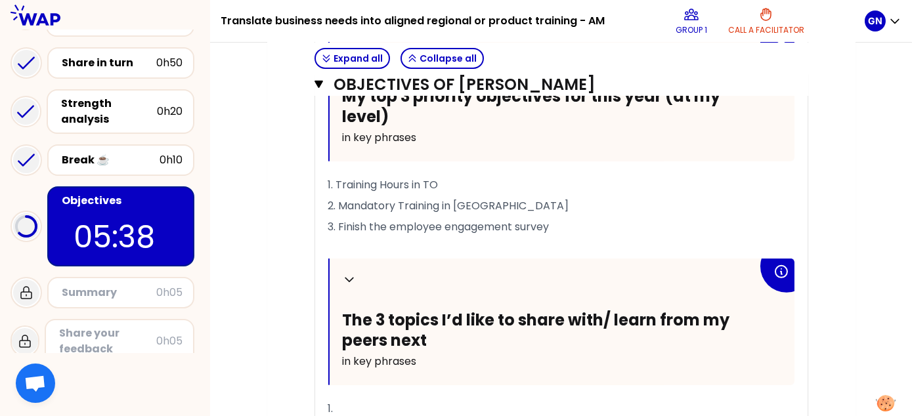
scroll to position [1244, 0]
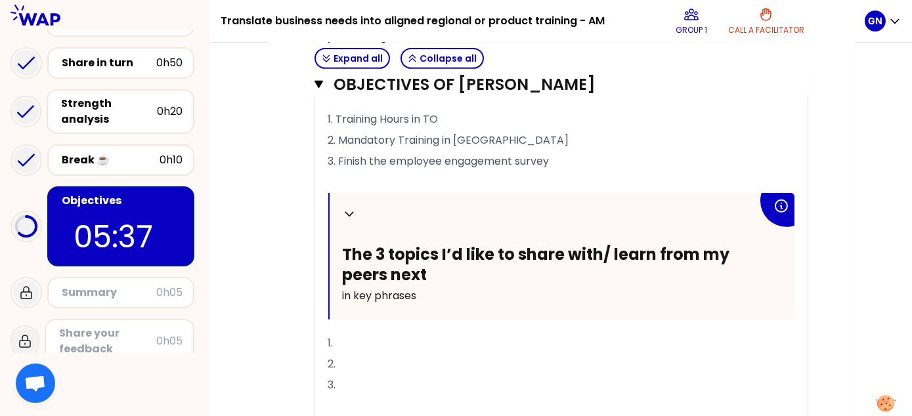
click at [359, 340] on p "1." at bounding box center [561, 343] width 466 height 21
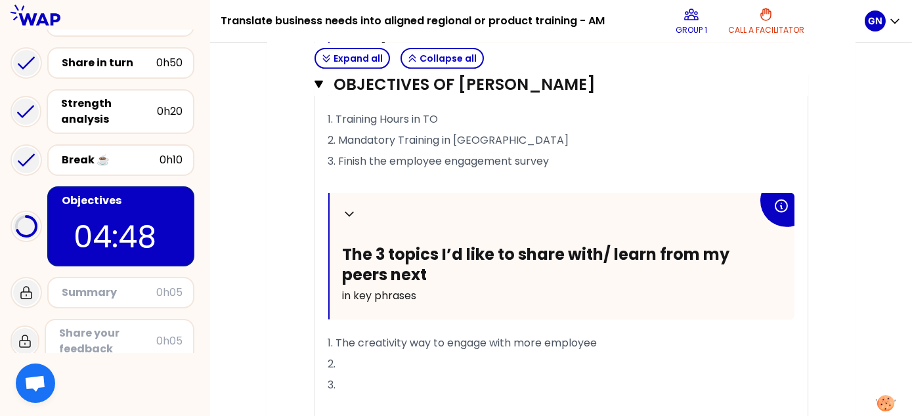
click at [382, 361] on p "2." at bounding box center [561, 364] width 466 height 21
click at [413, 339] on span "1. The creativity way to engage with more employee" at bounding box center [462, 343] width 269 height 15
click at [432, 342] on span "1. The creativity way to engage with more employee" at bounding box center [462, 343] width 269 height 15
click at [410, 357] on p "2." at bounding box center [561, 364] width 466 height 21
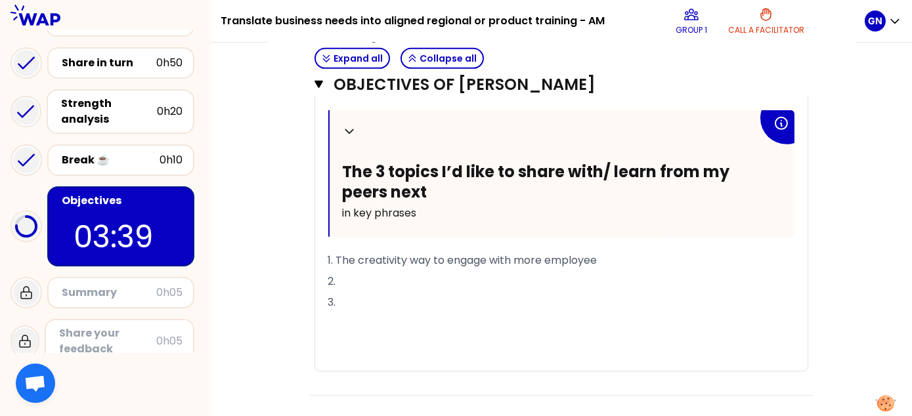
click at [511, 261] on span "1. The creativity way to engage with more employee" at bounding box center [462, 260] width 269 height 15
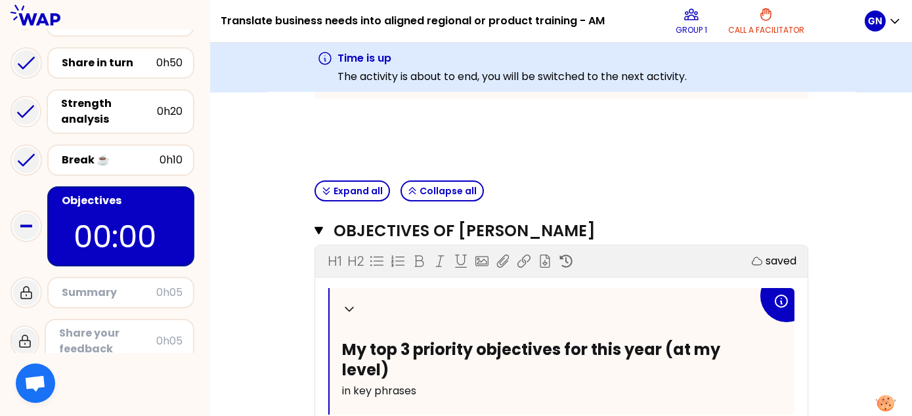
scroll to position [197, 0]
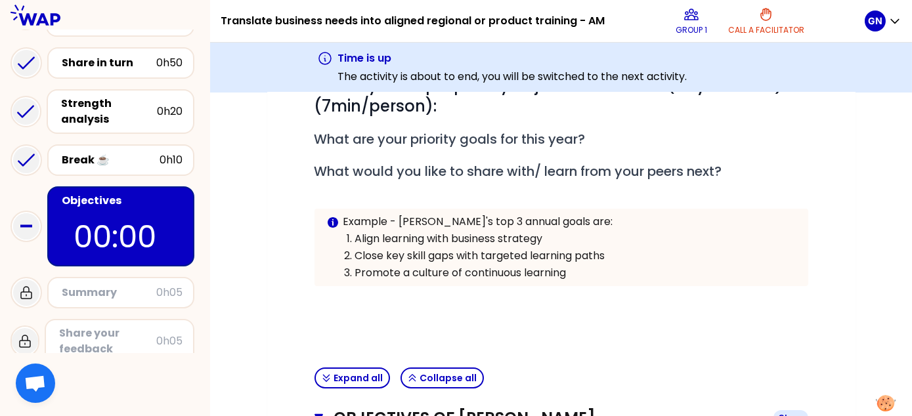
click at [317, 413] on icon "button" at bounding box center [319, 418] width 9 height 11
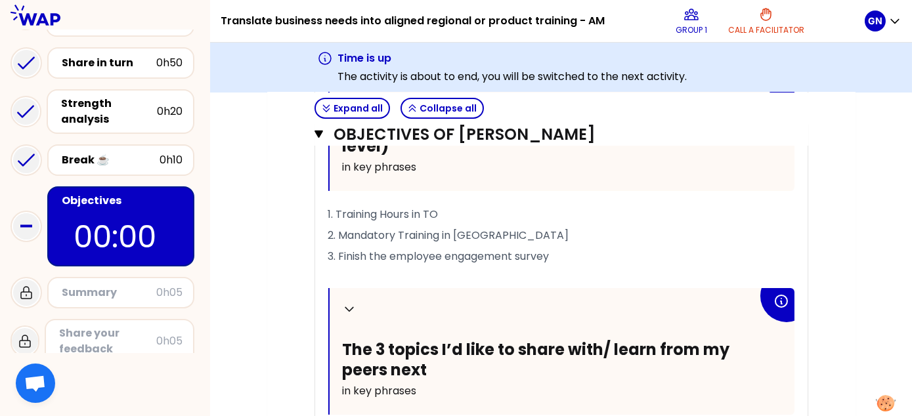
scroll to position [835, 0]
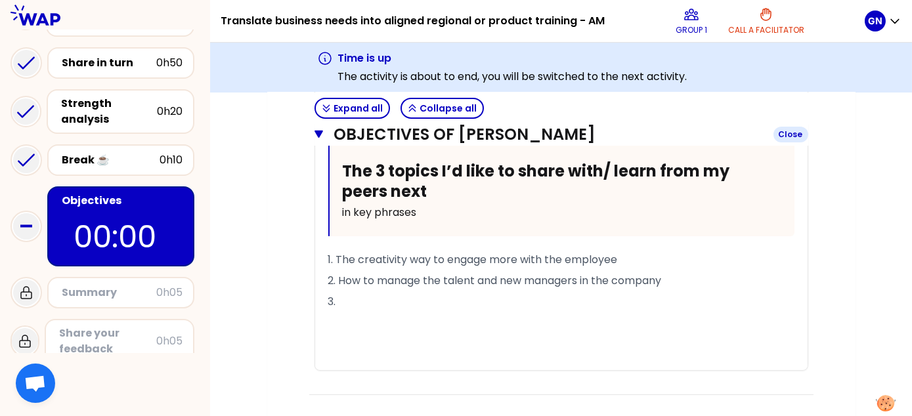
click at [320, 135] on icon "button" at bounding box center [319, 135] width 9 height 8
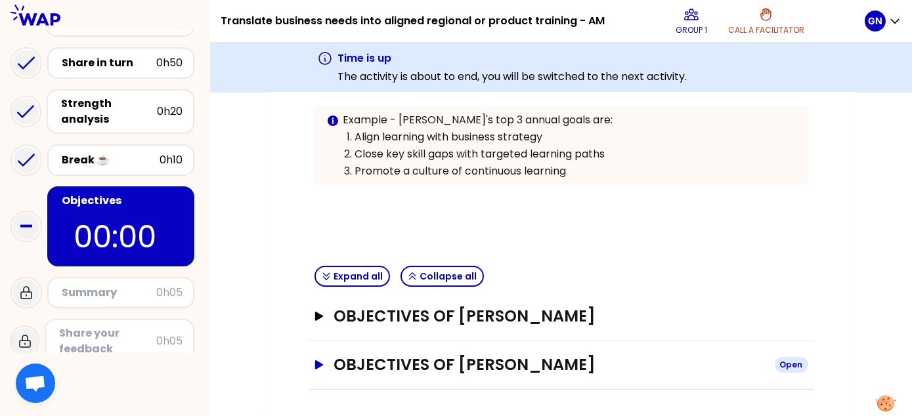
scroll to position [294, 0]
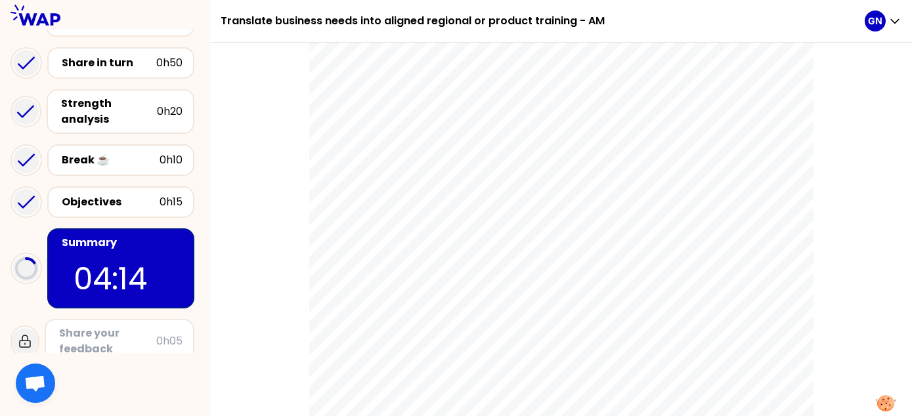
scroll to position [394, 0]
click at [422, 166] on span "has real impact across functions and geographies." at bounding box center [488, 161] width 237 height 9
click at [403, 162] on span "has real impact across functions and geographies." at bounding box center [488, 161] width 237 height 9
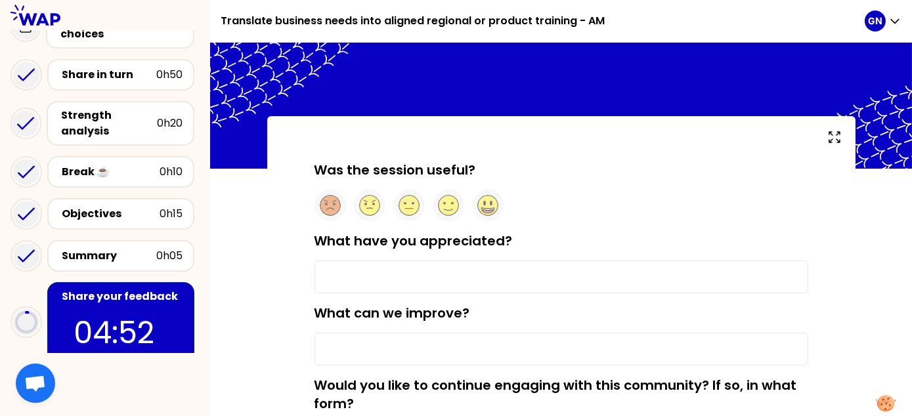
scroll to position [66, 0]
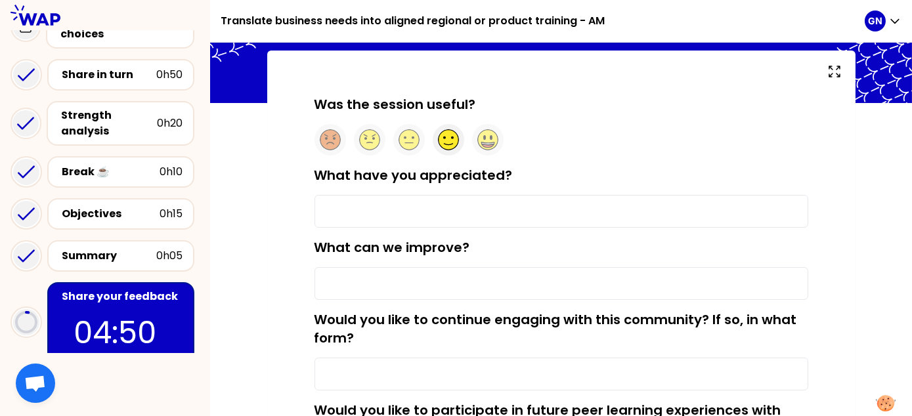
click at [442, 149] on div at bounding box center [449, 140] width 32 height 32
click at [368, 213] on input "What have you appreciated?" at bounding box center [562, 211] width 494 height 33
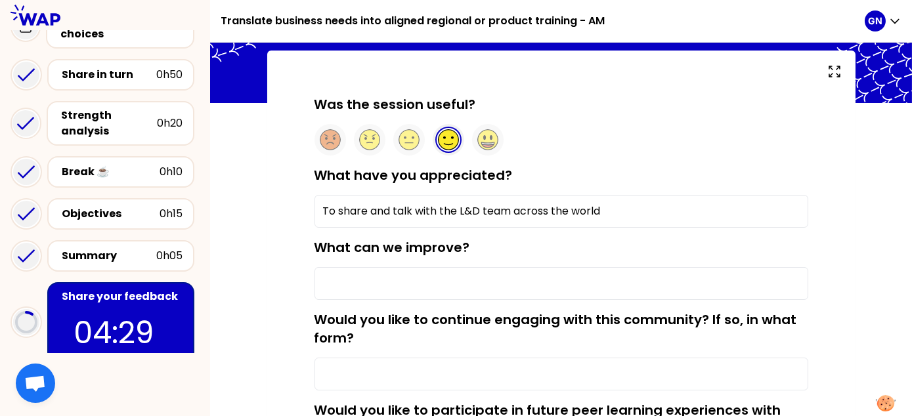
type input "To share and talk with the L&D team across the world"
type input "M"
type input "Clearer topic"
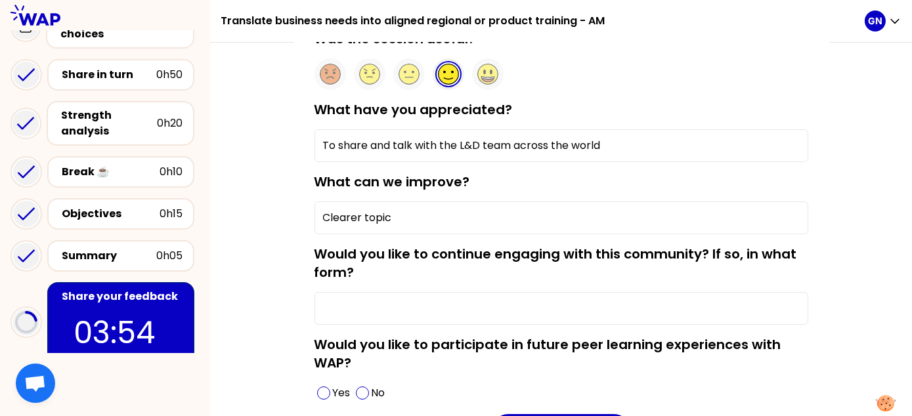
click at [399, 222] on input "Clearer topic" at bounding box center [562, 218] width 494 height 33
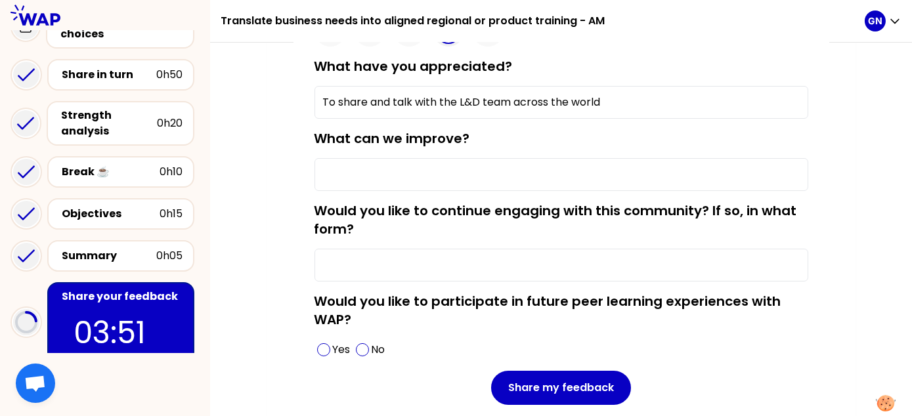
scroll to position [197, 0]
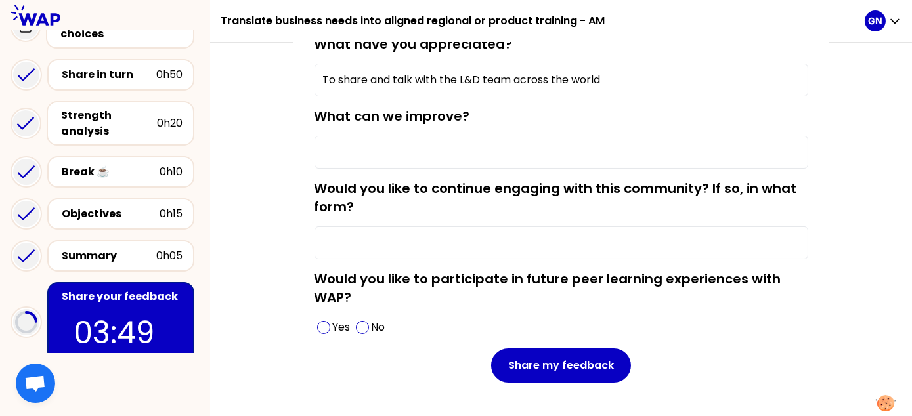
click at [403, 236] on input "Would you like to continue engaging with this community? If so, in what form?" at bounding box center [562, 243] width 494 height 33
click at [847, 156] on div "Was the session useful? What have you appreciated? To share and talk with the L…" at bounding box center [561, 185] width 588 height 532
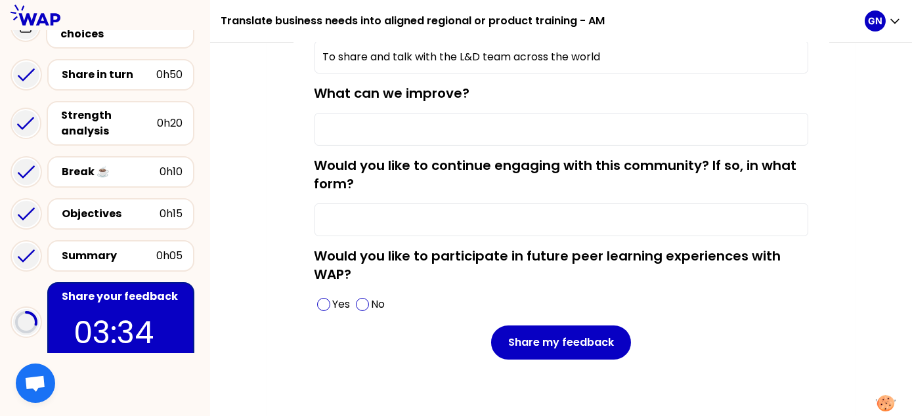
scroll to position [229, 0]
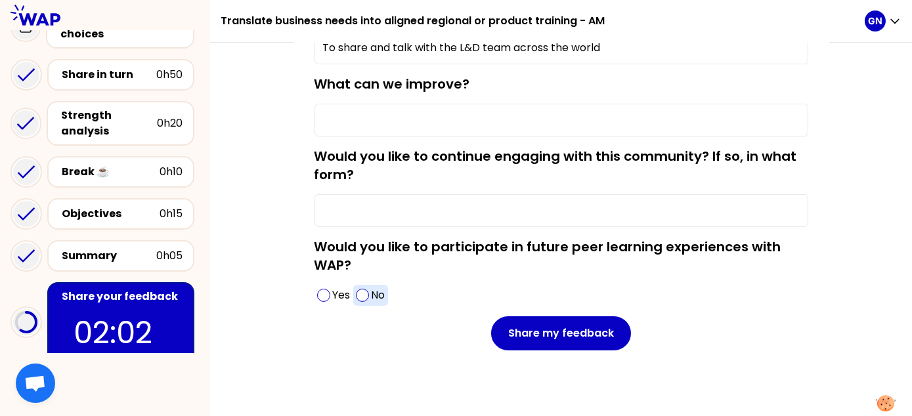
click at [370, 293] on div "No" at bounding box center [370, 295] width 35 height 21
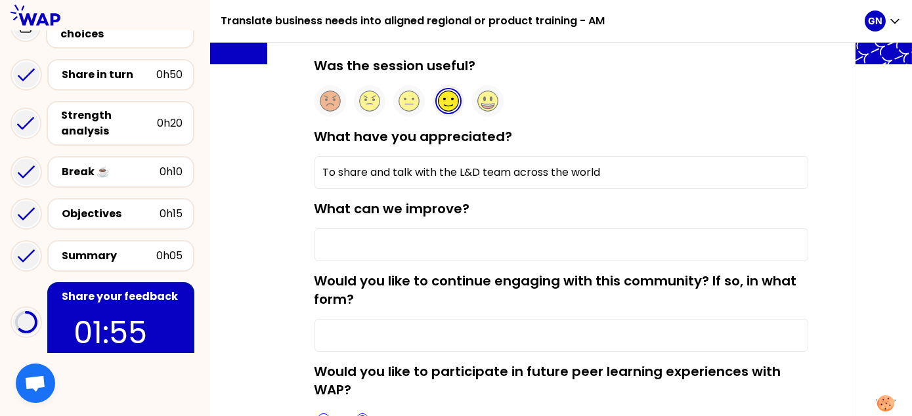
scroll to position [98, 0]
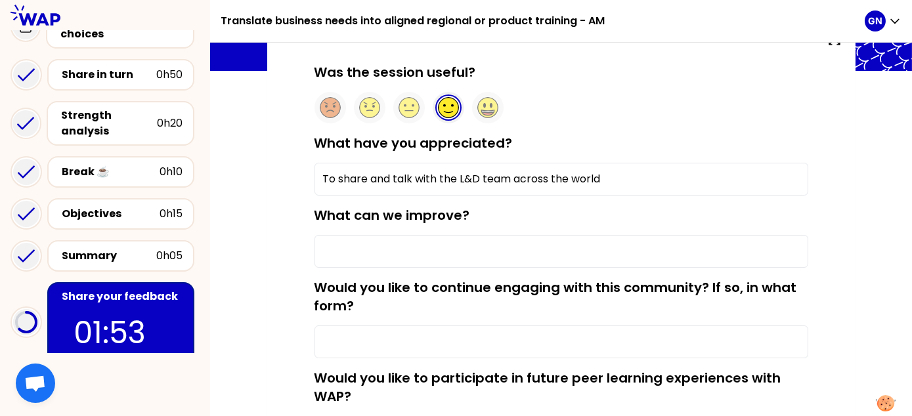
click at [541, 237] on input "What can we improve?" at bounding box center [562, 251] width 494 height 33
type input "n"
type input "M"
type input "n"
type input "nothing for now"
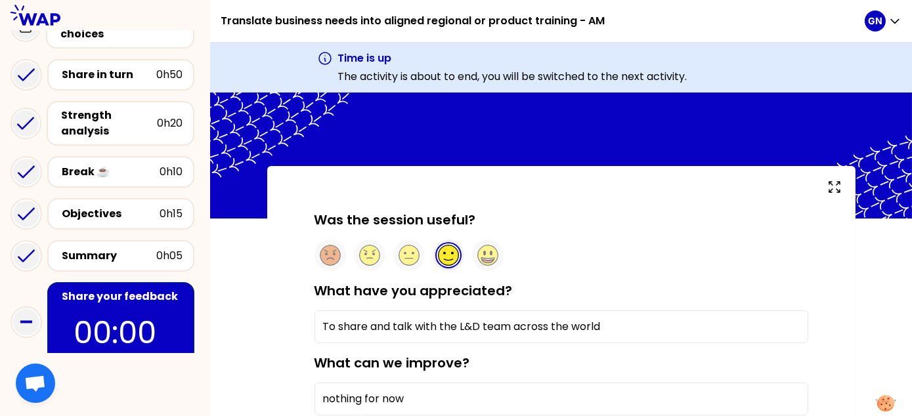
scroll to position [279, 0]
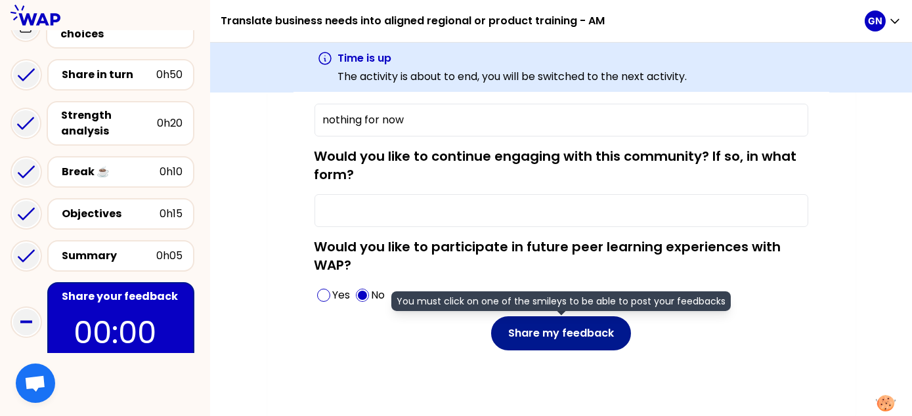
click at [592, 326] on button "Share my feedback" at bounding box center [561, 334] width 140 height 34
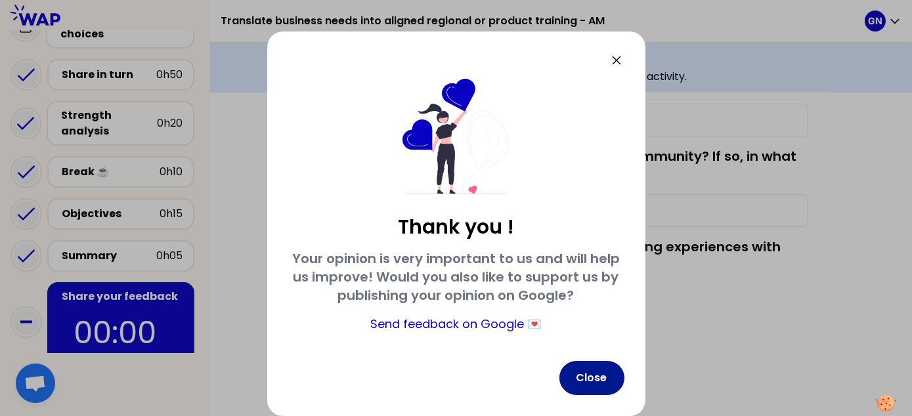
click at [612, 371] on button "Close" at bounding box center [592, 378] width 65 height 34
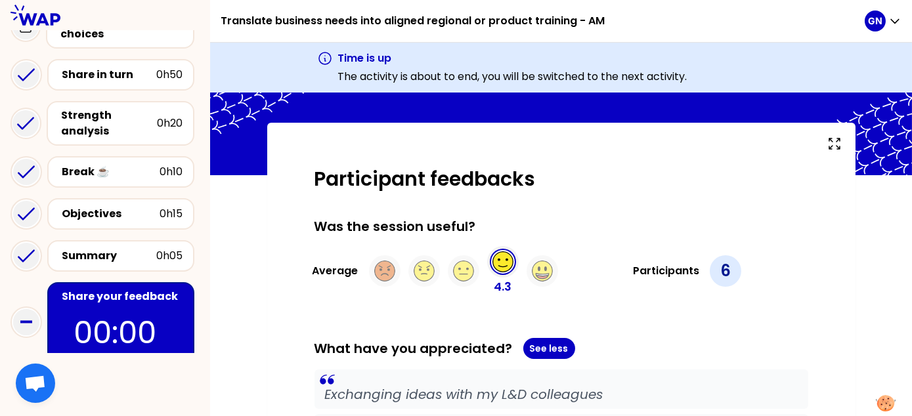
scroll to position [0, 0]
